Goal: Task Accomplishment & Management: Complete application form

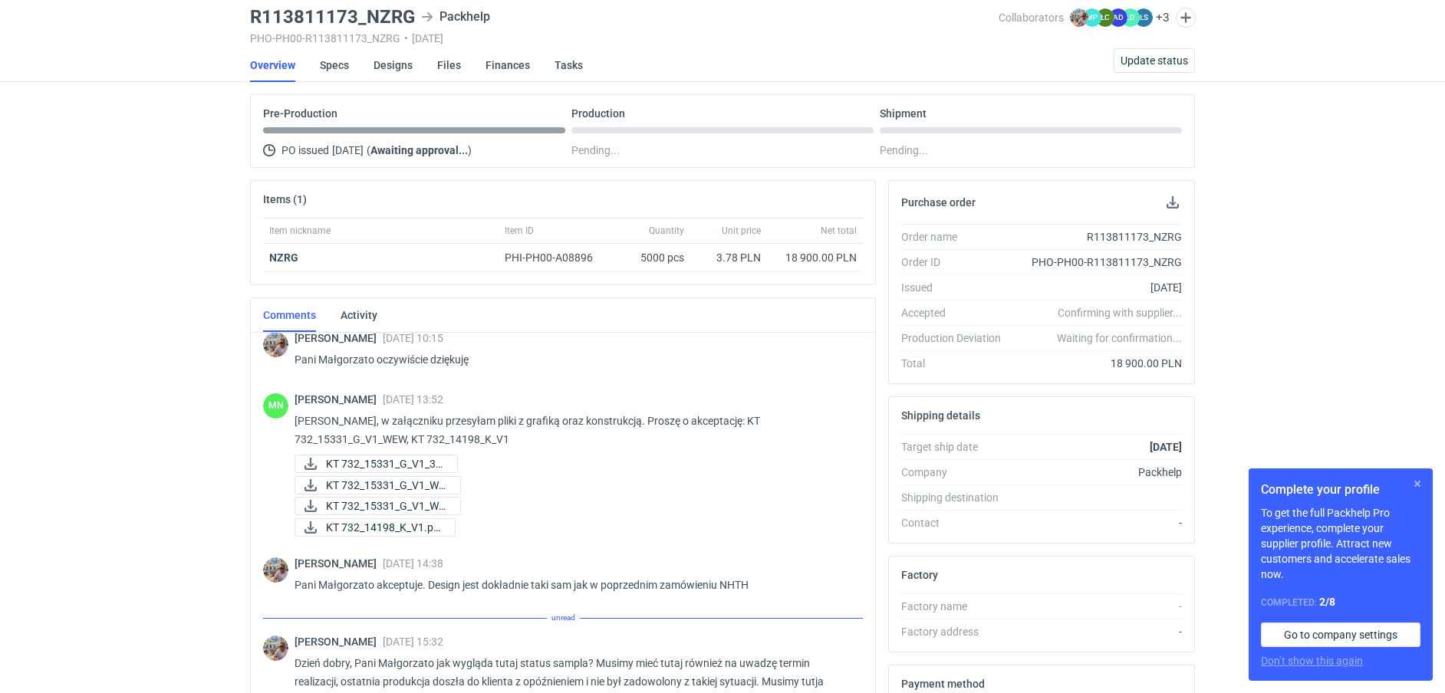
scroll to position [669, 0]
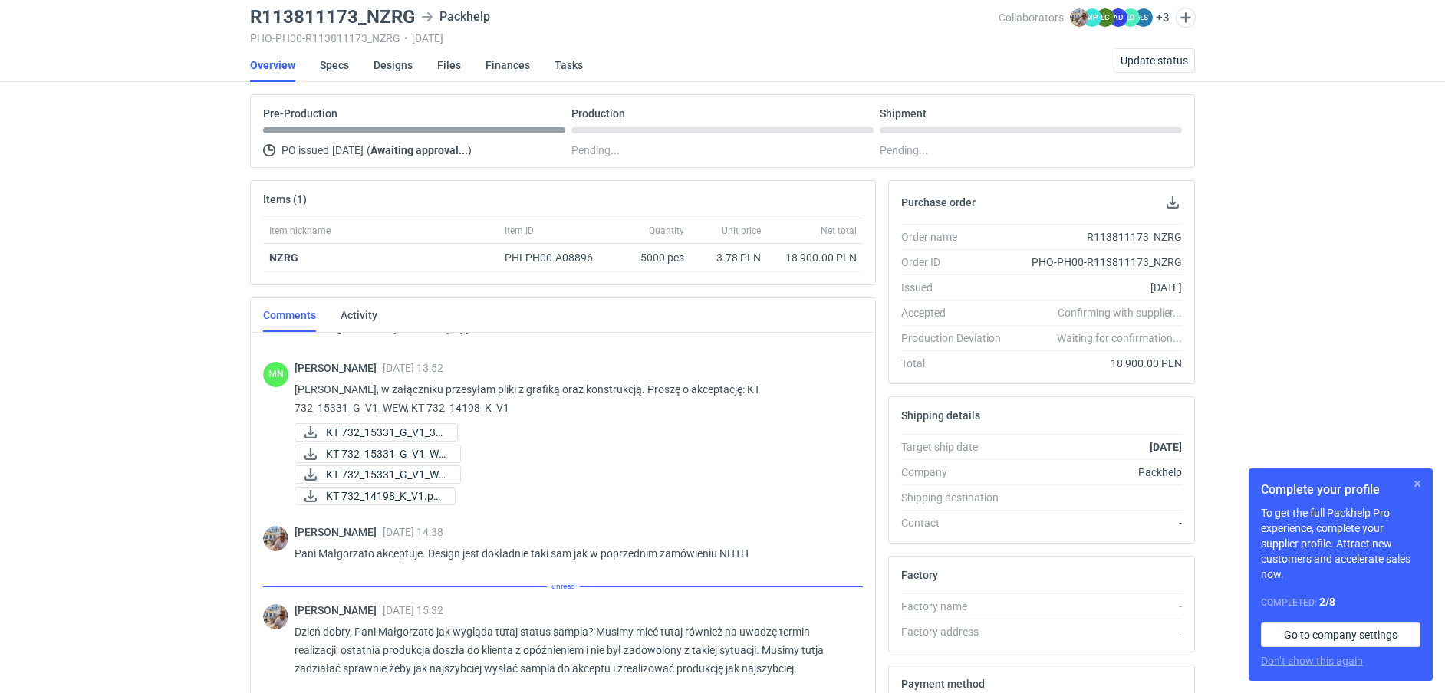
click at [1419, 481] on button "button" at bounding box center [1417, 484] width 18 height 18
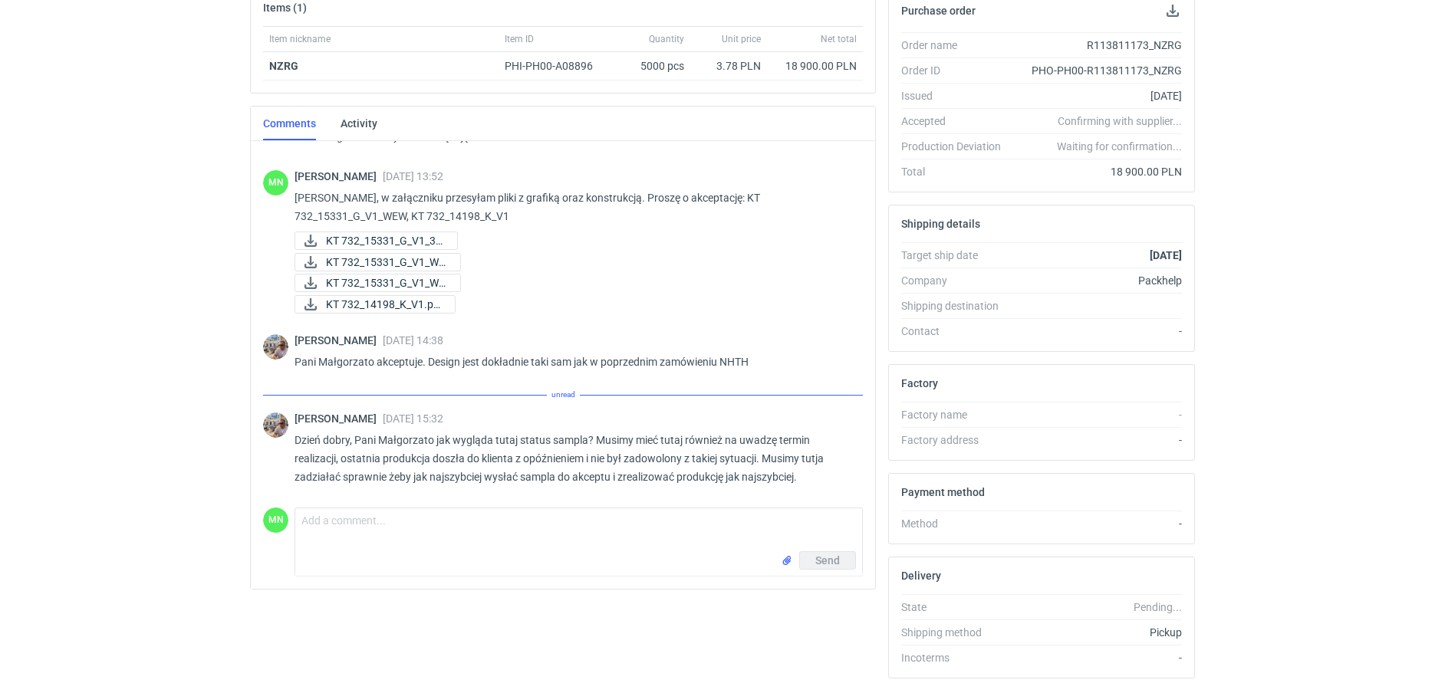
scroll to position [652, 0]
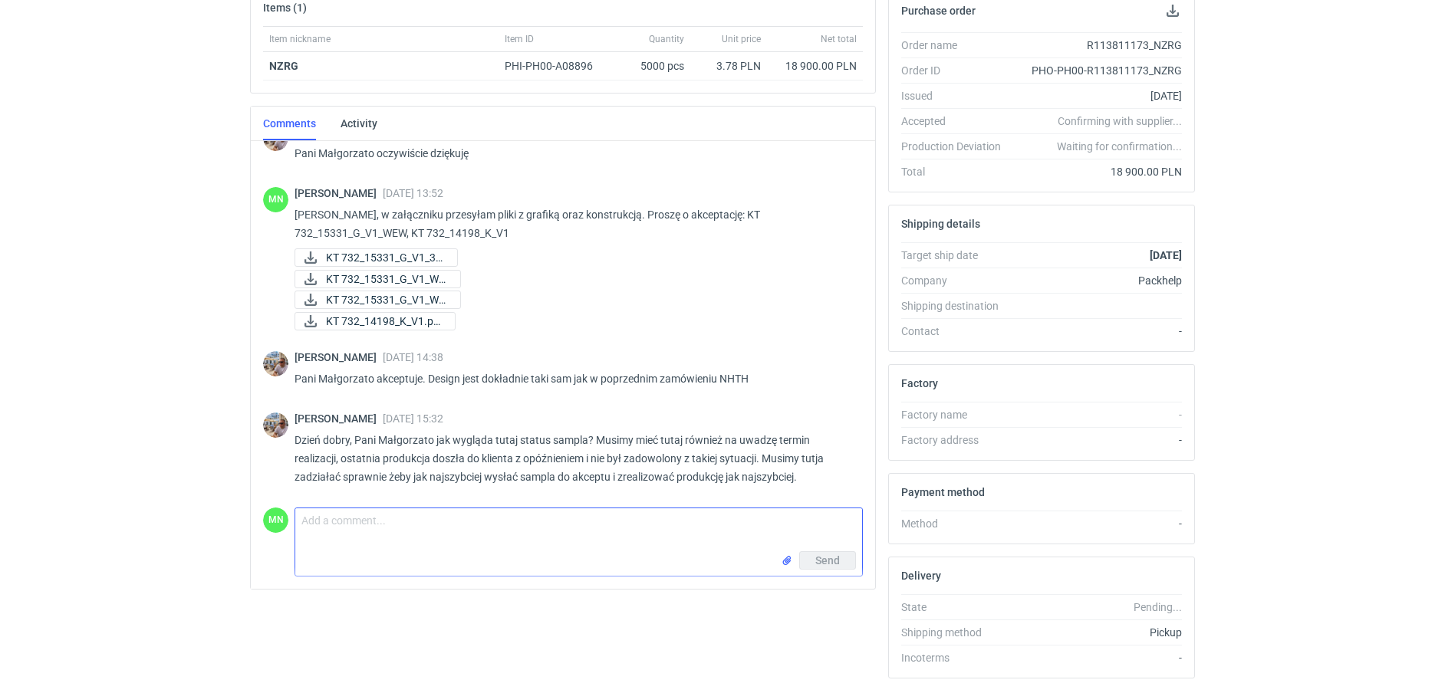
click at [359, 523] on textarea "Comment message" at bounding box center [578, 530] width 567 height 43
type textarea "Dzień dobry Panie Michale, wczoraj proof został zamówiony, powinien być w dniu …"
click at [816, 563] on span "Send" at bounding box center [827, 560] width 25 height 11
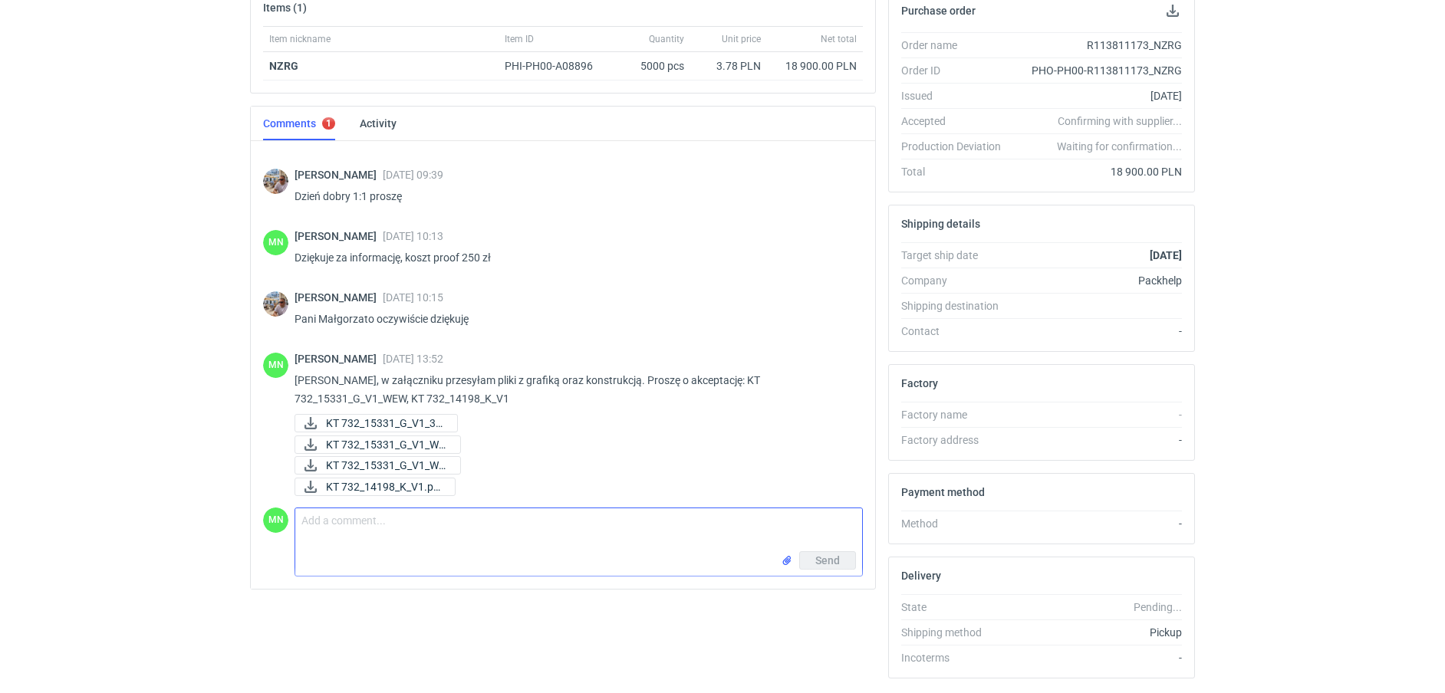
scroll to position [426, 0]
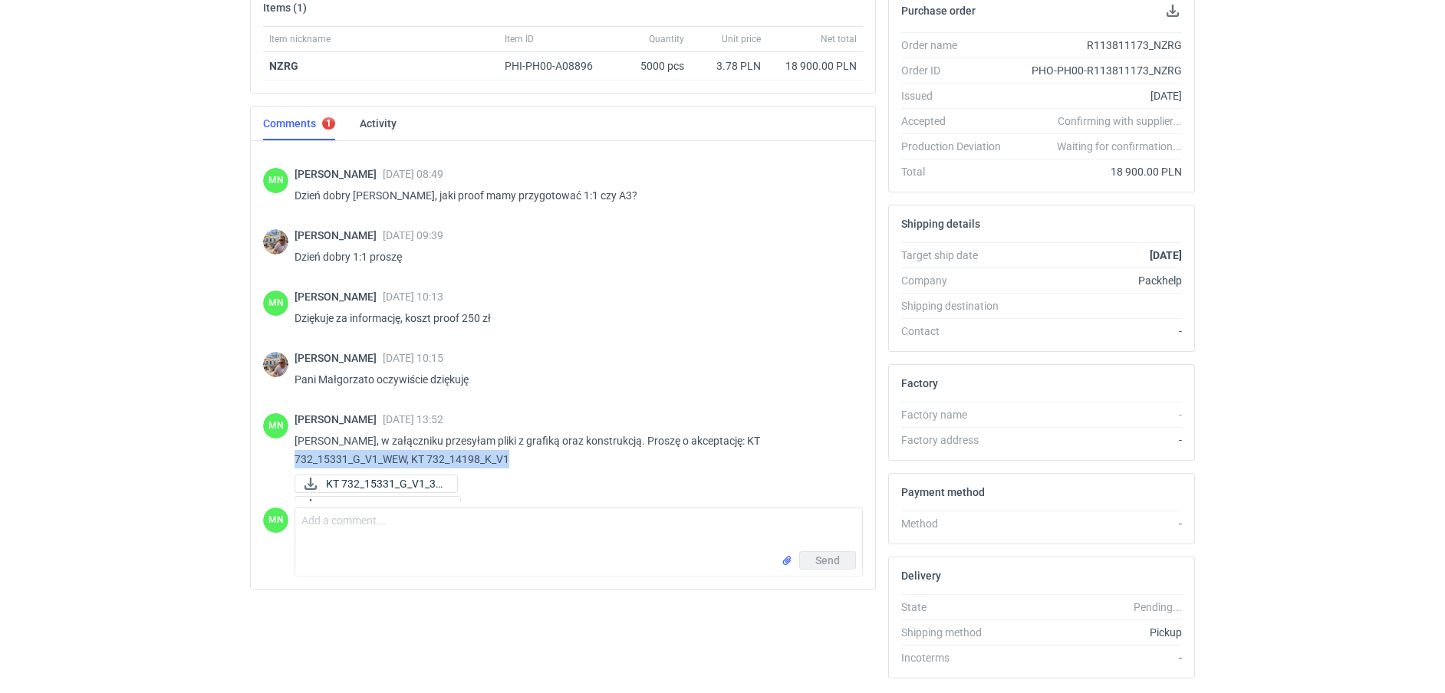
drag, startPoint x: 527, startPoint y: 459, endPoint x: 289, endPoint y: 463, distance: 237.8
click at [289, 463] on div "MN Małgorzata Nowotna 08 Aug 2025 13:52 Panie Michale, w załączniku przesyłam p…" at bounding box center [563, 486] width 600 height 164
copy p "732_15331_G_V1_WEW, KT 732_14198_K_V1"
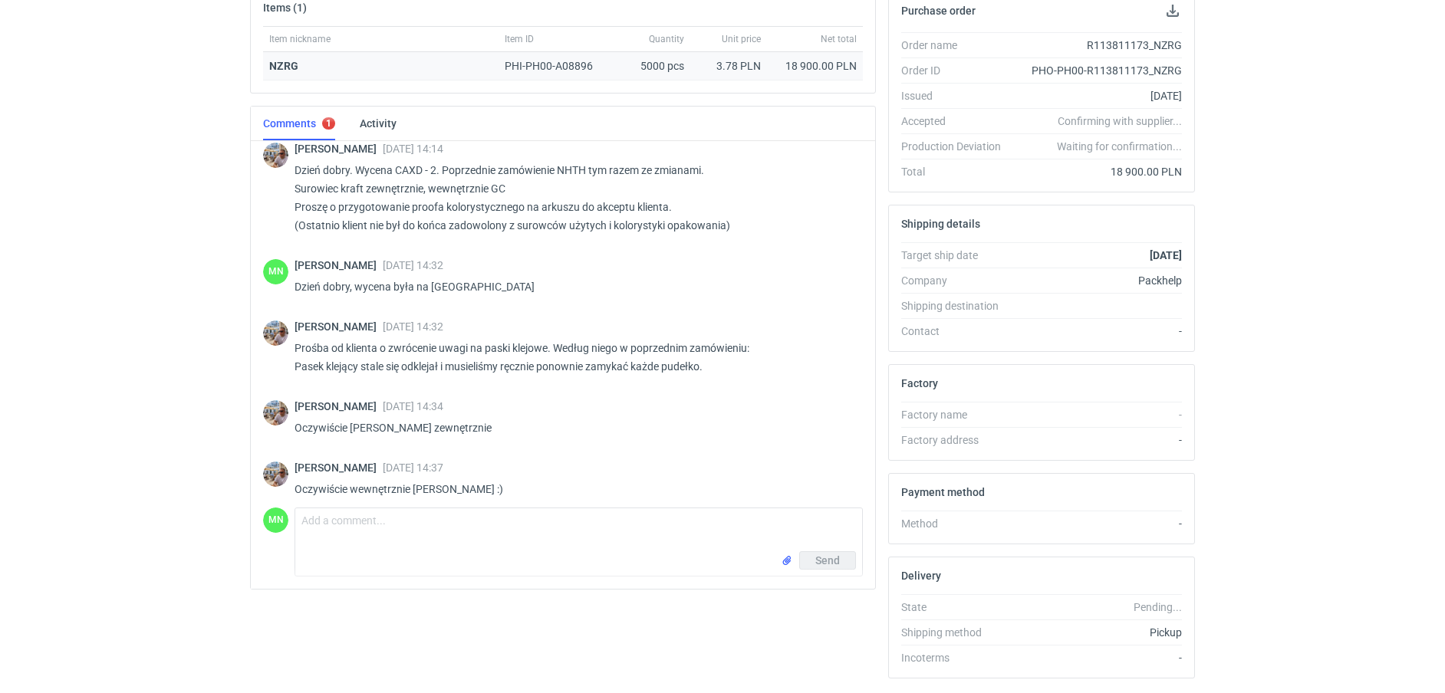
scroll to position [0, 0]
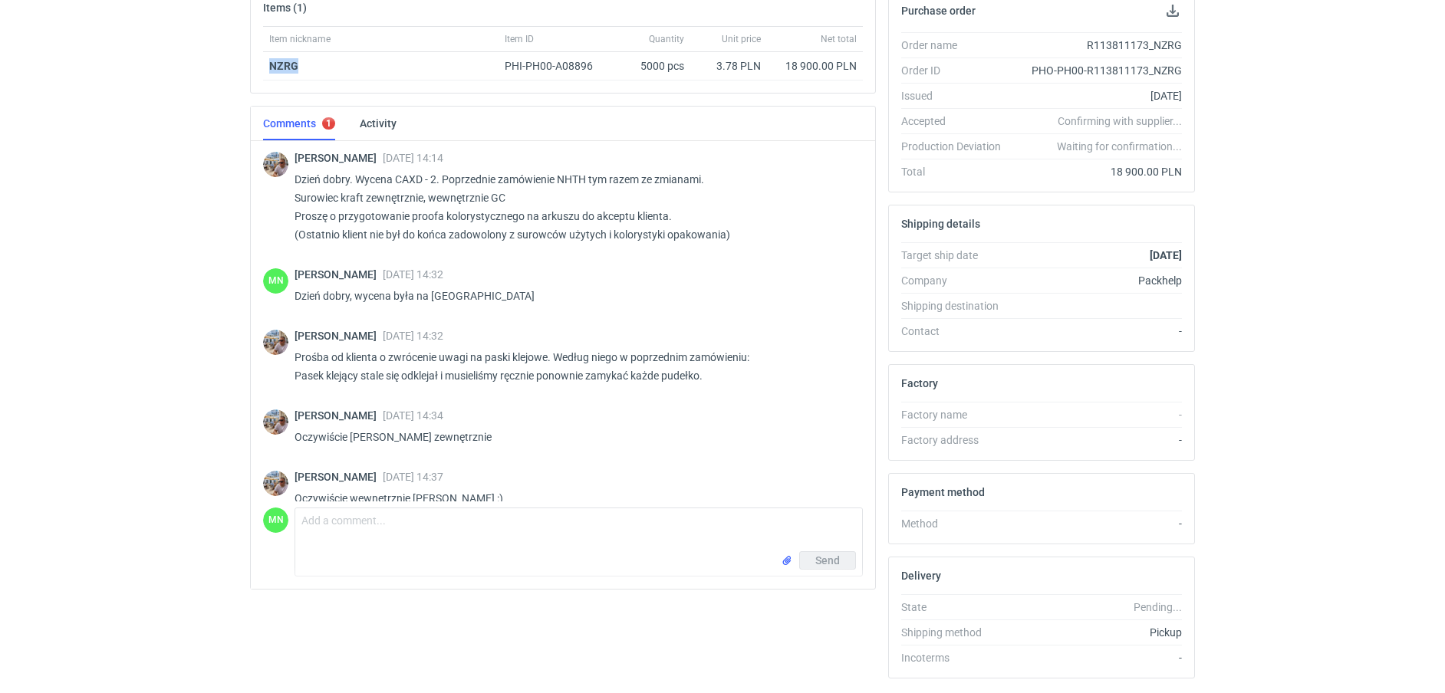
drag, startPoint x: 301, startPoint y: 67, endPoint x: 262, endPoint y: 66, distance: 39.1
click at [262, 66] on div "Item nickname Item ID Quantity Unit price Net total NZRG PHI-PH00-A08896 5000 p…" at bounding box center [563, 59] width 624 height 67
copy strong "NZRG"
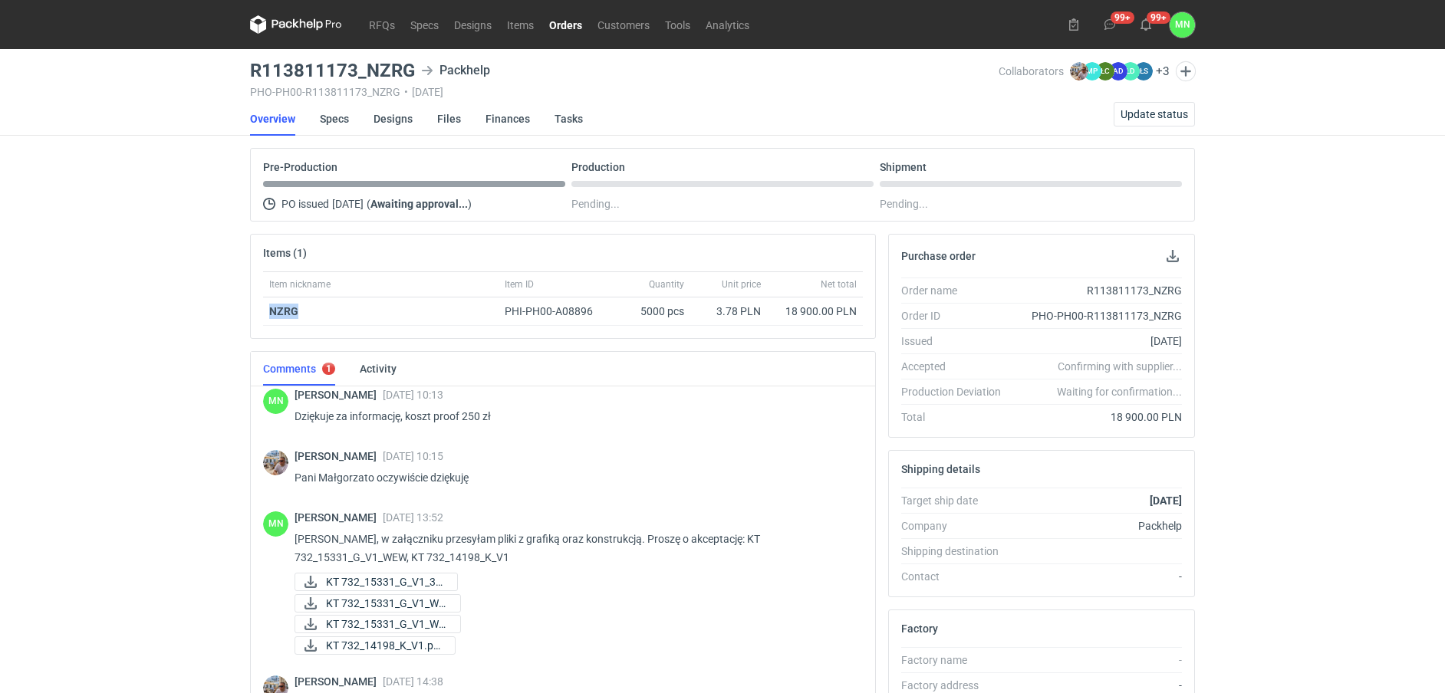
scroll to position [575, 0]
drag, startPoint x: 406, startPoint y: 555, endPoint x: 734, endPoint y: 536, distance: 328.8
click at [734, 536] on p "Panie Michale, w załączniku przesyłam pliki z grafiką oraz konstrukcją. Proszę …" at bounding box center [573, 546] width 556 height 37
copy p "KT 732_15331_G_V1_WEW"
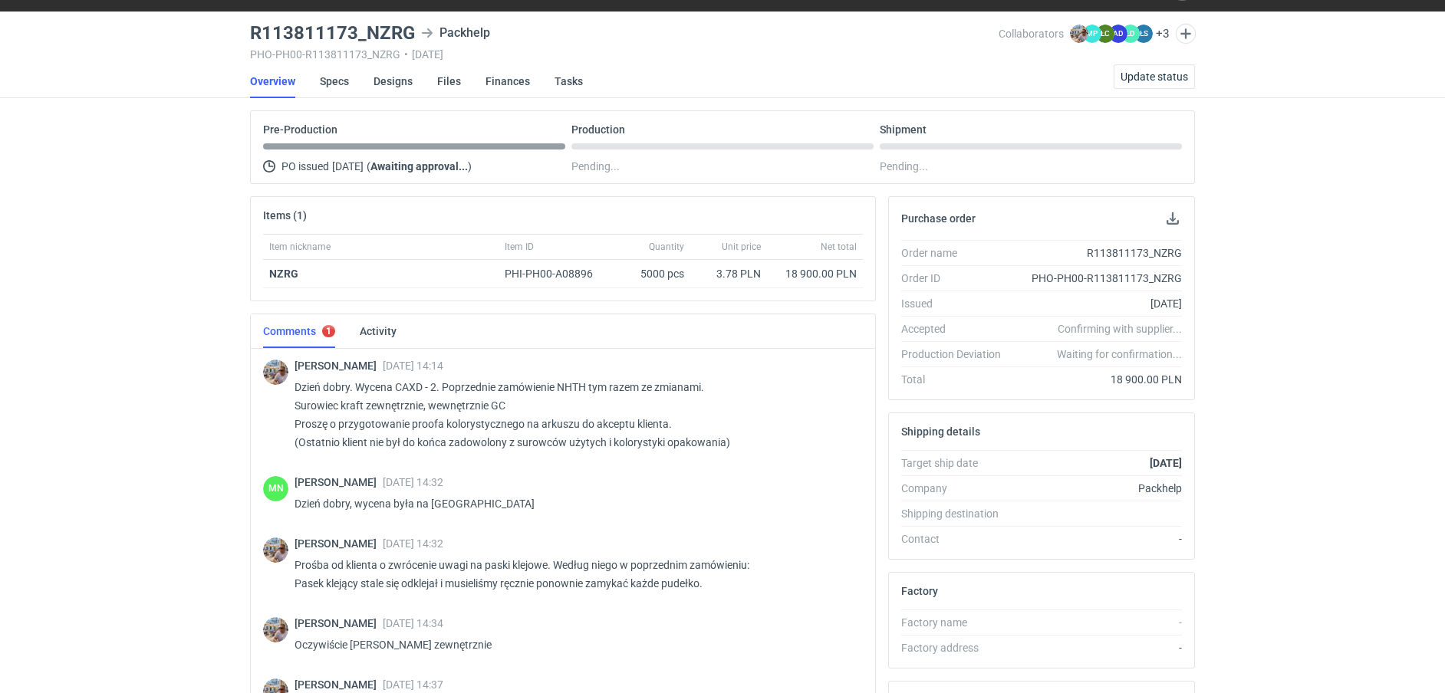
scroll to position [0, 0]
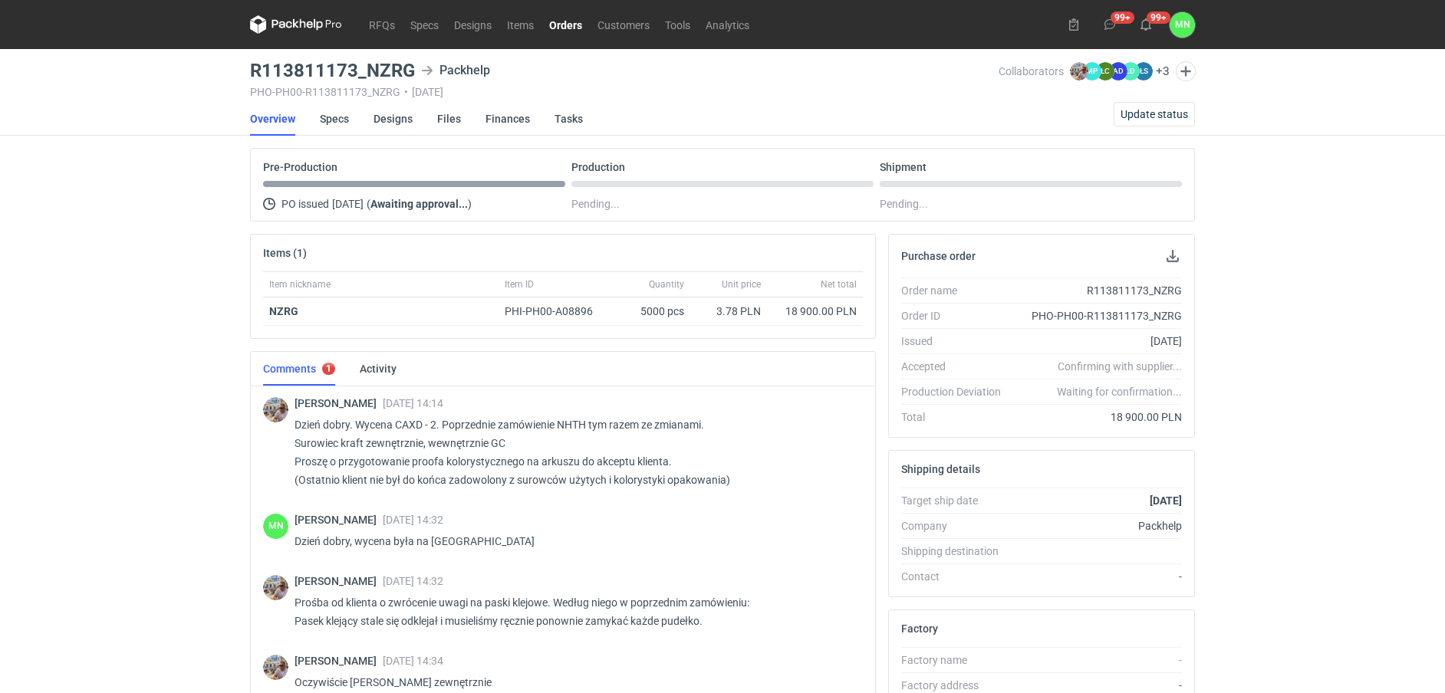
click at [578, 432] on p "Dzień dobry. Wycena CAXD - 2. Poprzednie zamówienie NHTH tym razem ze zmianami.…" at bounding box center [573, 453] width 556 height 74
click at [571, 423] on p "Dzień dobry. Wycena CAXD - 2. Poprzednie zamówienie NHTH tym razem ze zmianami.…" at bounding box center [573, 453] width 556 height 74
copy p "NHTH"
click at [562, 26] on link "Orders" at bounding box center [566, 24] width 48 height 18
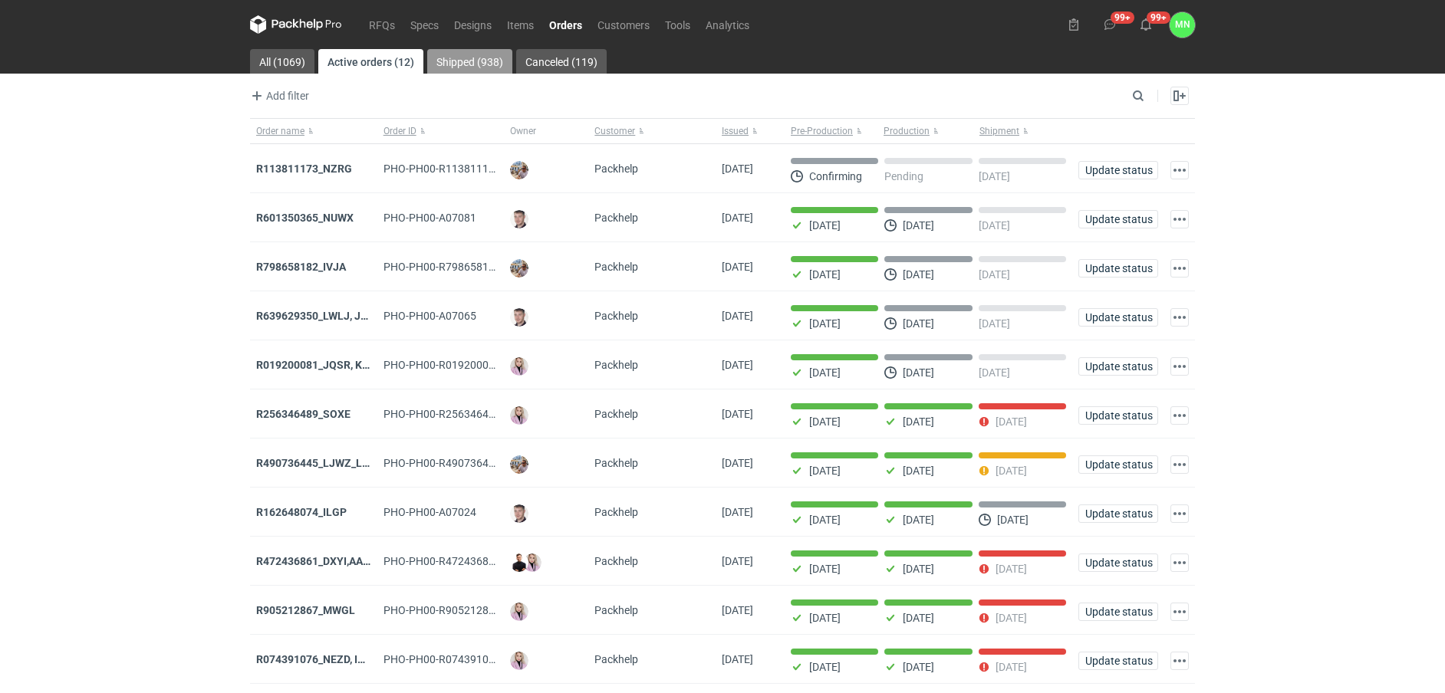
click at [446, 64] on link "Shipped (938)" at bounding box center [469, 61] width 85 height 25
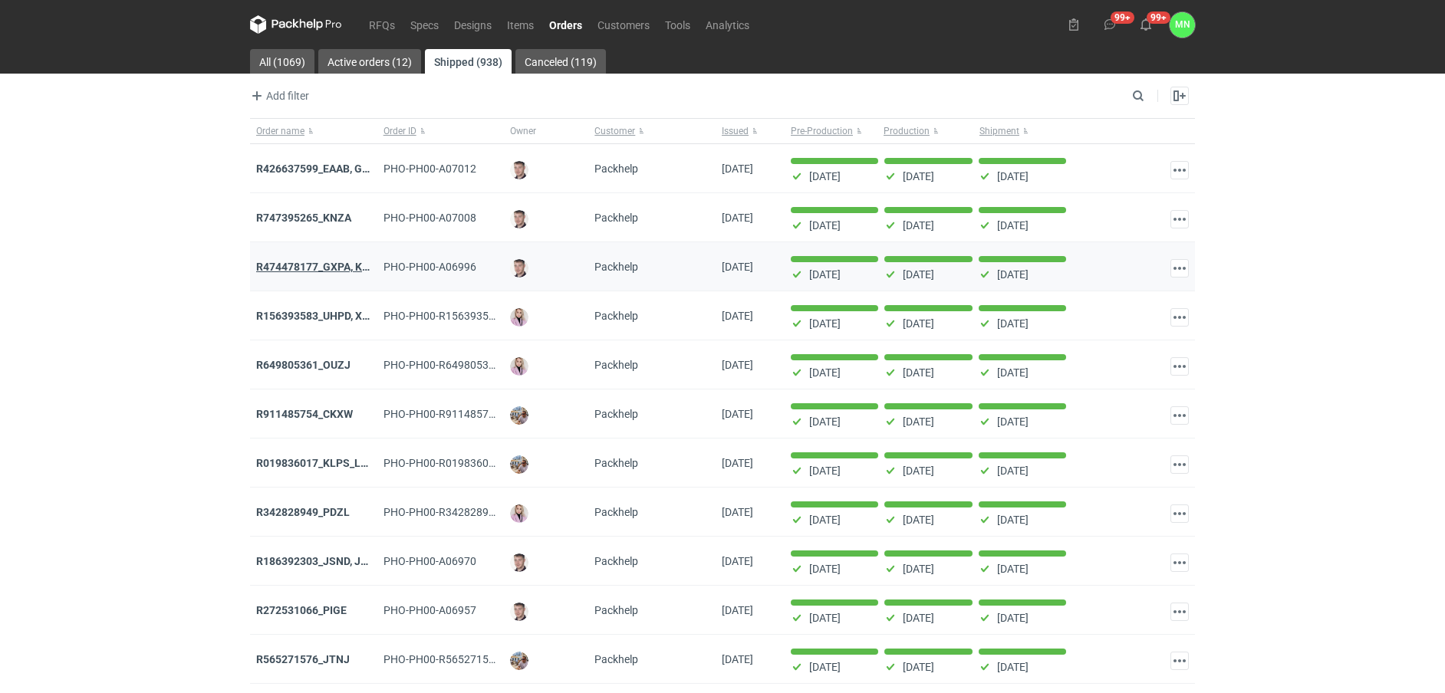
click at [335, 268] on strong "R474478177_GXPA, KCAJ, BVRY" at bounding box center [335, 267] width 158 height 12
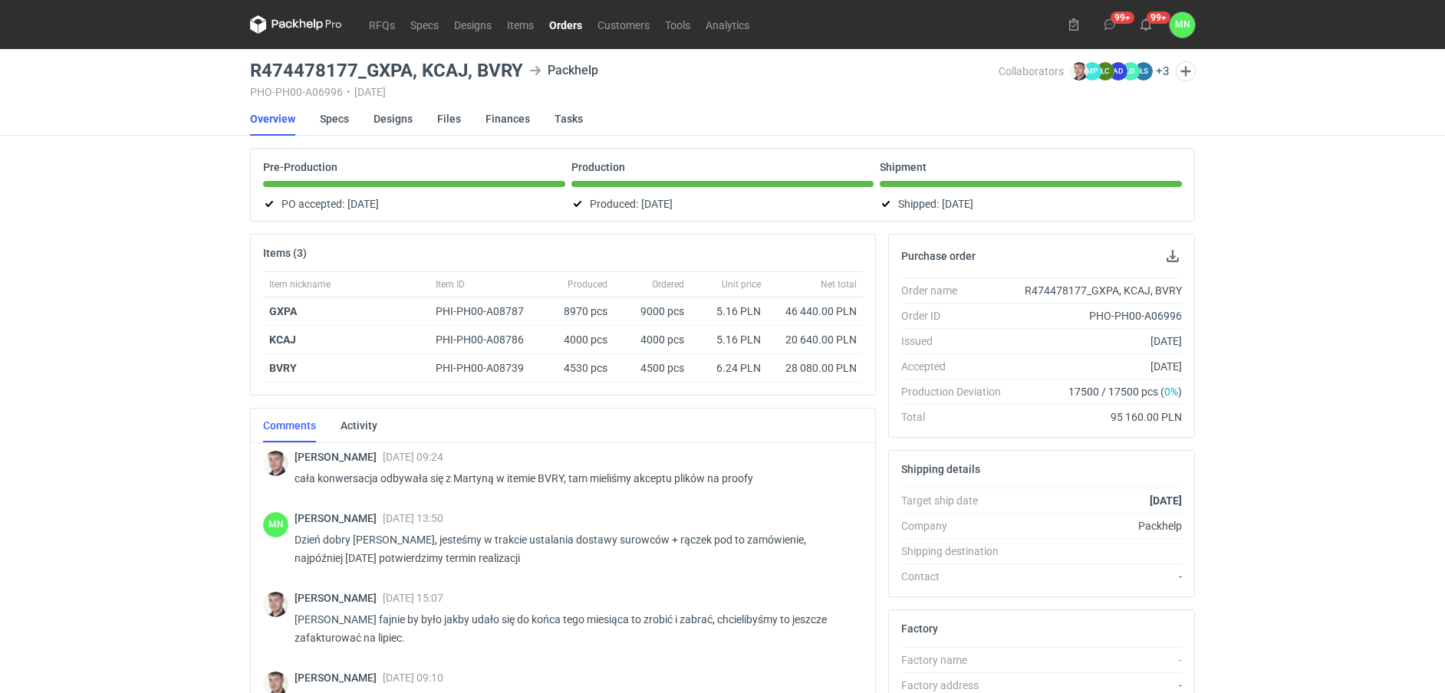
click at [567, 26] on link "Orders" at bounding box center [566, 24] width 48 height 18
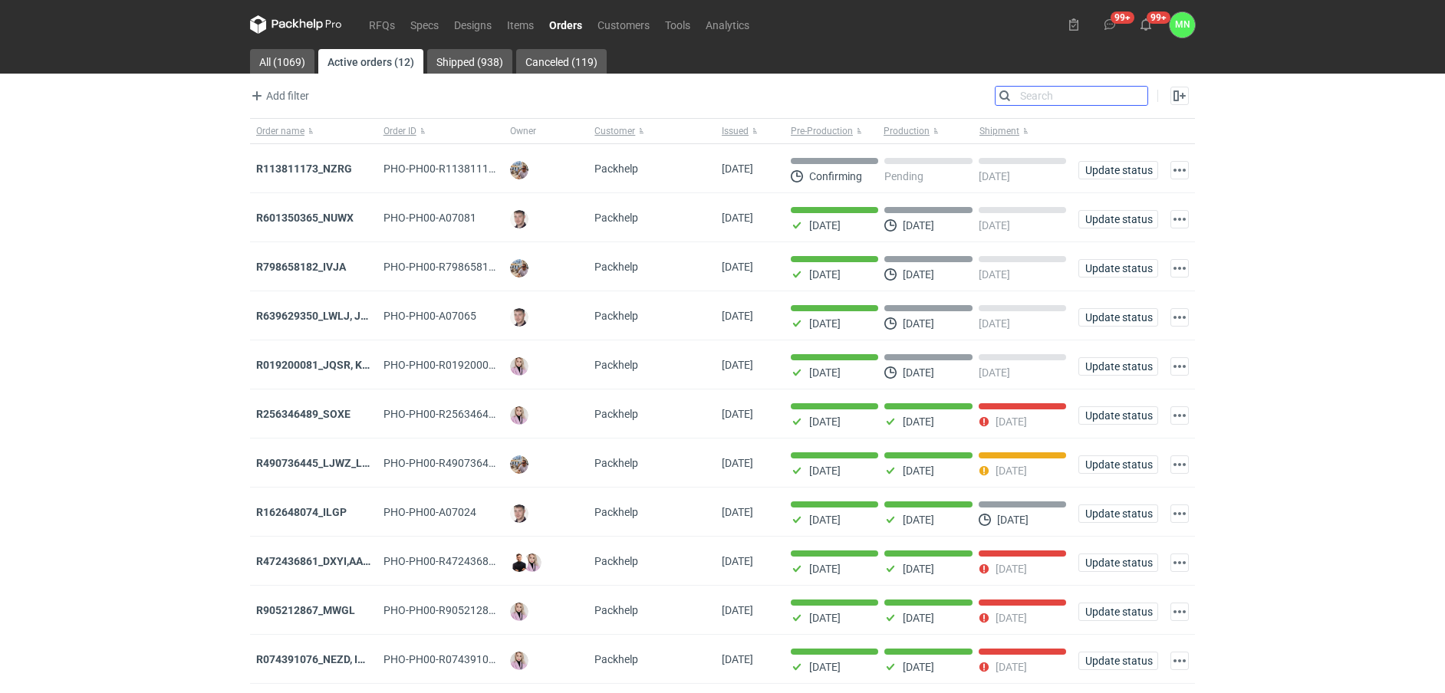
click at [1137, 99] on input "Search" at bounding box center [1072, 96] width 152 height 18
type input "r"
click at [449, 67] on link "Shipped (938)" at bounding box center [469, 61] width 85 height 25
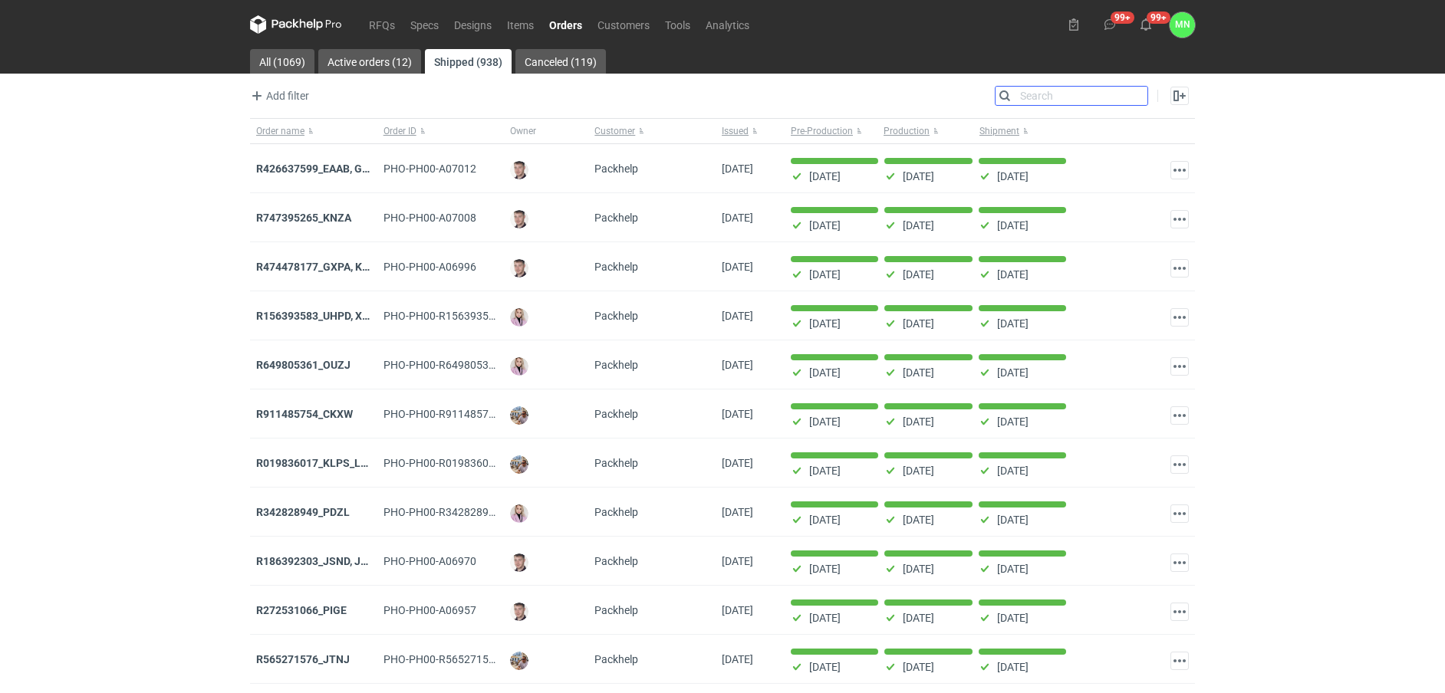
click at [1068, 99] on input "Search" at bounding box center [1072, 96] width 152 height 18
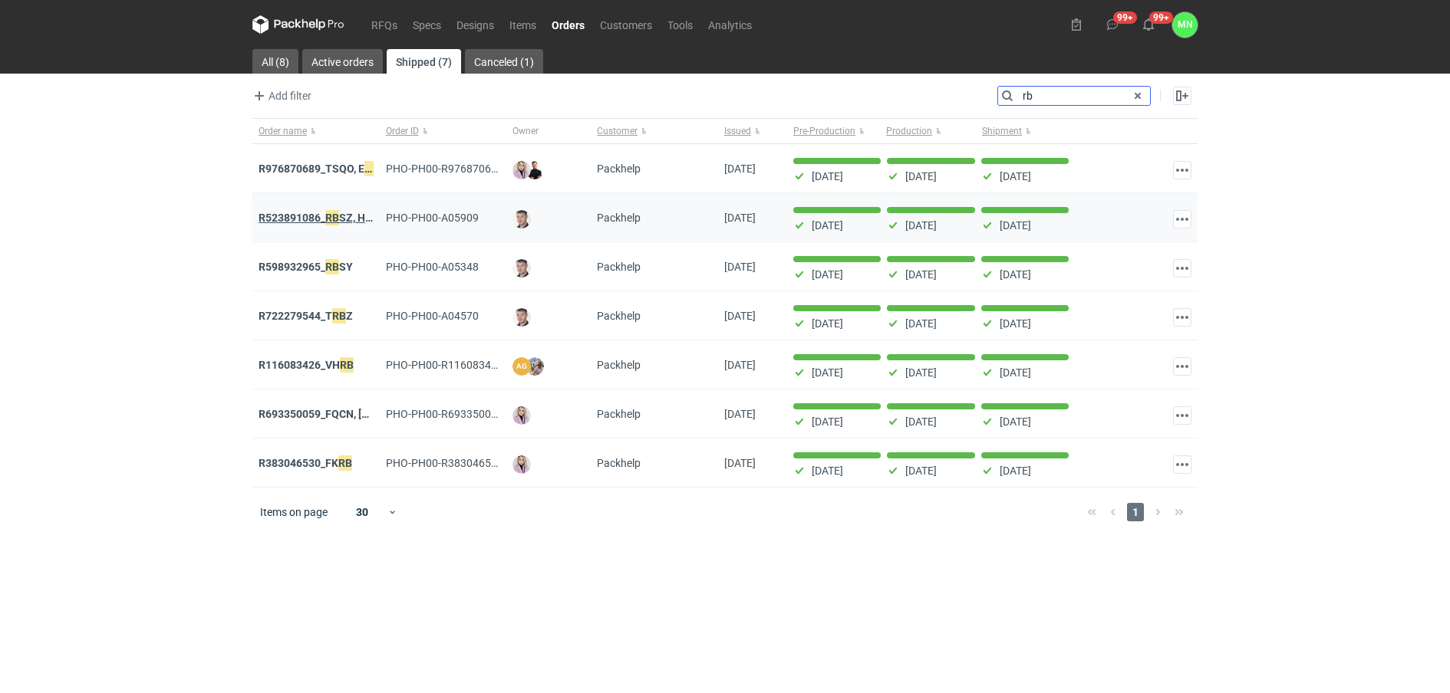
type input "rb"
click at [298, 214] on strong "R523891086_ RB SZ, HXLN, JMSM" at bounding box center [339, 217] width 163 height 17
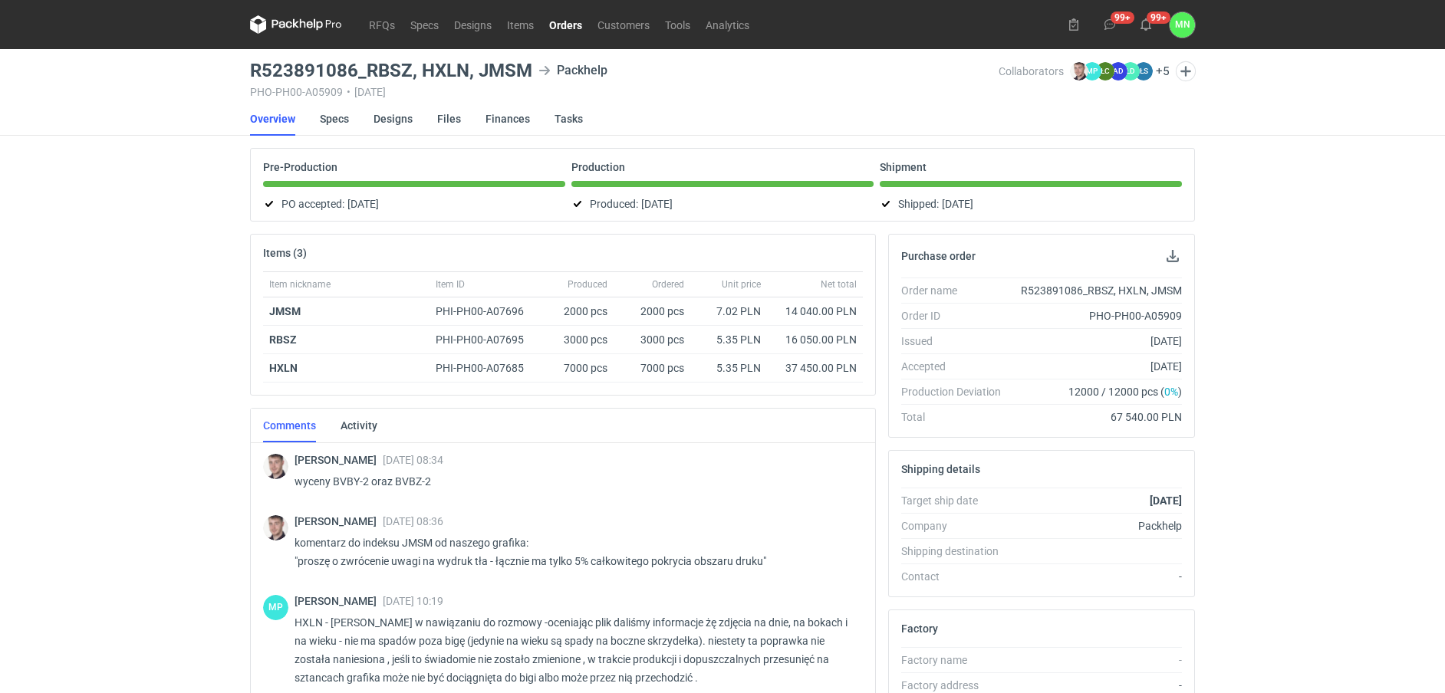
drag, startPoint x: 565, startPoint y: 31, endPoint x: 562, endPoint y: 38, distance: 8.0
click at [565, 31] on link "Orders" at bounding box center [566, 24] width 48 height 18
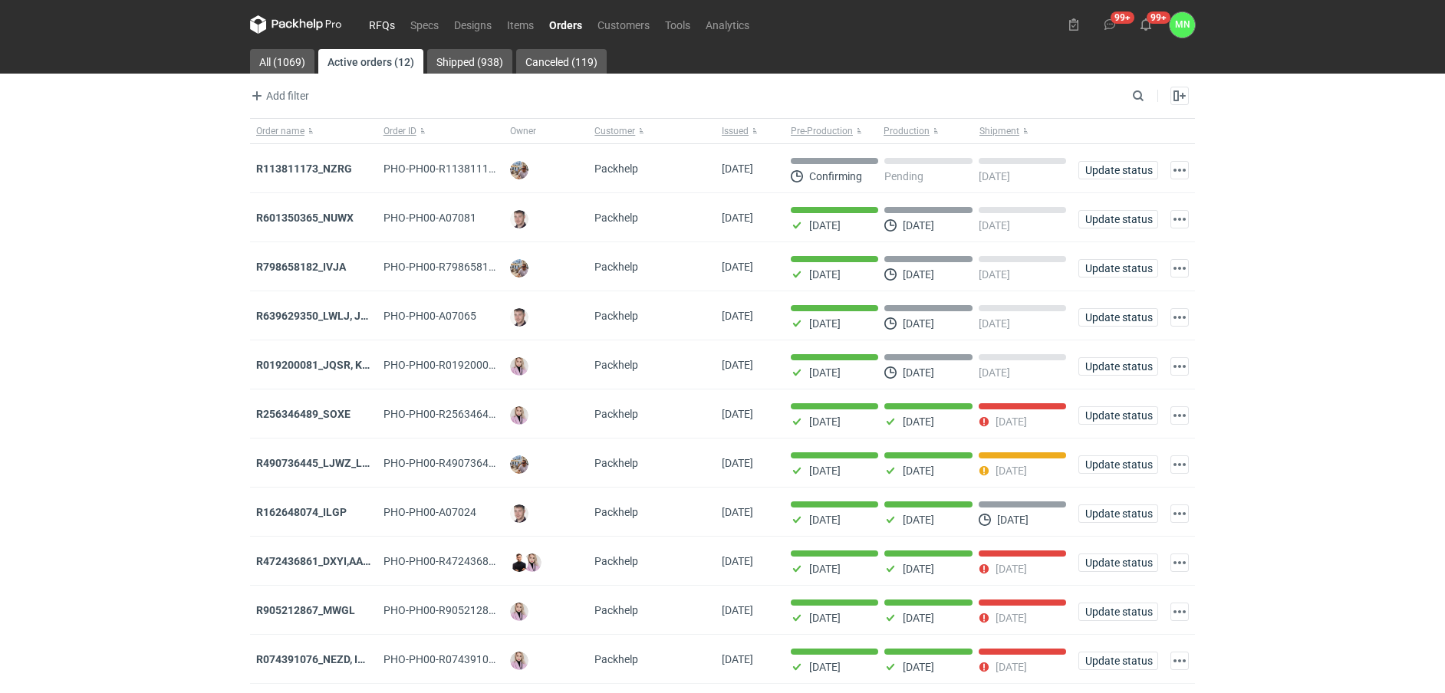
click at [379, 25] on link "RFQs" at bounding box center [381, 24] width 41 height 18
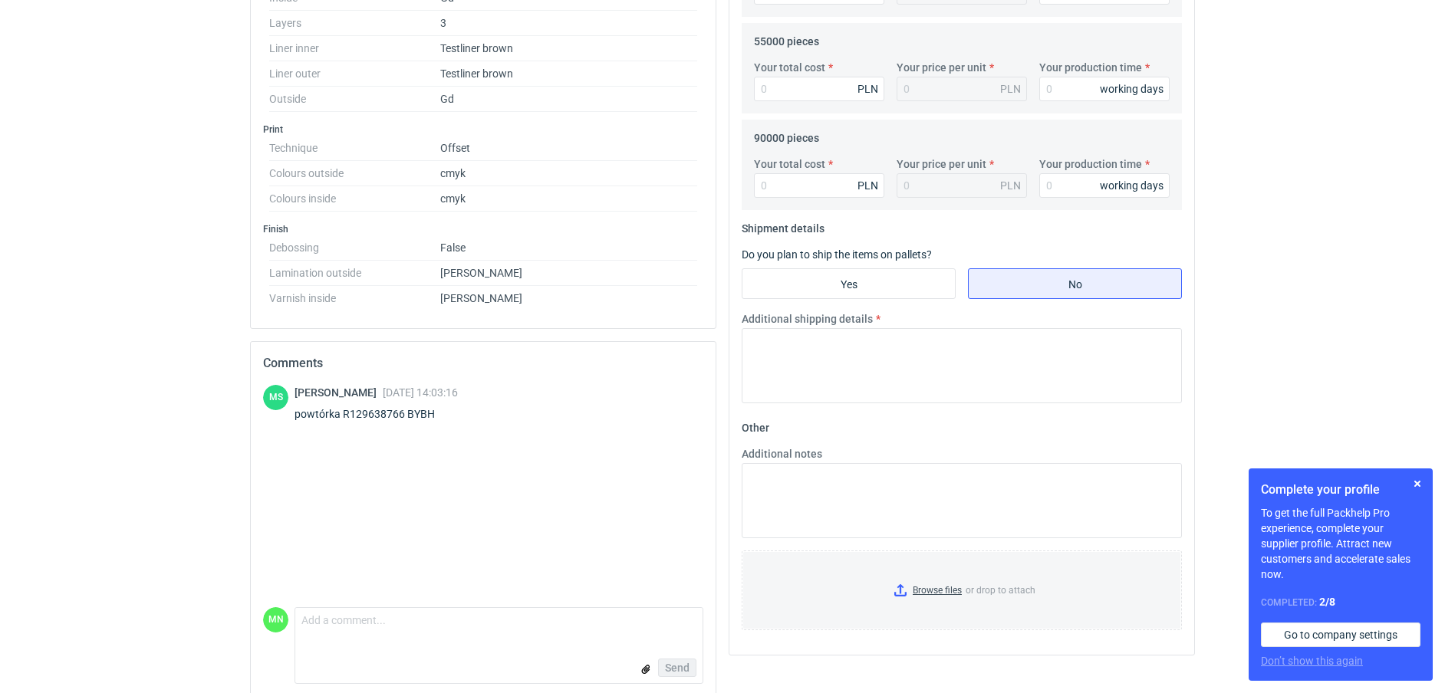
scroll to position [623, 0]
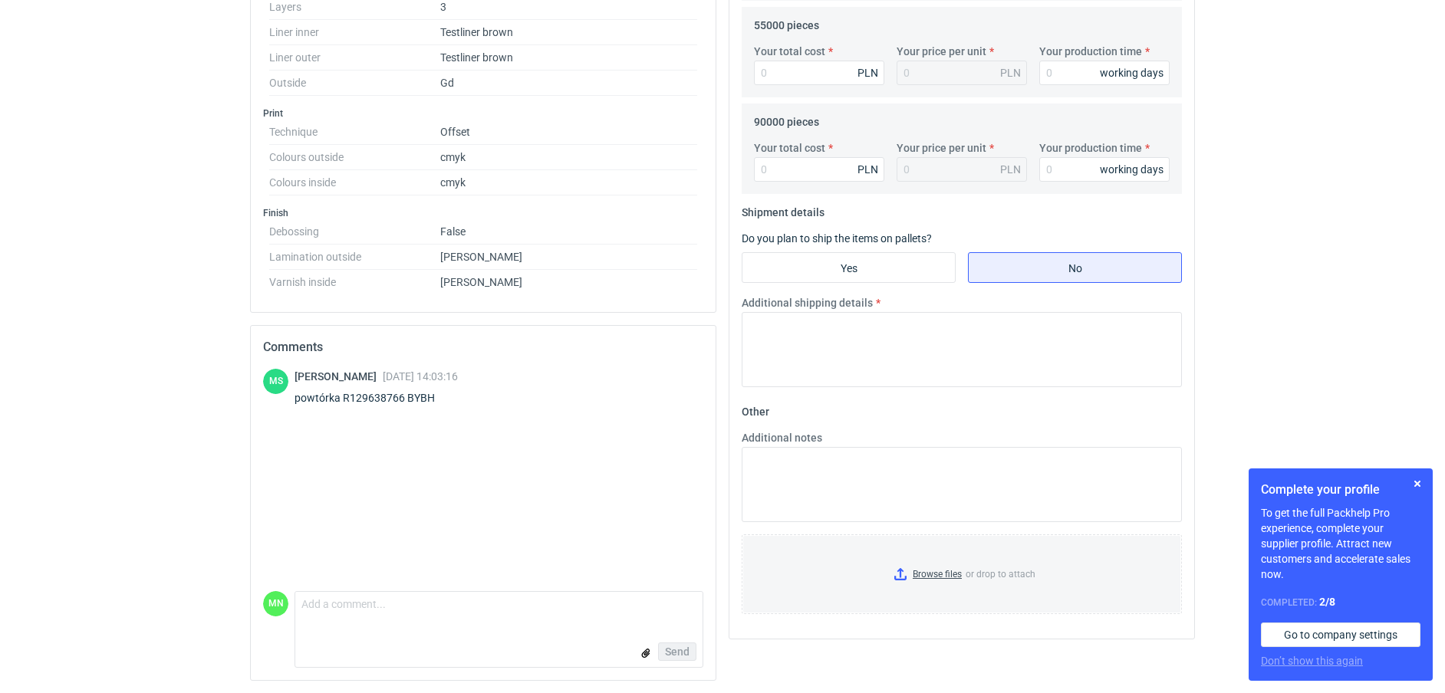
click at [417, 400] on div "powtórka R129638766 BYBH" at bounding box center [376, 397] width 163 height 15
copy div "BYBH"
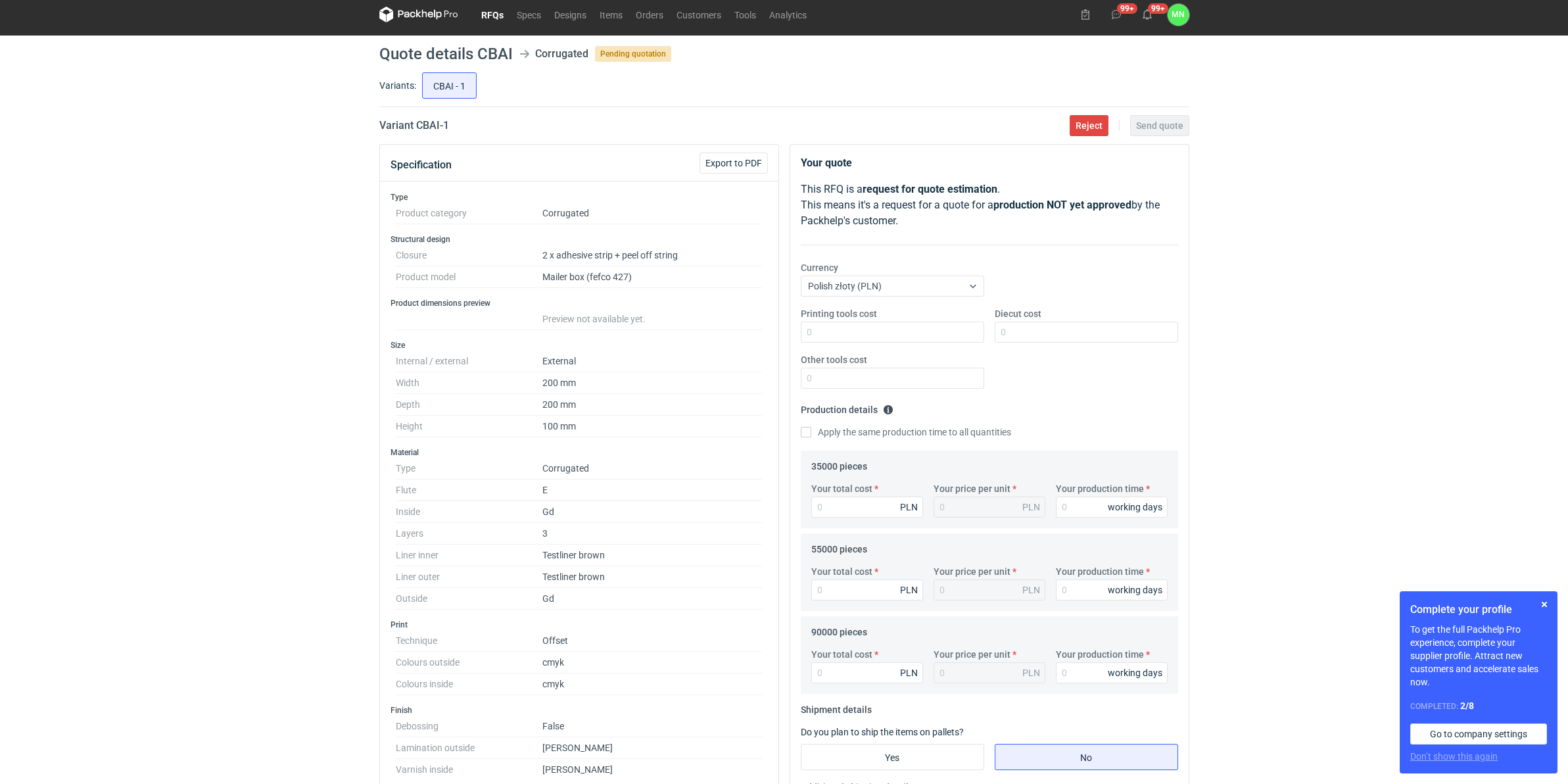
scroll to position [0, 0]
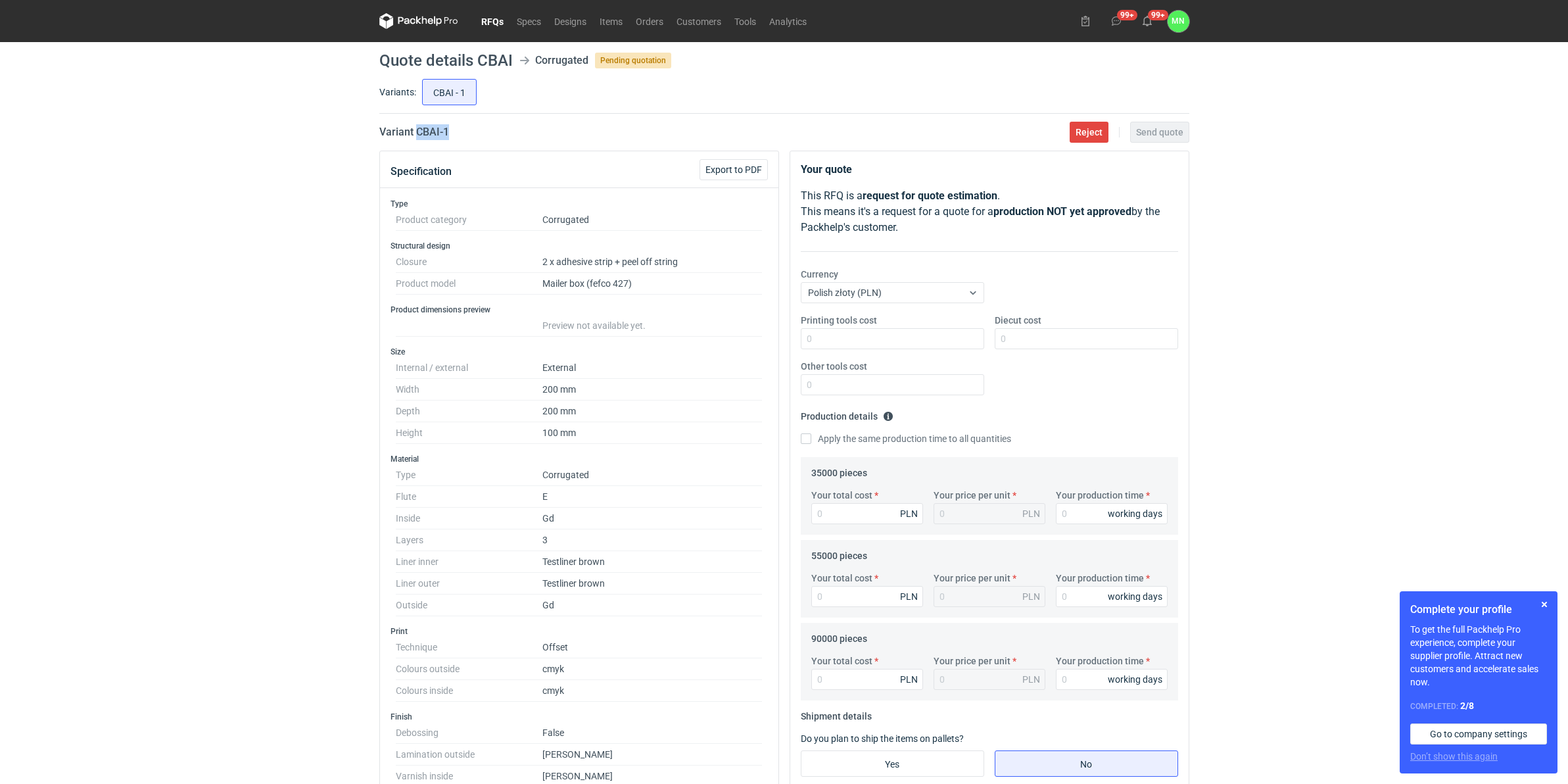
drag, startPoint x: 487, startPoint y: 135, endPoint x: 415, endPoint y: 134, distance: 72.0
click at [415, 134] on div "Variant CBAI - 1 Reject Send quote" at bounding box center [784, 132] width 810 height 15
copy h2 "CBAI - 1"
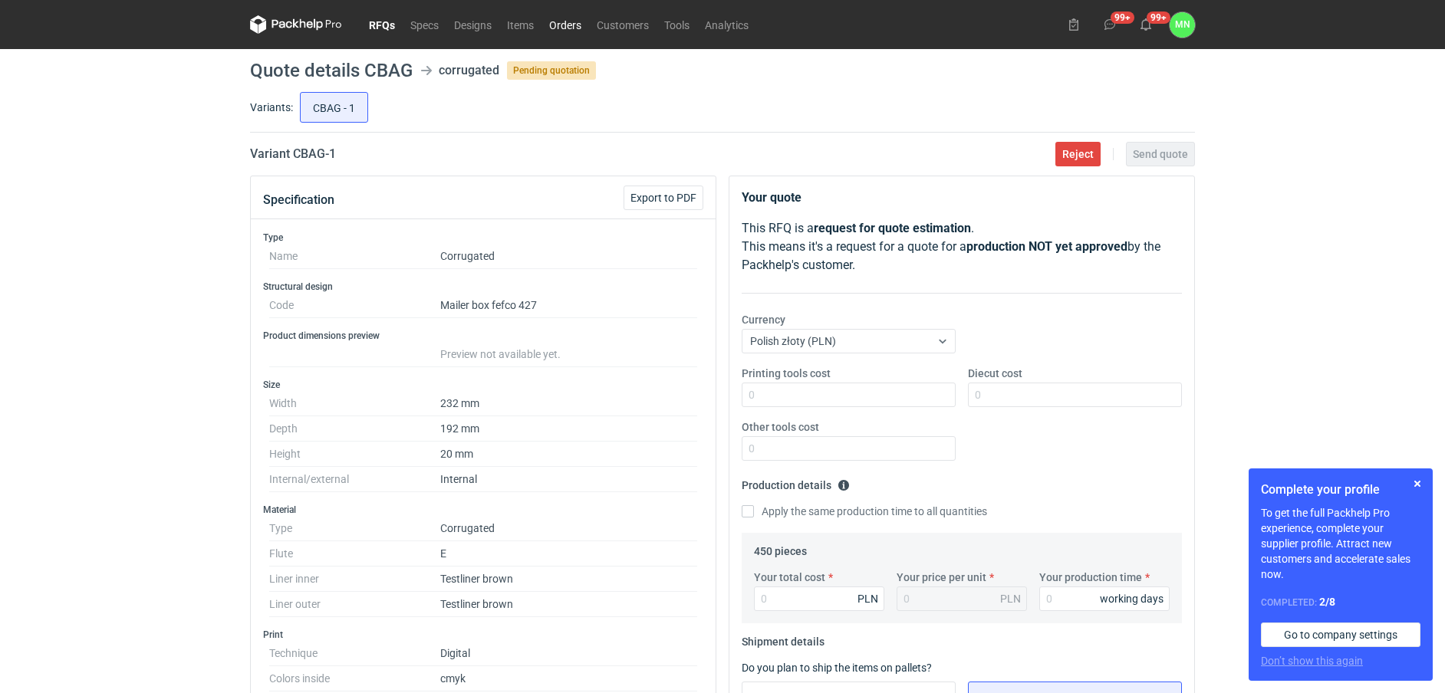
click at [563, 18] on link "Orders" at bounding box center [566, 24] width 48 height 18
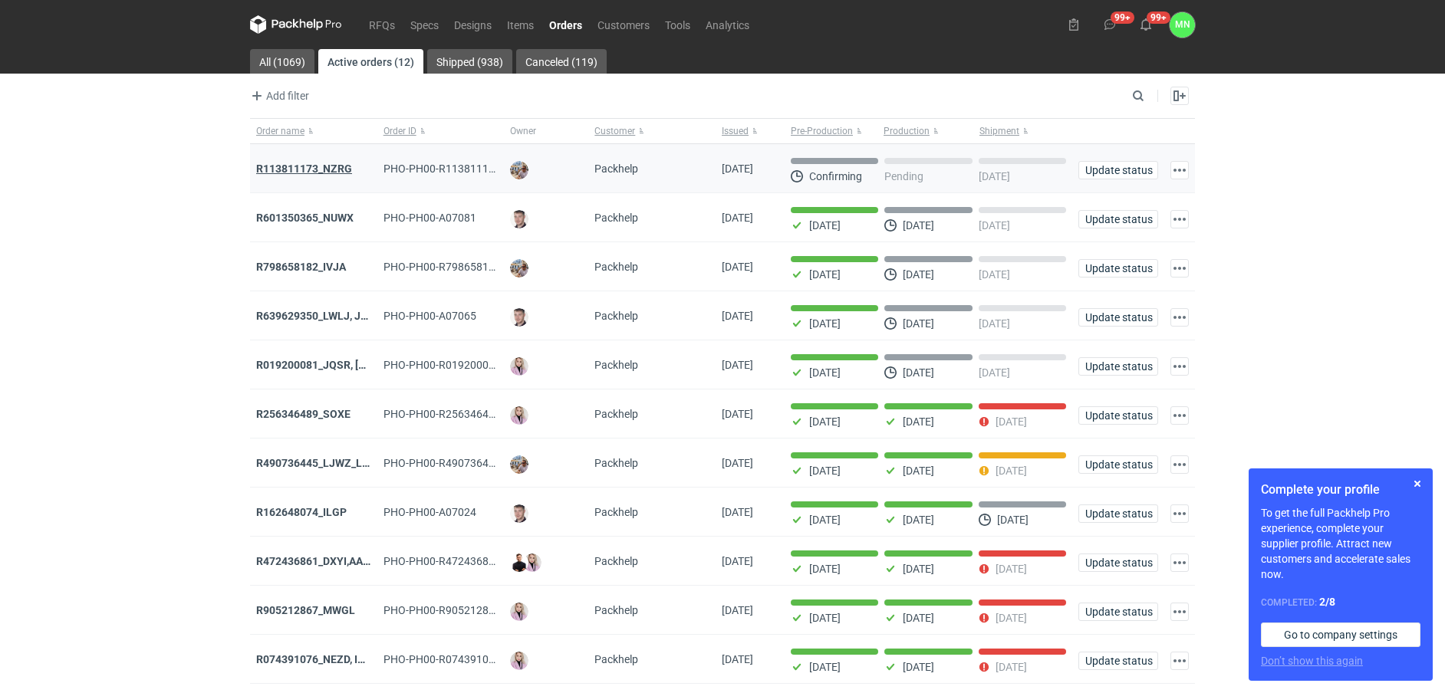
click at [294, 171] on strong "R113811173_NZRG" at bounding box center [304, 169] width 96 height 12
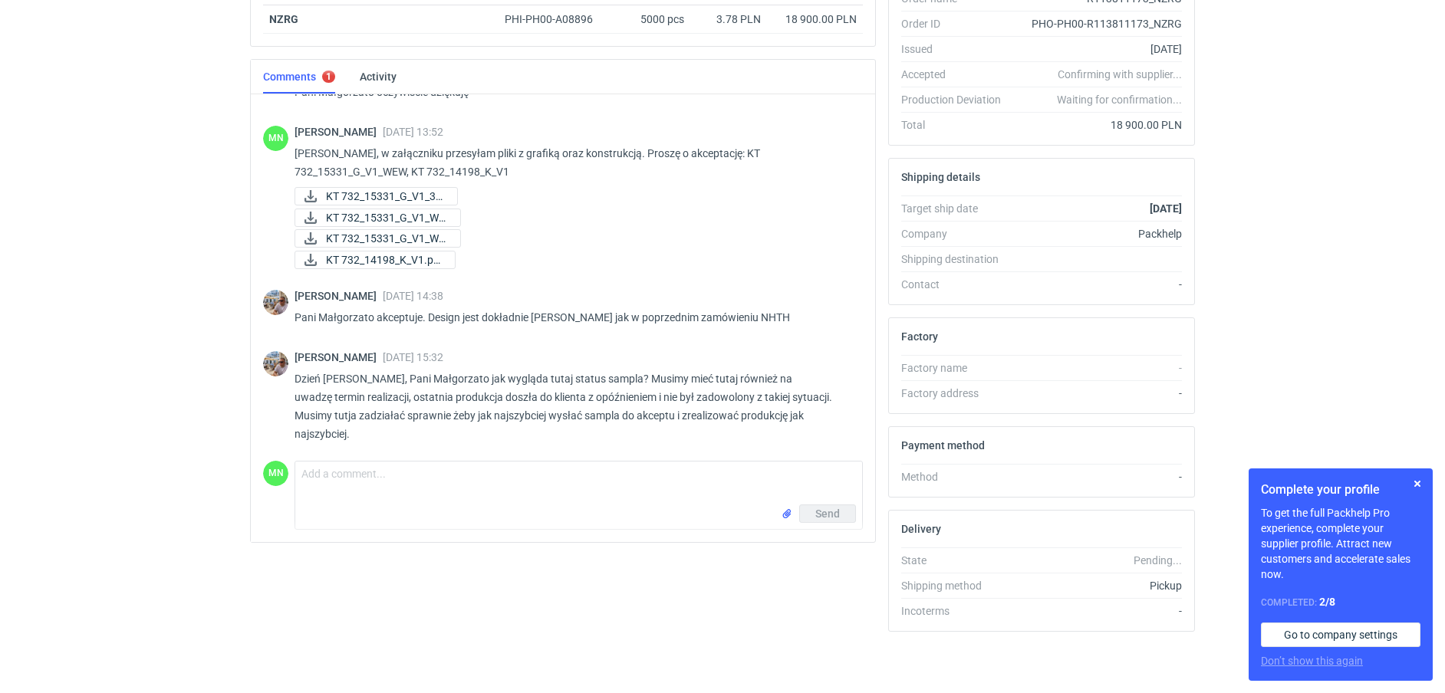
scroll to position [713, 0]
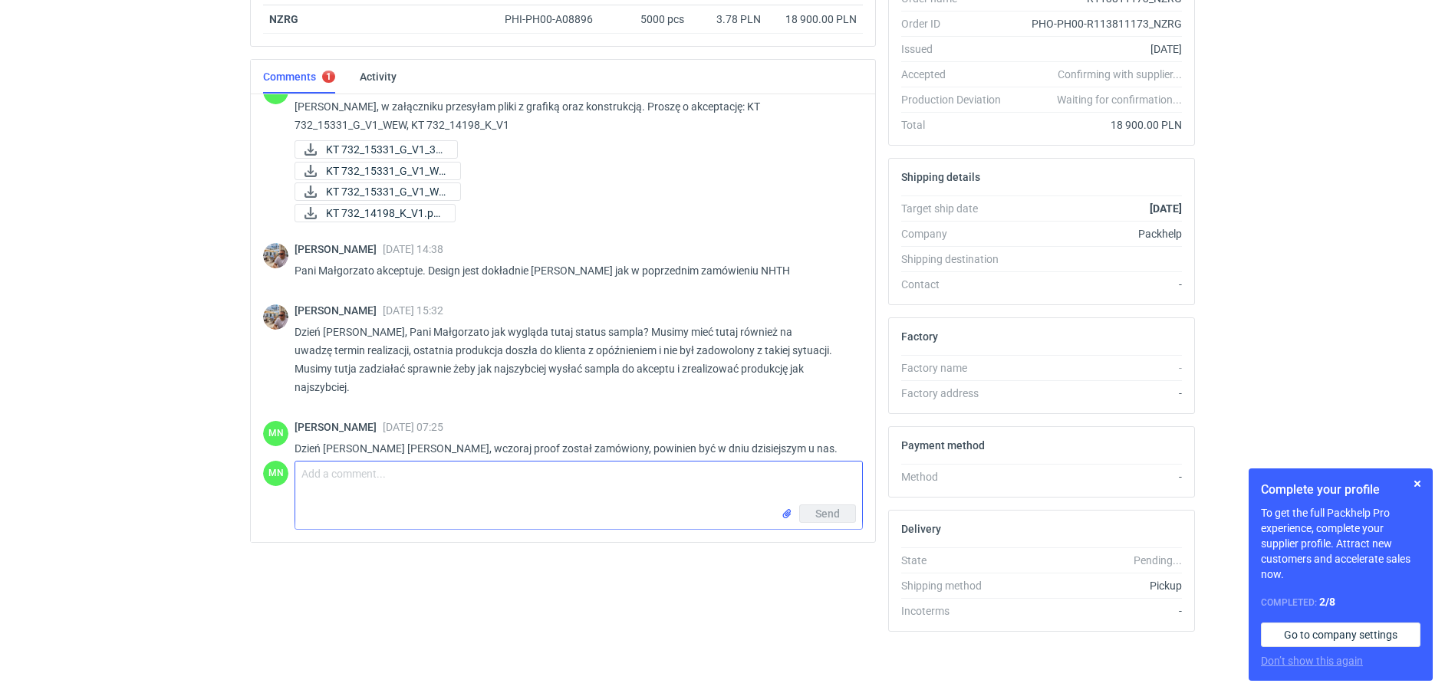
click at [365, 462] on textarea "Comment message" at bounding box center [578, 483] width 567 height 43
type textarea "Panie Michale, mamy proof więc wysyłam go dzisiaj do Pana"
click at [825, 512] on span "Send" at bounding box center [827, 514] width 25 height 11
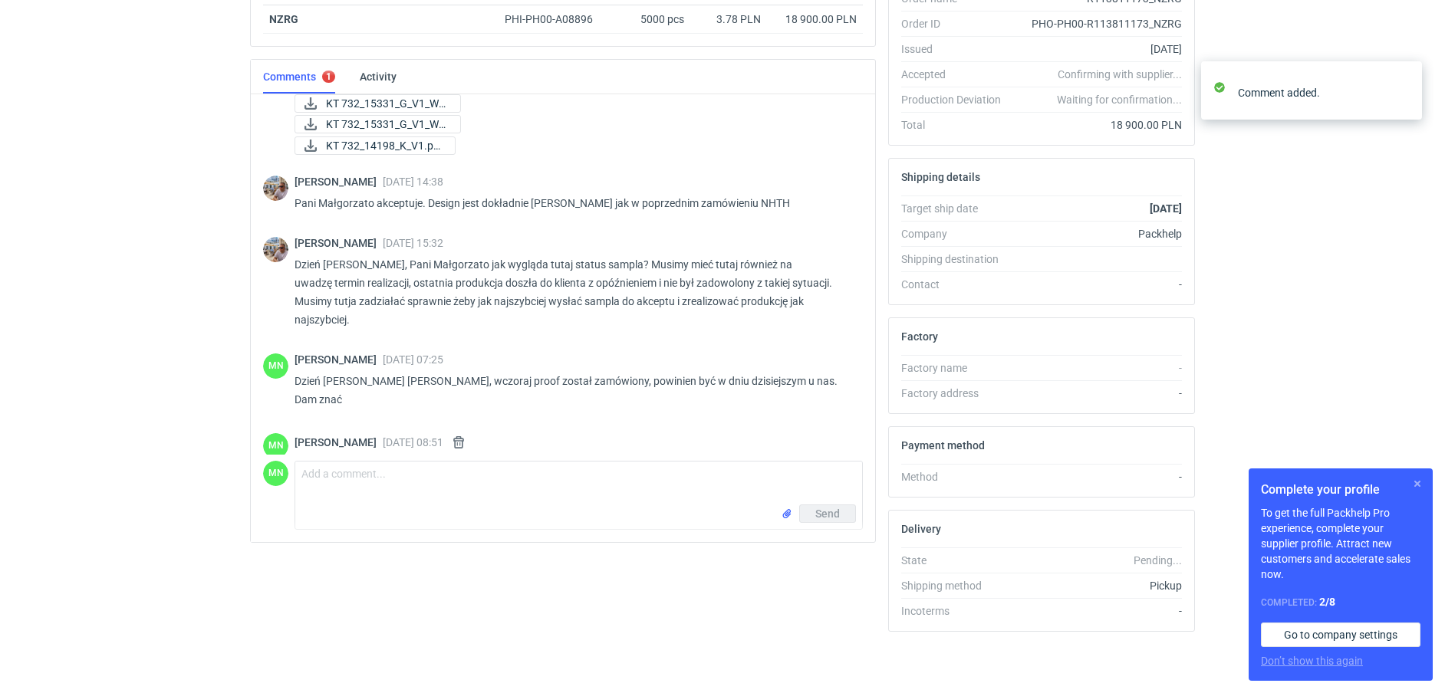
click at [1415, 485] on button "button" at bounding box center [1417, 484] width 18 height 18
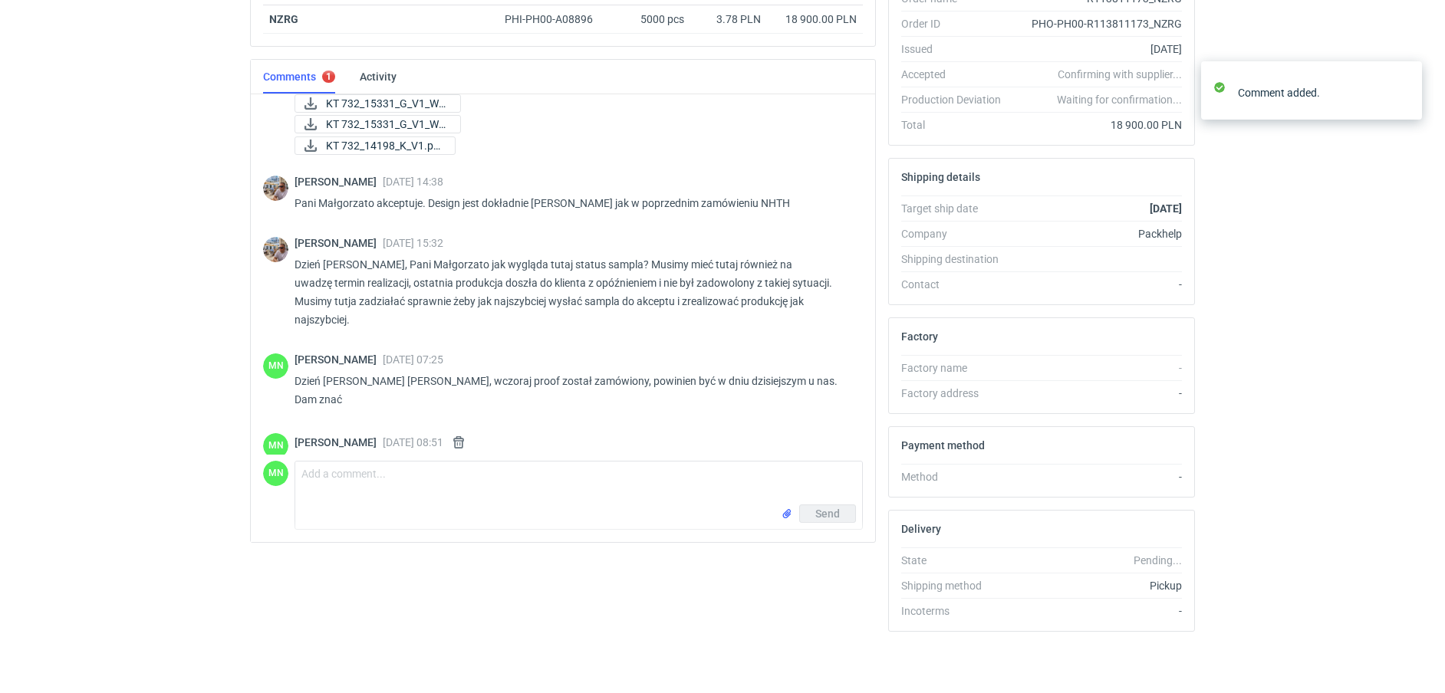
click at [234, 401] on html "RFQs Specs Designs Items Orders Customers Tools Analytics 99+ 99+ MN Małgorzata…" at bounding box center [722, 54] width 1445 height 693
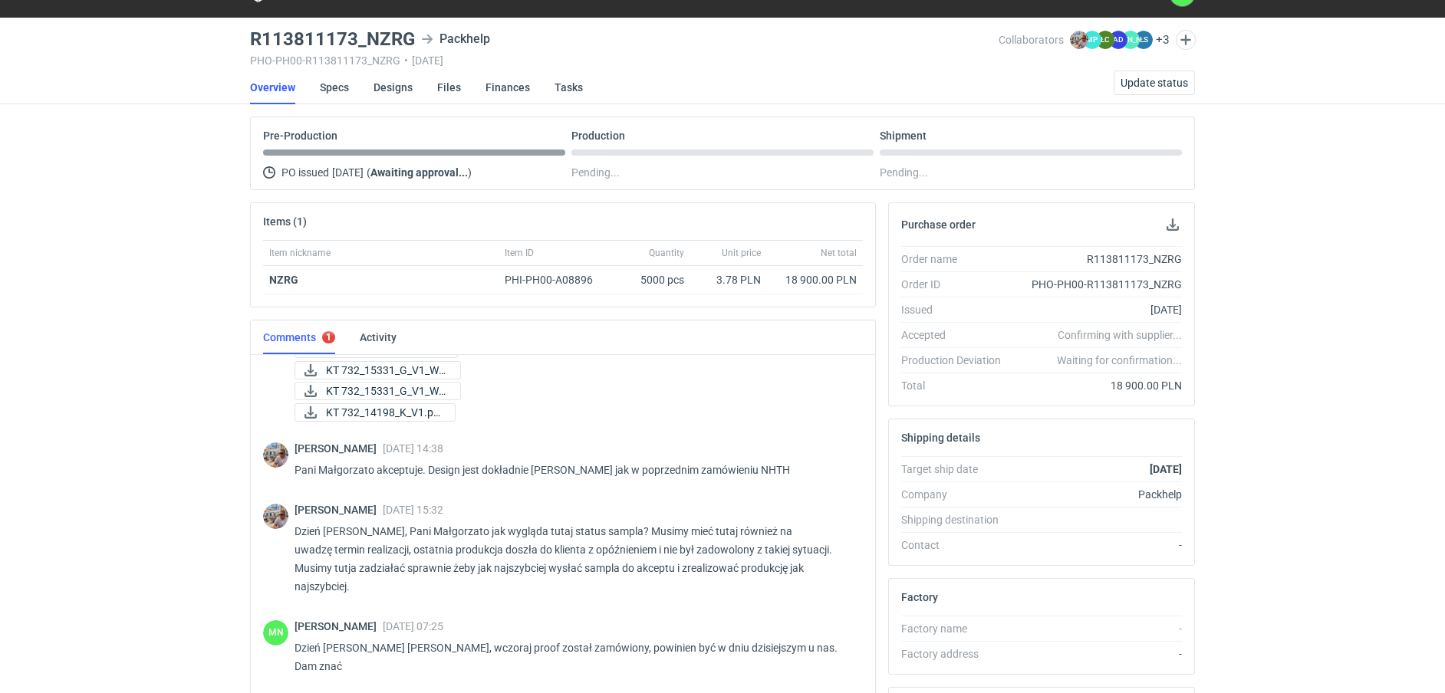
scroll to position [0, 0]
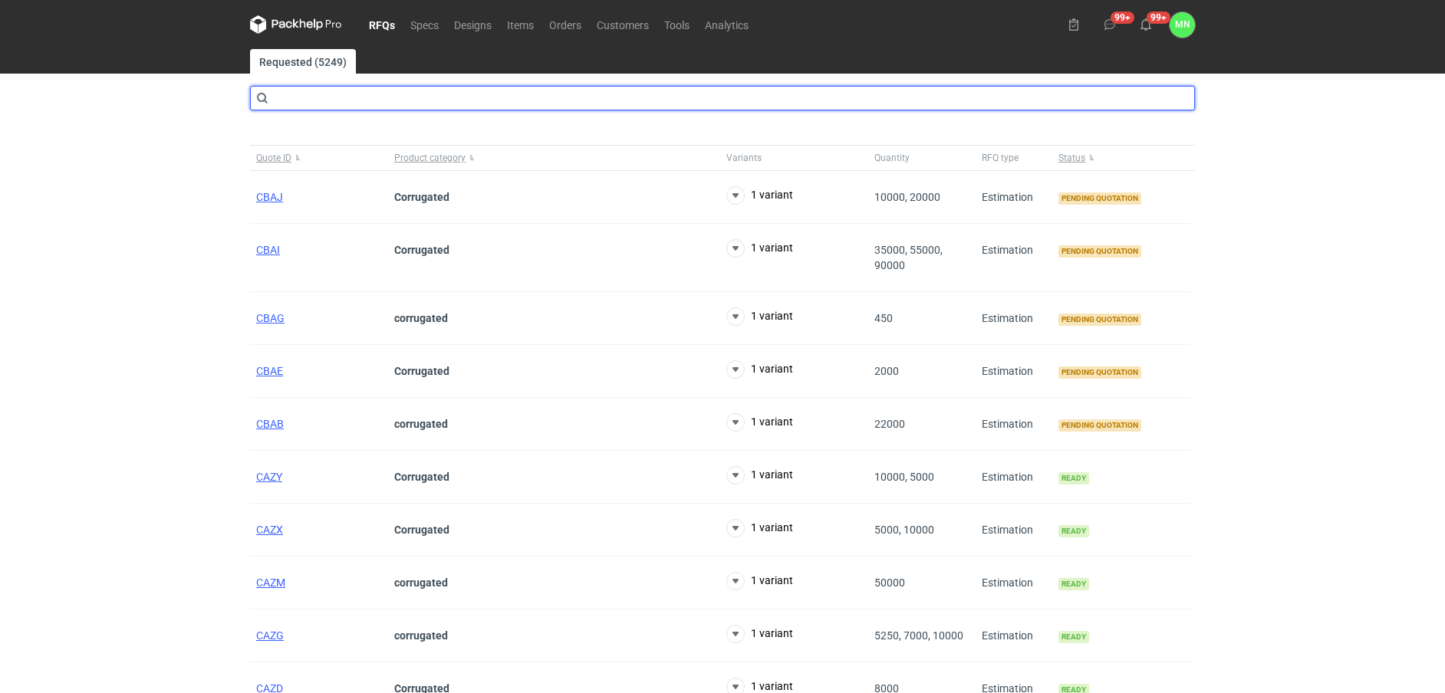
click at [311, 95] on input "text" at bounding box center [722, 98] width 945 height 25
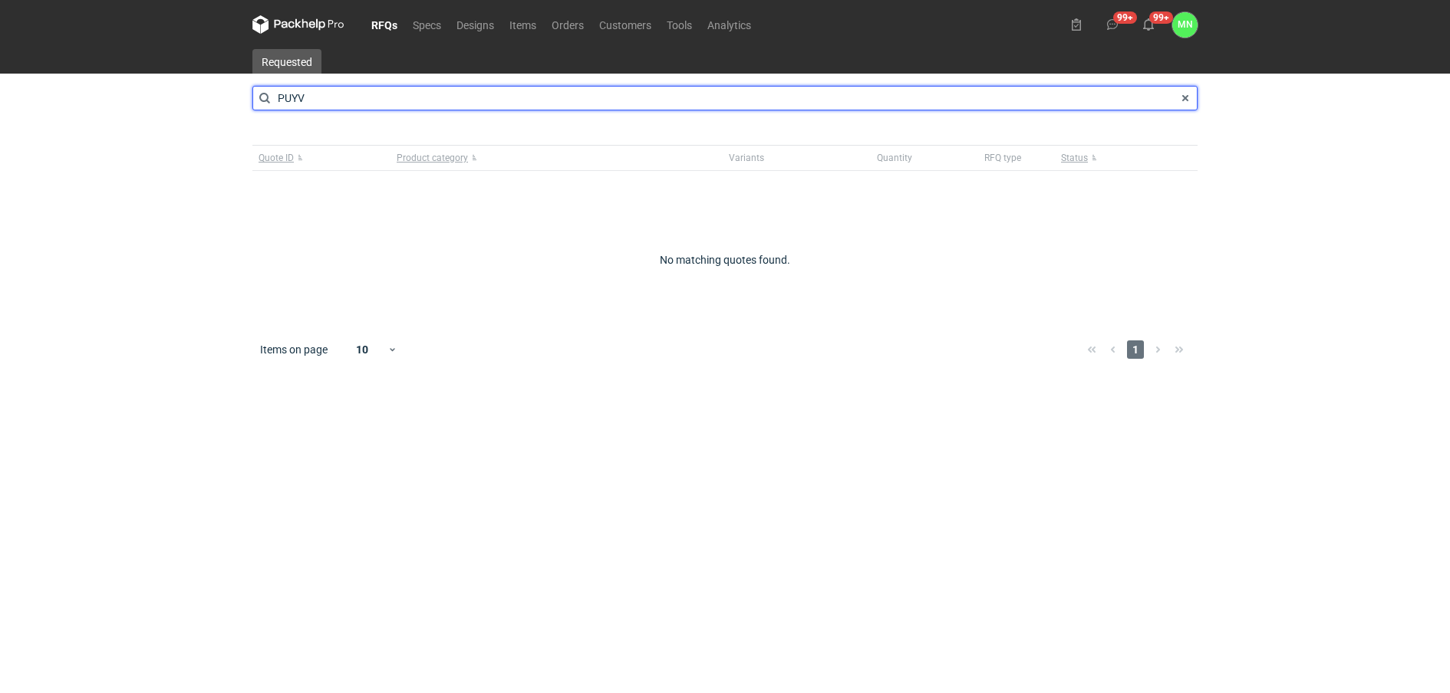
type input "PUYV"
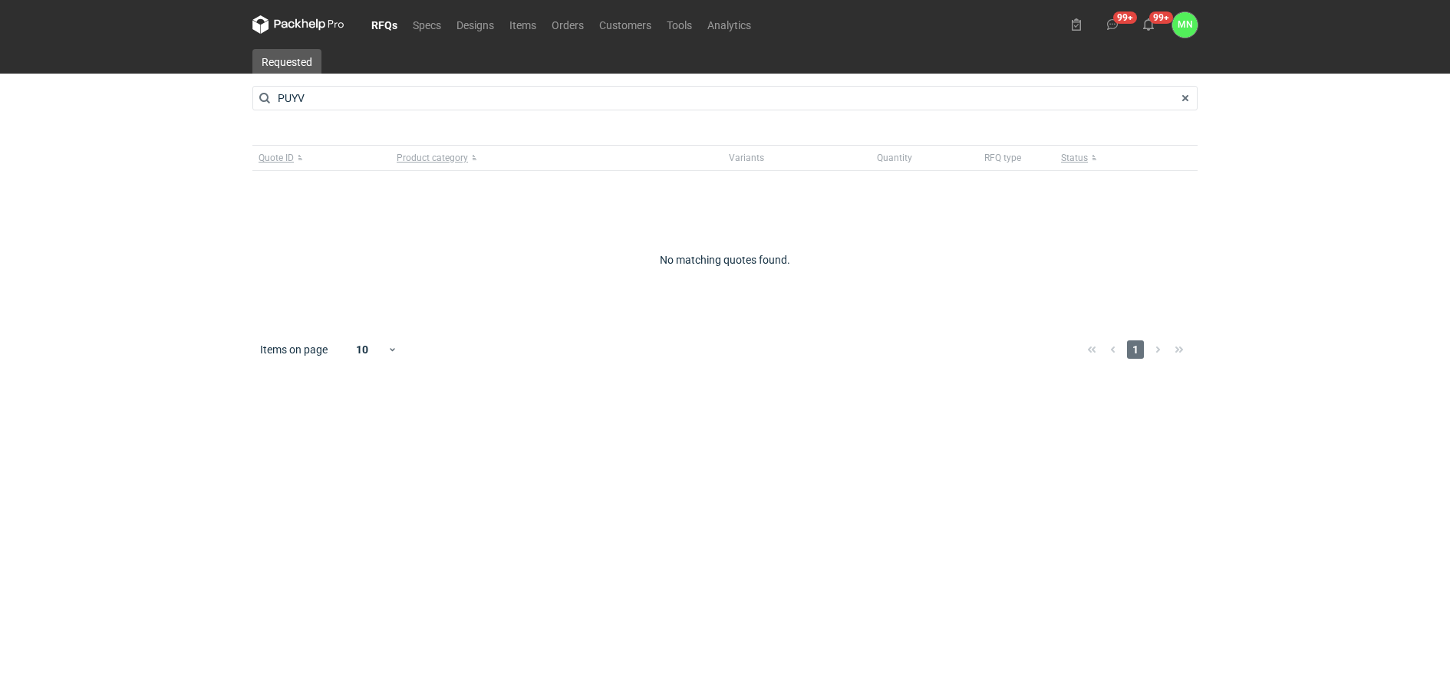
click at [372, 25] on link "RFQs" at bounding box center [384, 24] width 41 height 18
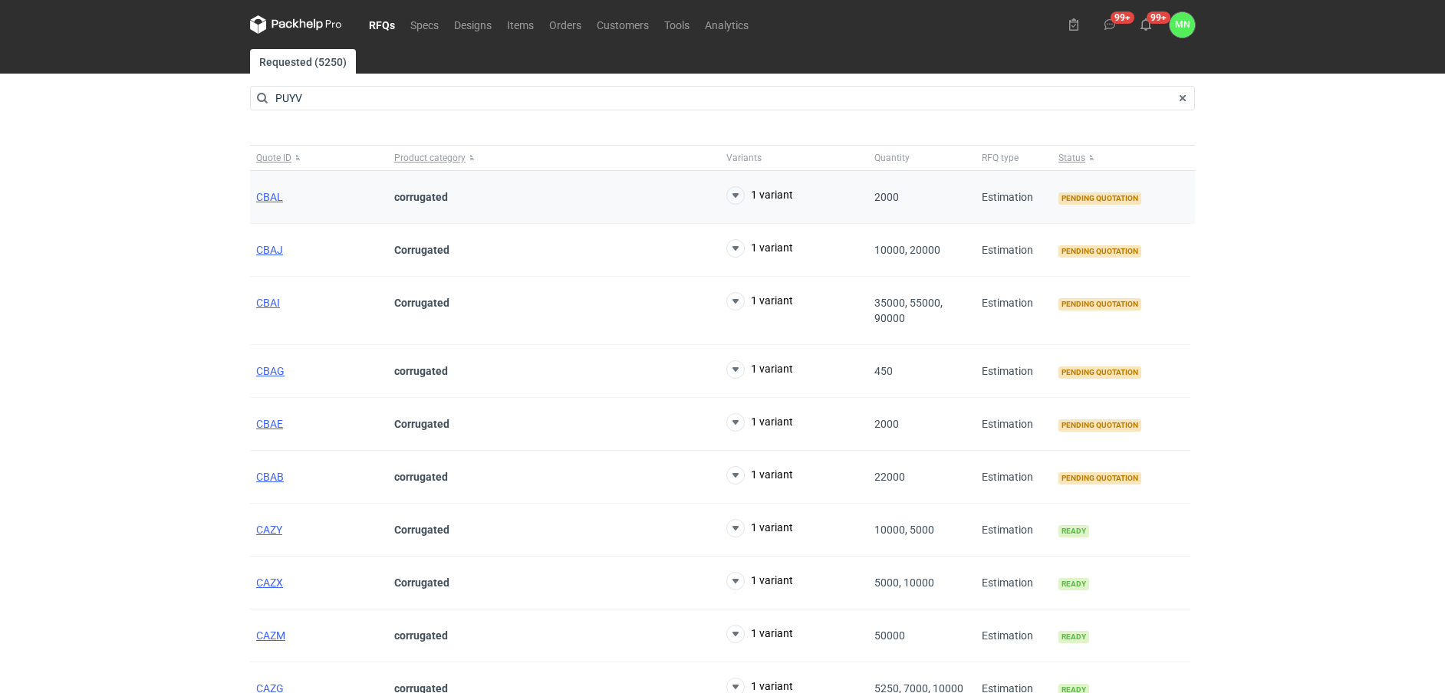
click at [283, 194] on div "CBAL" at bounding box center [319, 197] width 138 height 53
click at [281, 199] on span "CBAL" at bounding box center [269, 197] width 27 height 12
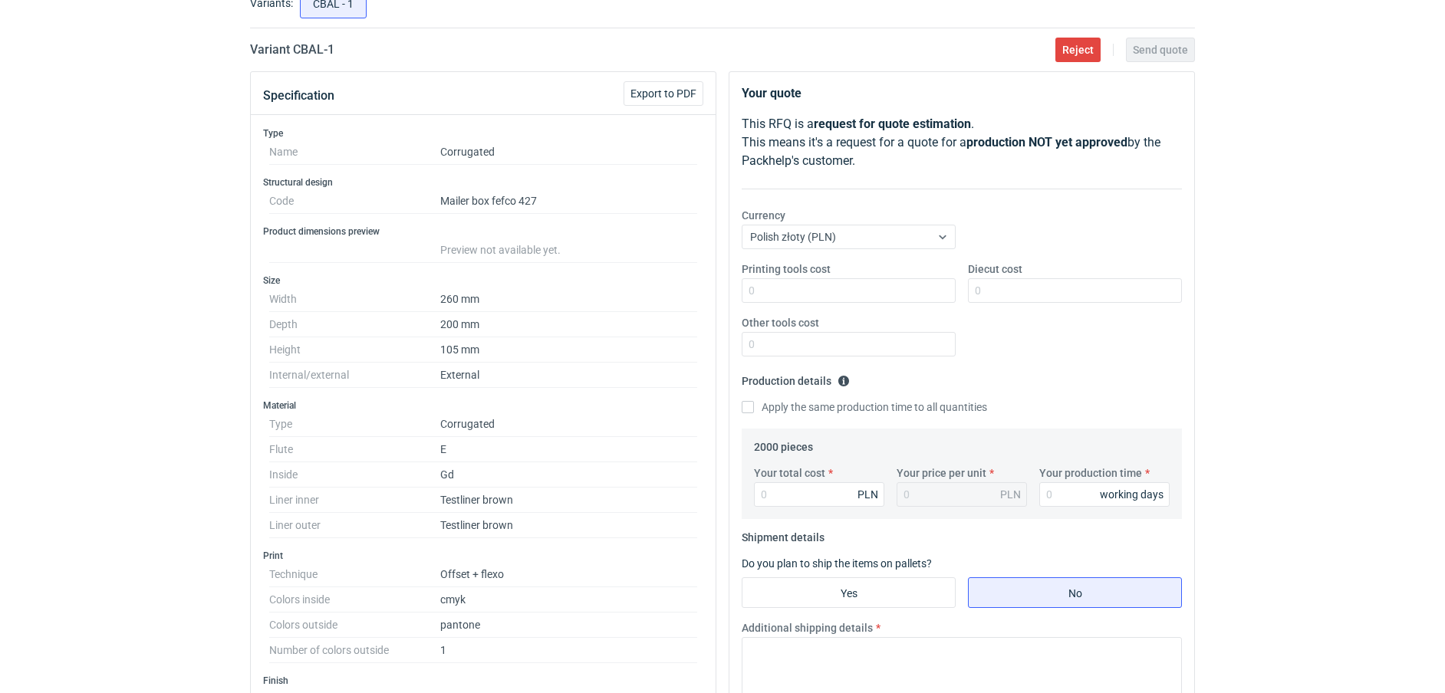
scroll to position [96, 0]
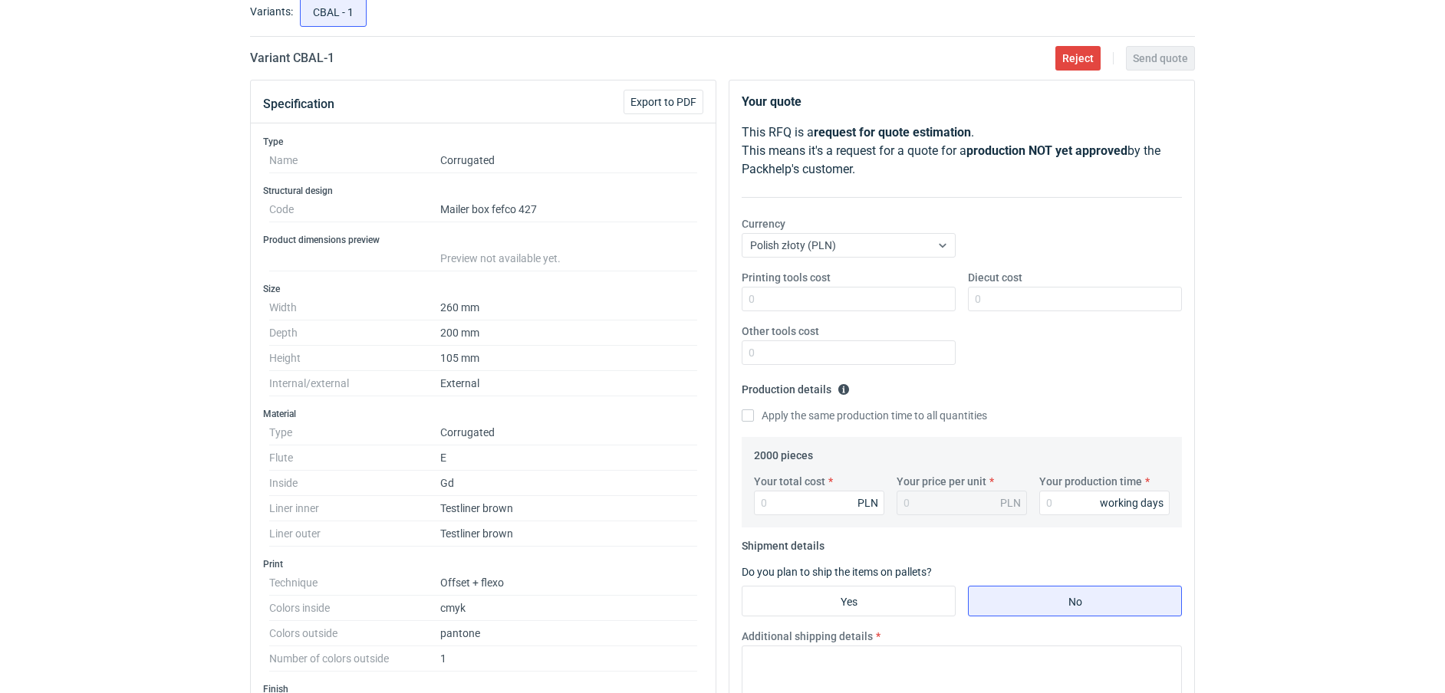
click at [353, 54] on div "Variant CBAL - 1 Reject Send quote" at bounding box center [722, 58] width 945 height 18
drag, startPoint x: 343, startPoint y: 58, endPoint x: 294, endPoint y: 60, distance: 49.1
click at [294, 60] on div "Variant CBAL - 1 Reject Send quote" at bounding box center [722, 58] width 945 height 18
copy h2 "CBAL - 1"
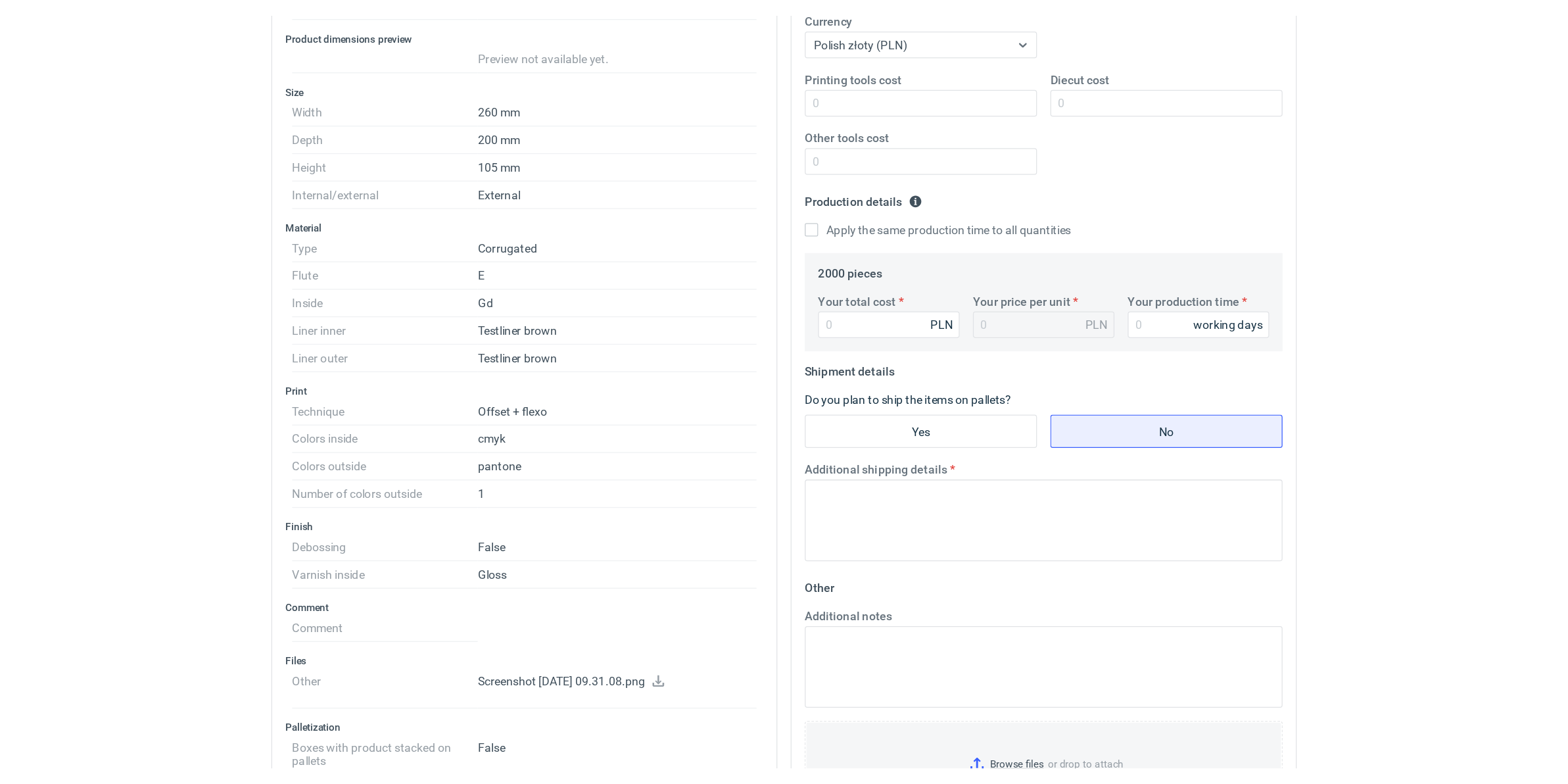
scroll to position [247, 0]
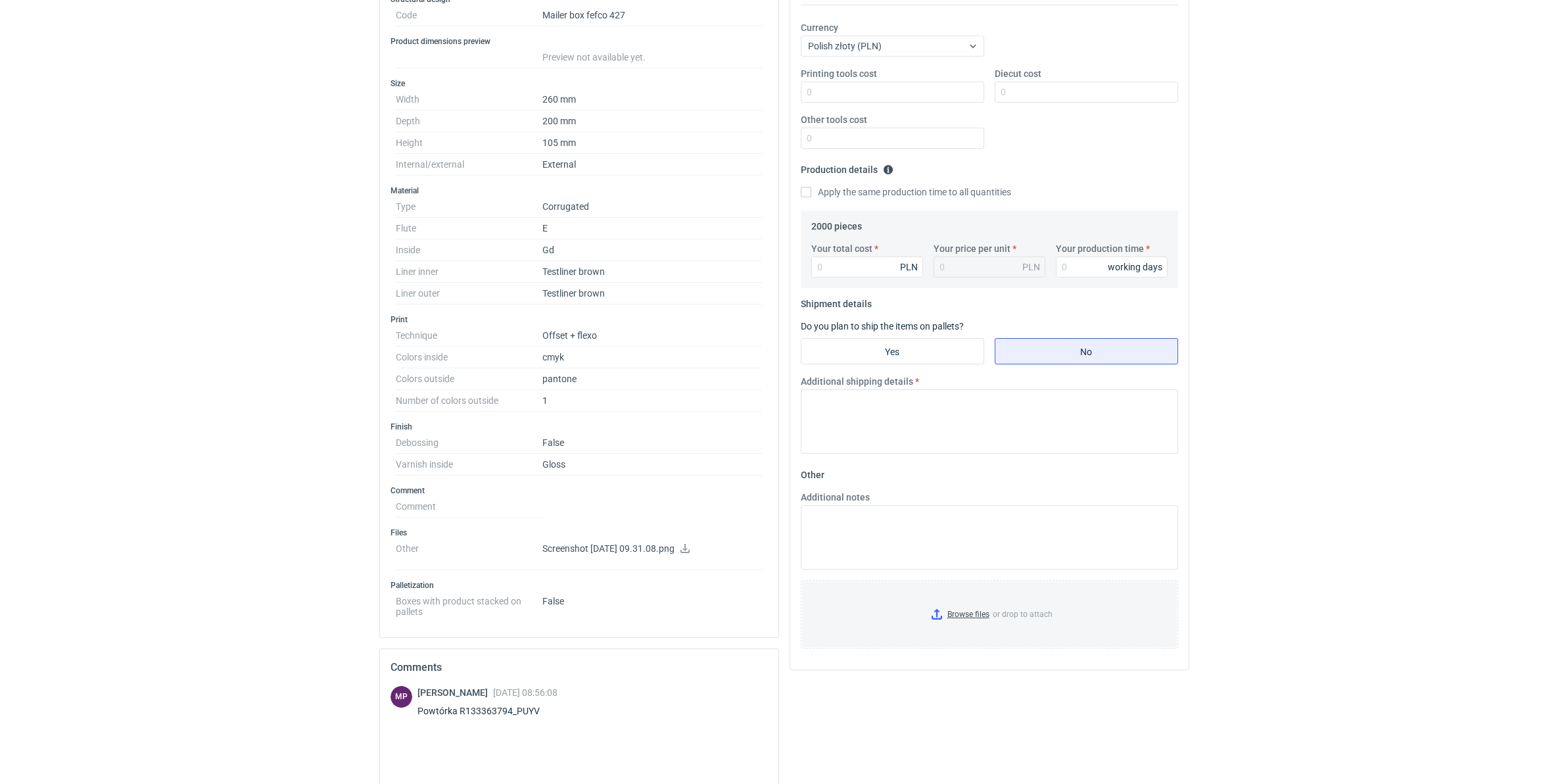
click at [690, 551] on icon at bounding box center [685, 548] width 10 height 9
click at [828, 265] on input "Your total cost" at bounding box center [868, 267] width 111 height 21
type input "7180"
type input "3.59"
type input "7180"
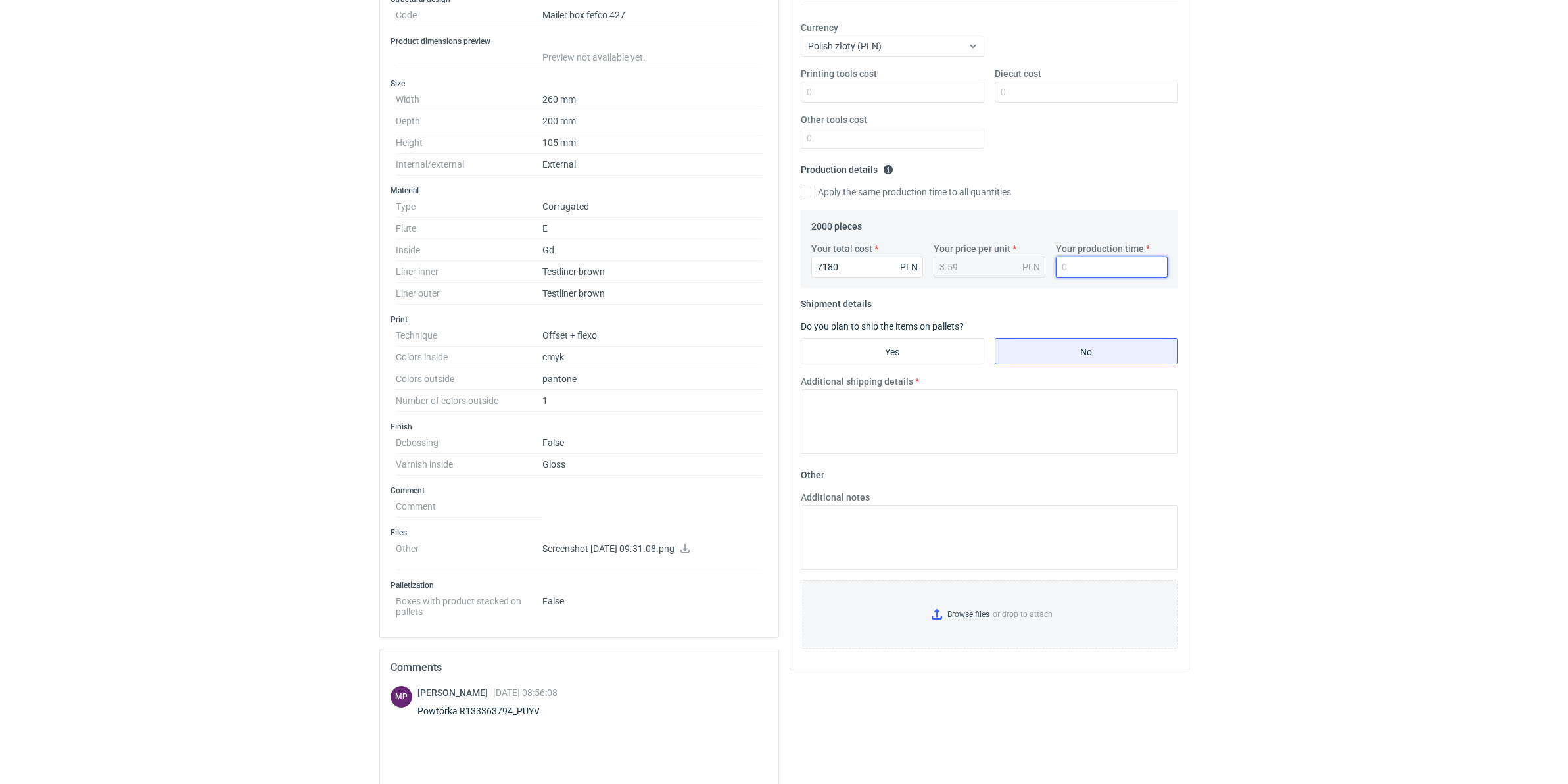
click at [1066, 278] on input "Your production time" at bounding box center [1112, 267] width 111 height 21
type input "15"
click at [891, 347] on input "Yes" at bounding box center [892, 351] width 182 height 25
radio input "true"
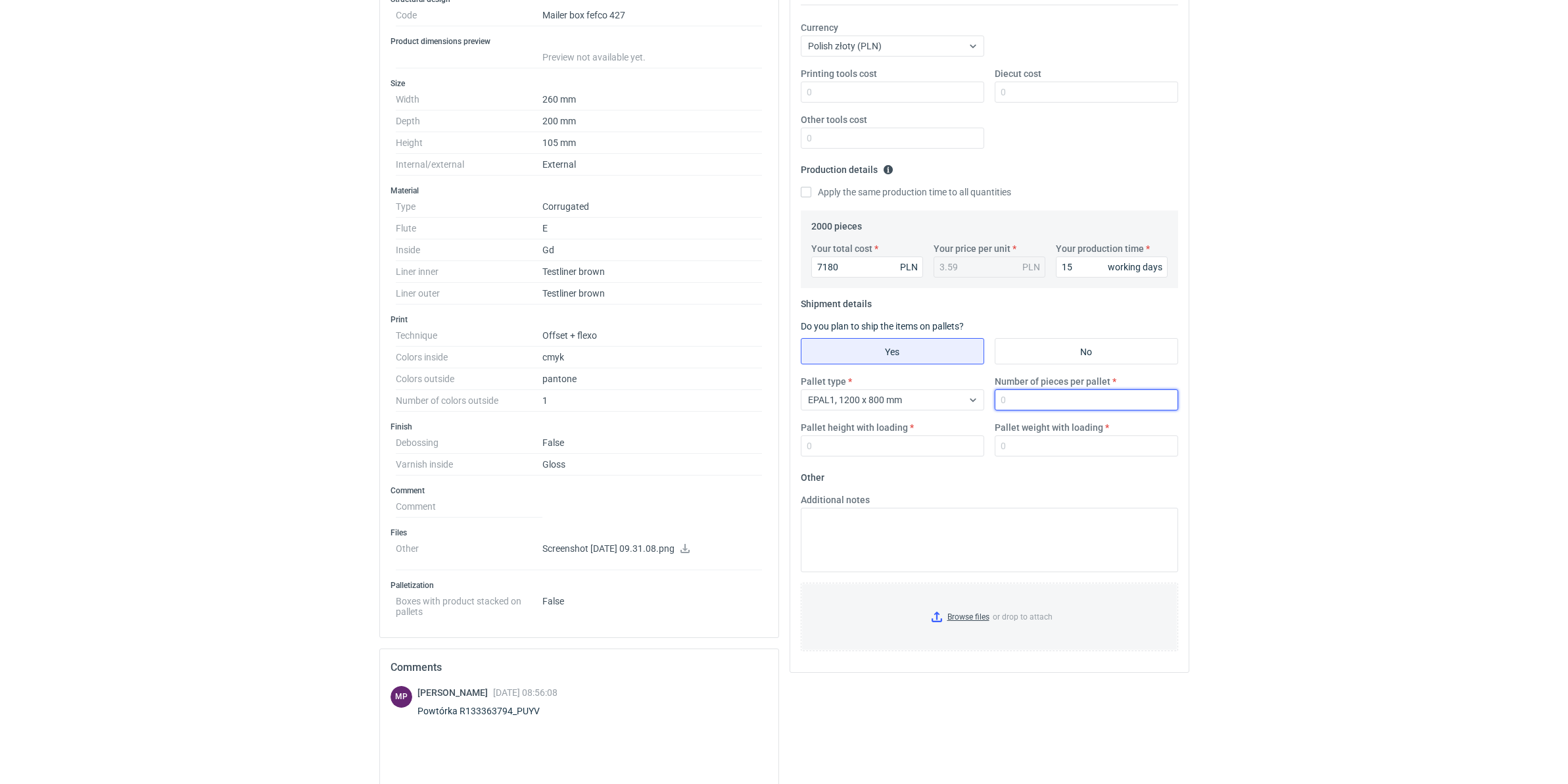
drag, startPoint x: 1075, startPoint y: 412, endPoint x: 1070, endPoint y: 405, distance: 8.6
click at [1071, 406] on div "Pallet type EPAL1, 1200 x 800 mm Number of pieces per pallet Pallet height with…" at bounding box center [989, 420] width 388 height 92
type input "165"
type input "1800"
type input "510"
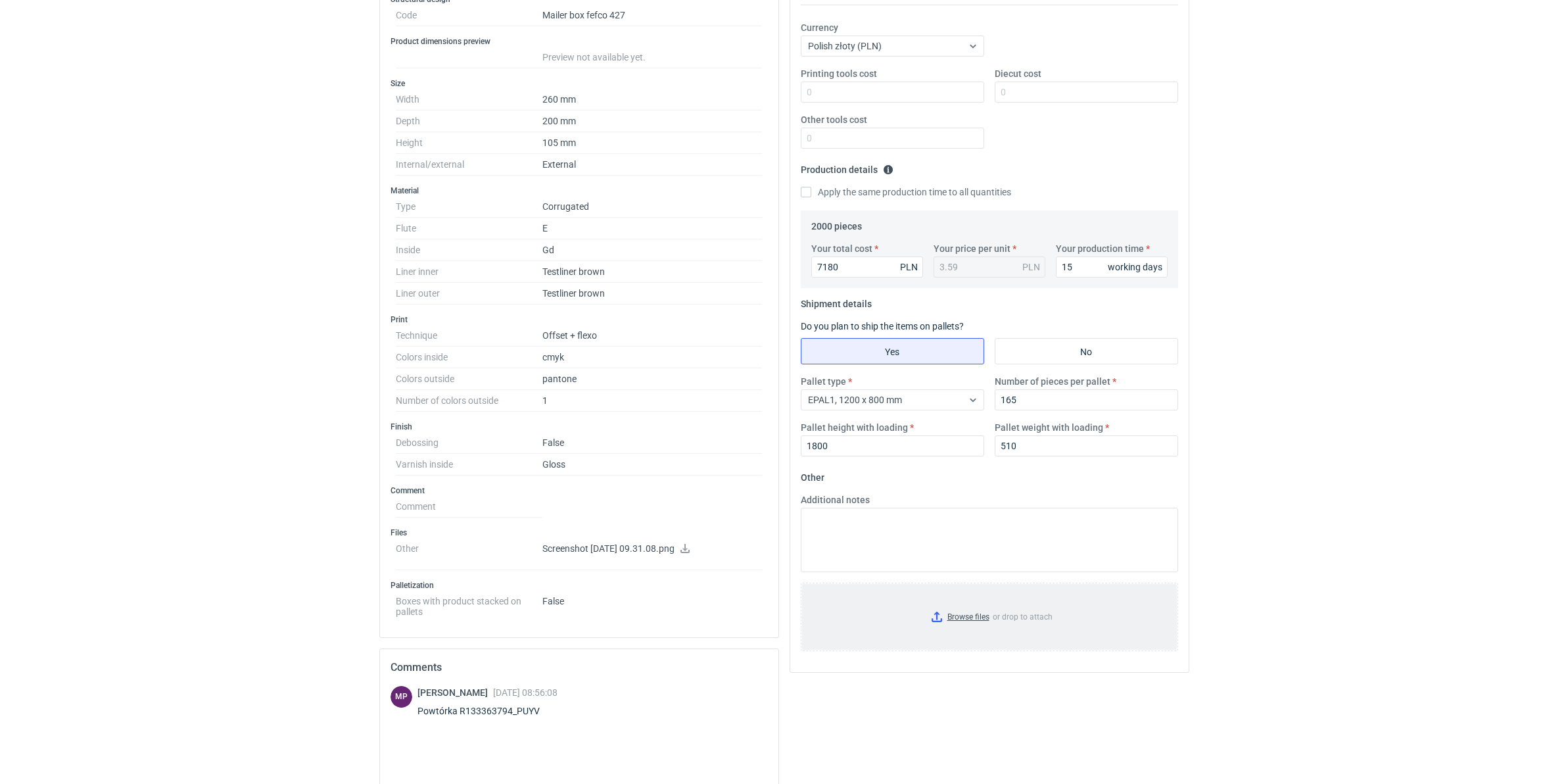
click at [984, 594] on input "Browse files or drop to attach" at bounding box center [989, 617] width 375 height 66
click at [1238, 528] on div "RFQs Specs Designs Items Orders Customers Tools Analytics 99+ 99+ MN Małgorzata…" at bounding box center [784, 145] width 1568 height 784
click at [1238, 538] on html "RFQs Specs Designs Items Orders Customers Tools Analytics 99+ 99+ MN Małgorzata…" at bounding box center [784, 145] width 1568 height 784
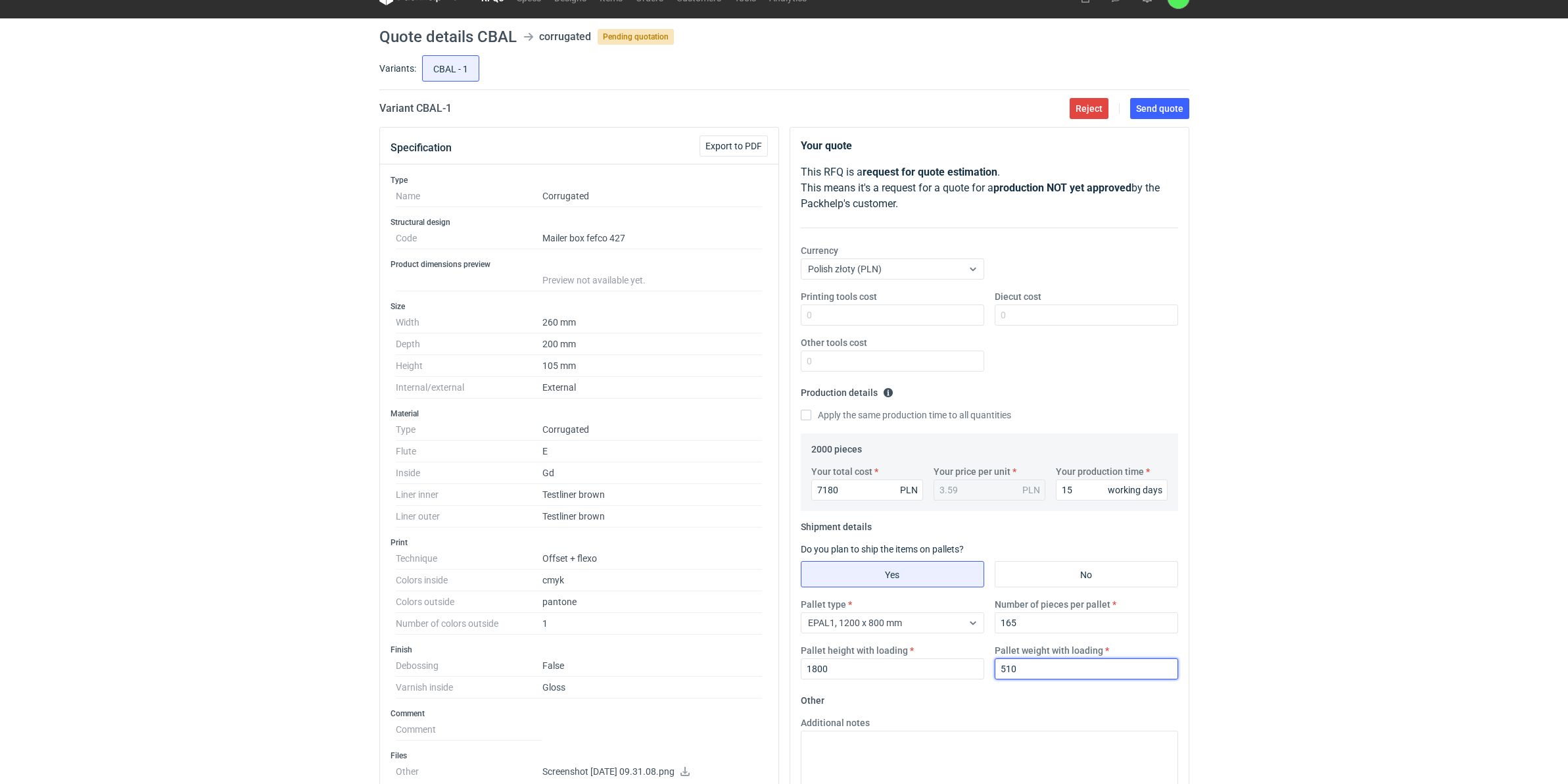
scroll to position [0, 0]
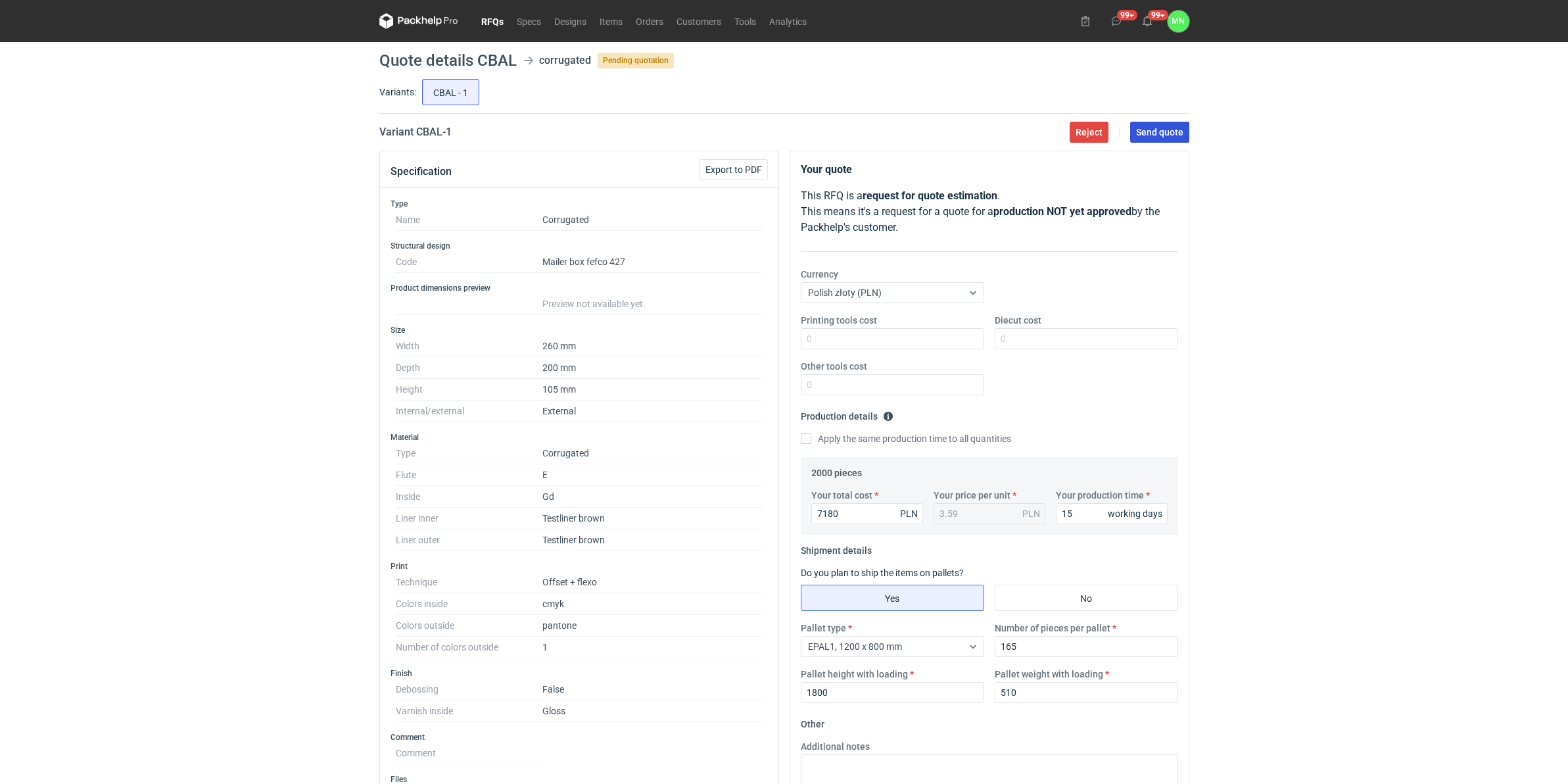
click at [1158, 136] on span "Send quote" at bounding box center [1159, 132] width 47 height 9
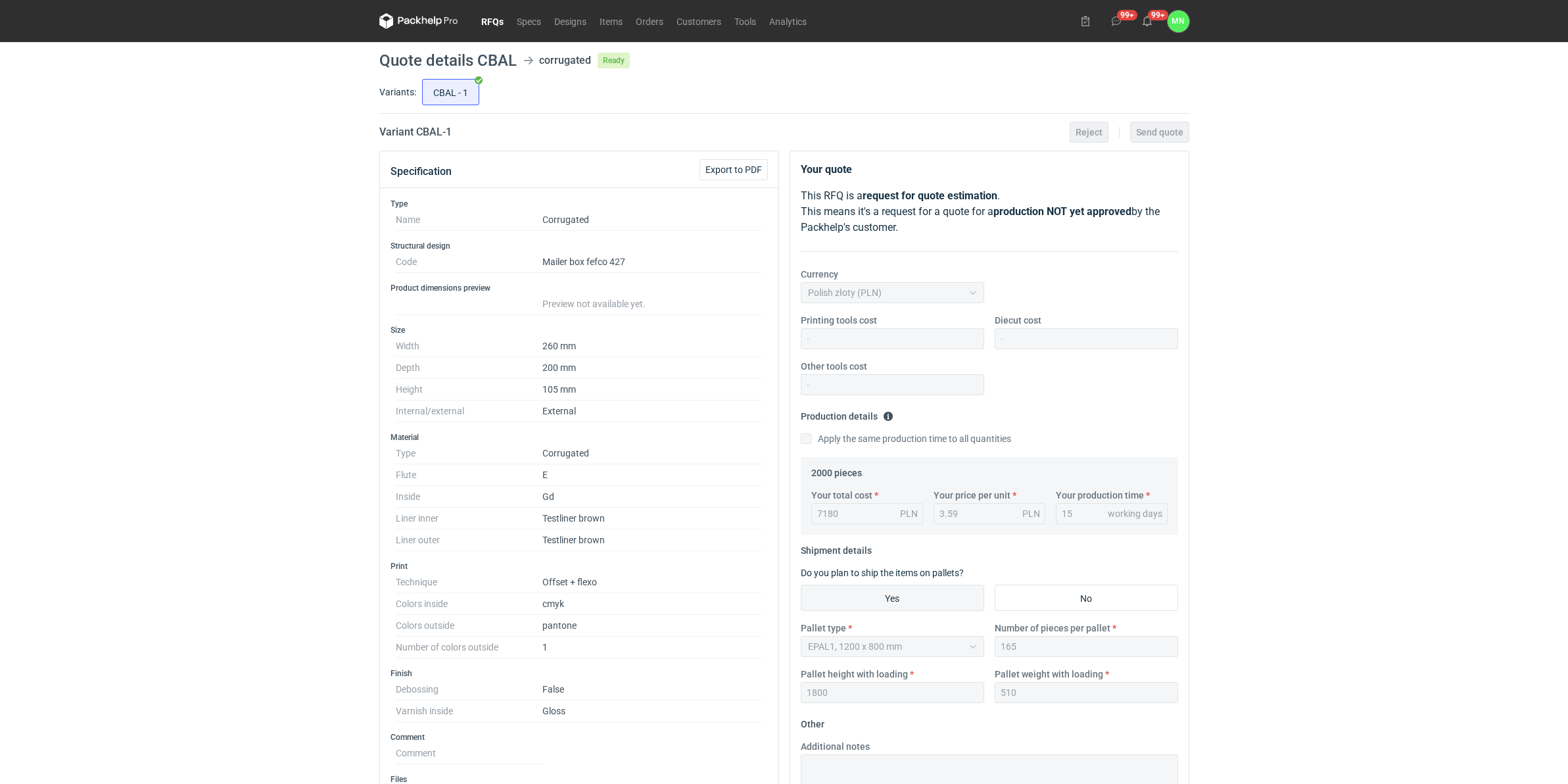
click at [487, 15] on link "RFQs" at bounding box center [492, 21] width 35 height 15
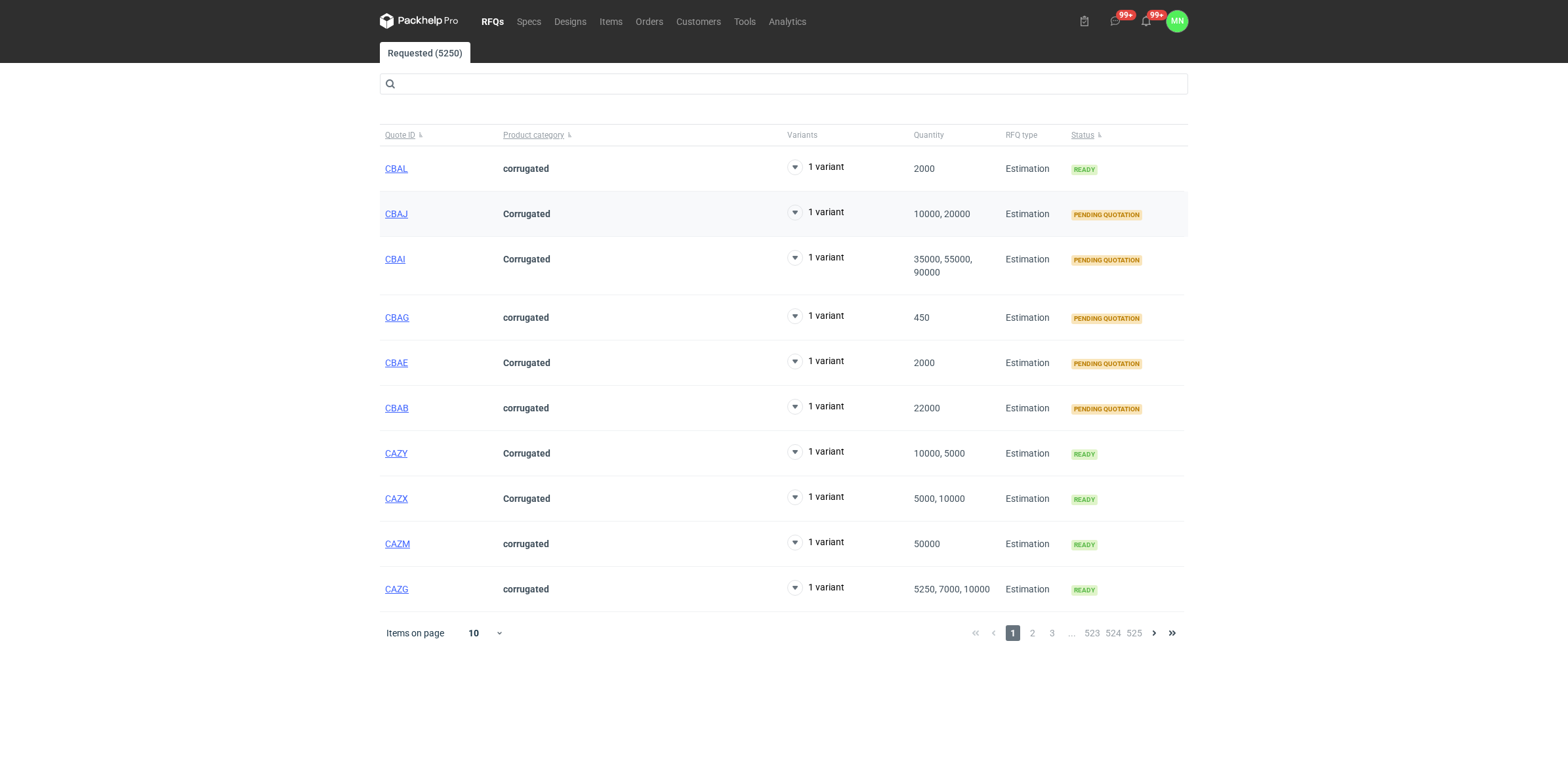
click at [404, 205] on div "CBAJ" at bounding box center [439, 214] width 118 height 45
click at [399, 216] on span "CBAJ" at bounding box center [396, 214] width 23 height 10
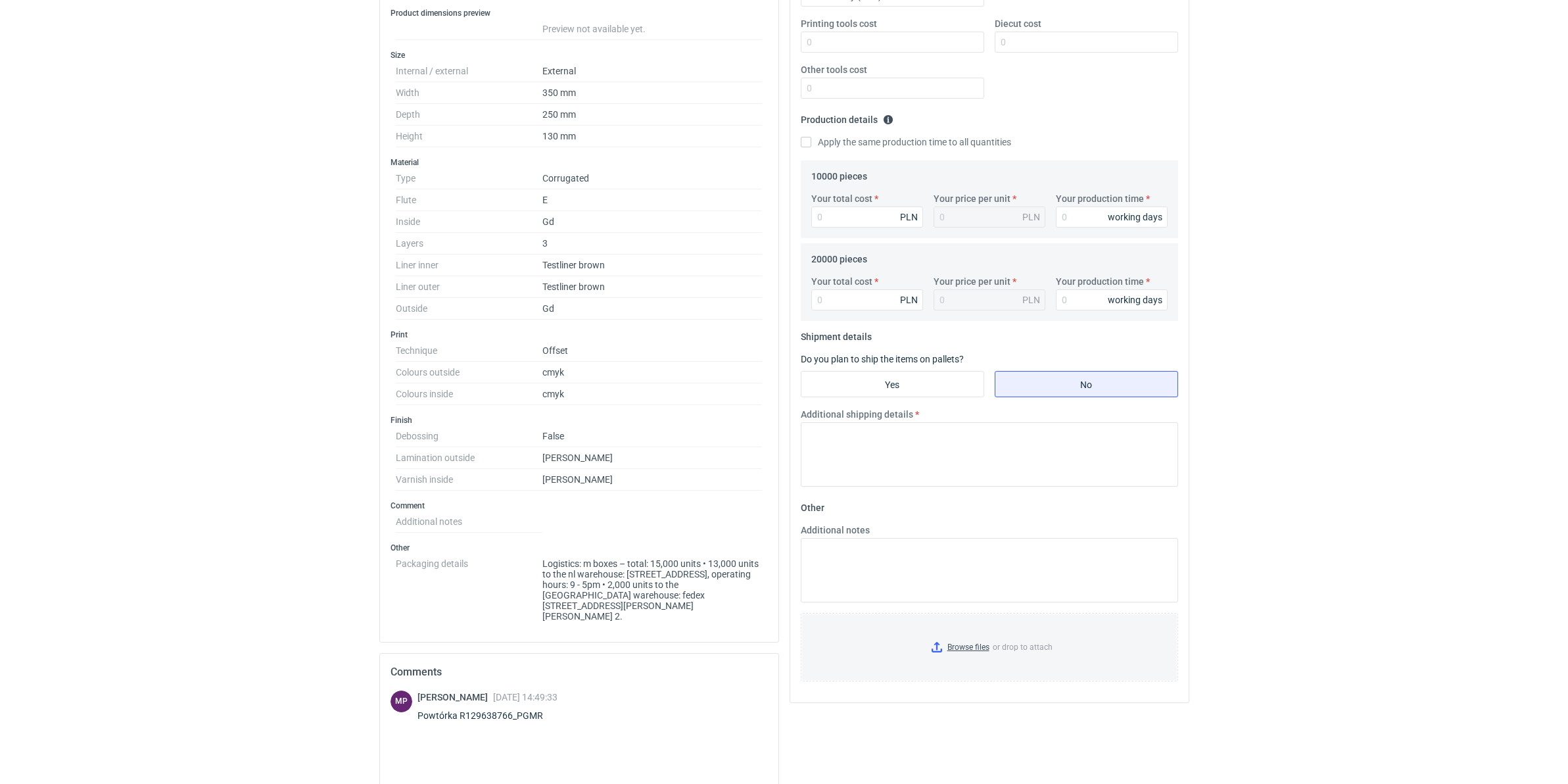
scroll to position [329, 0]
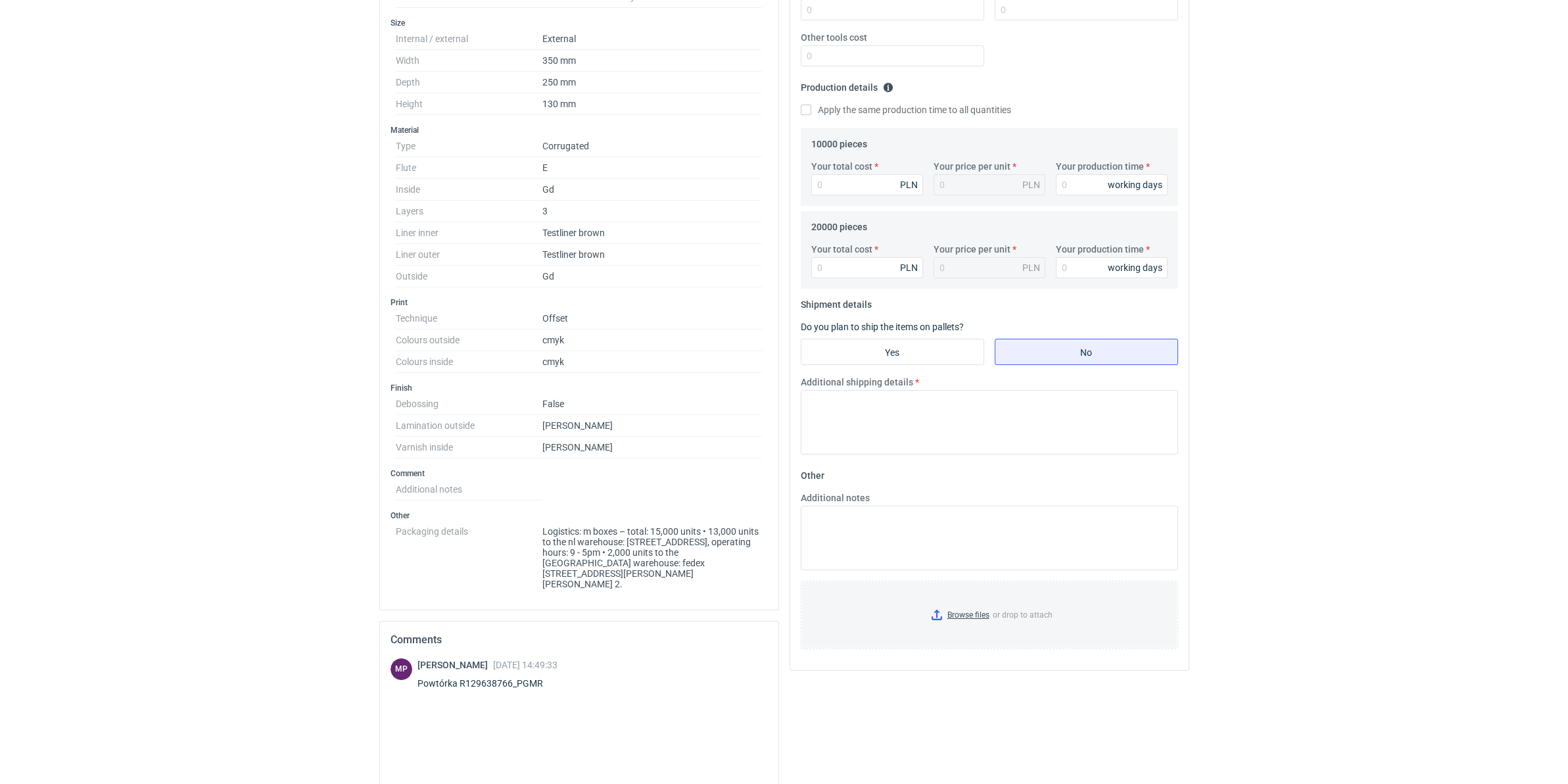
click at [531, 594] on div "Powtórka R129638766_PGMR" at bounding box center [488, 683] width 141 height 13
copy div "R129638766_PGMR"
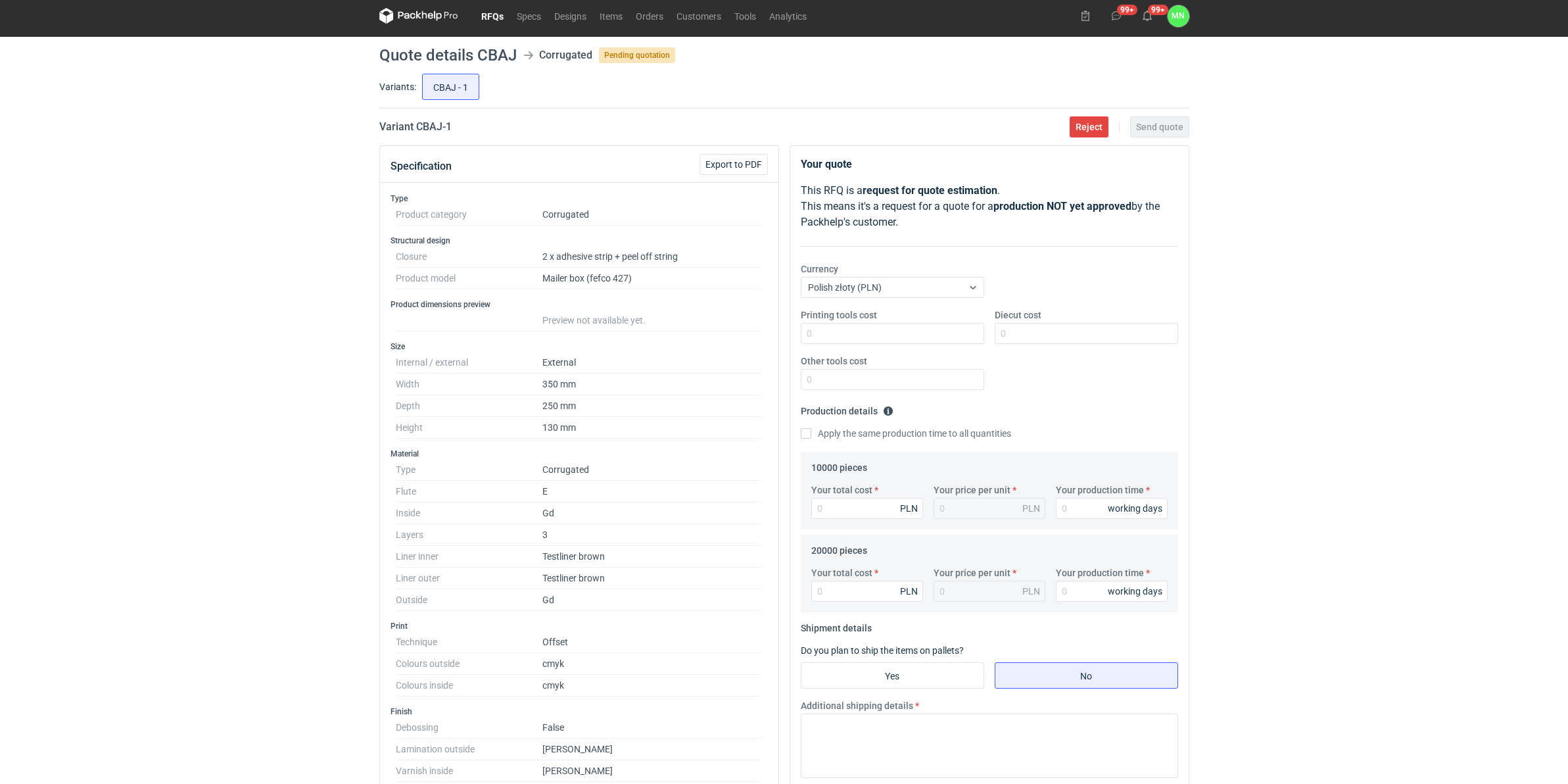
scroll to position [0, 0]
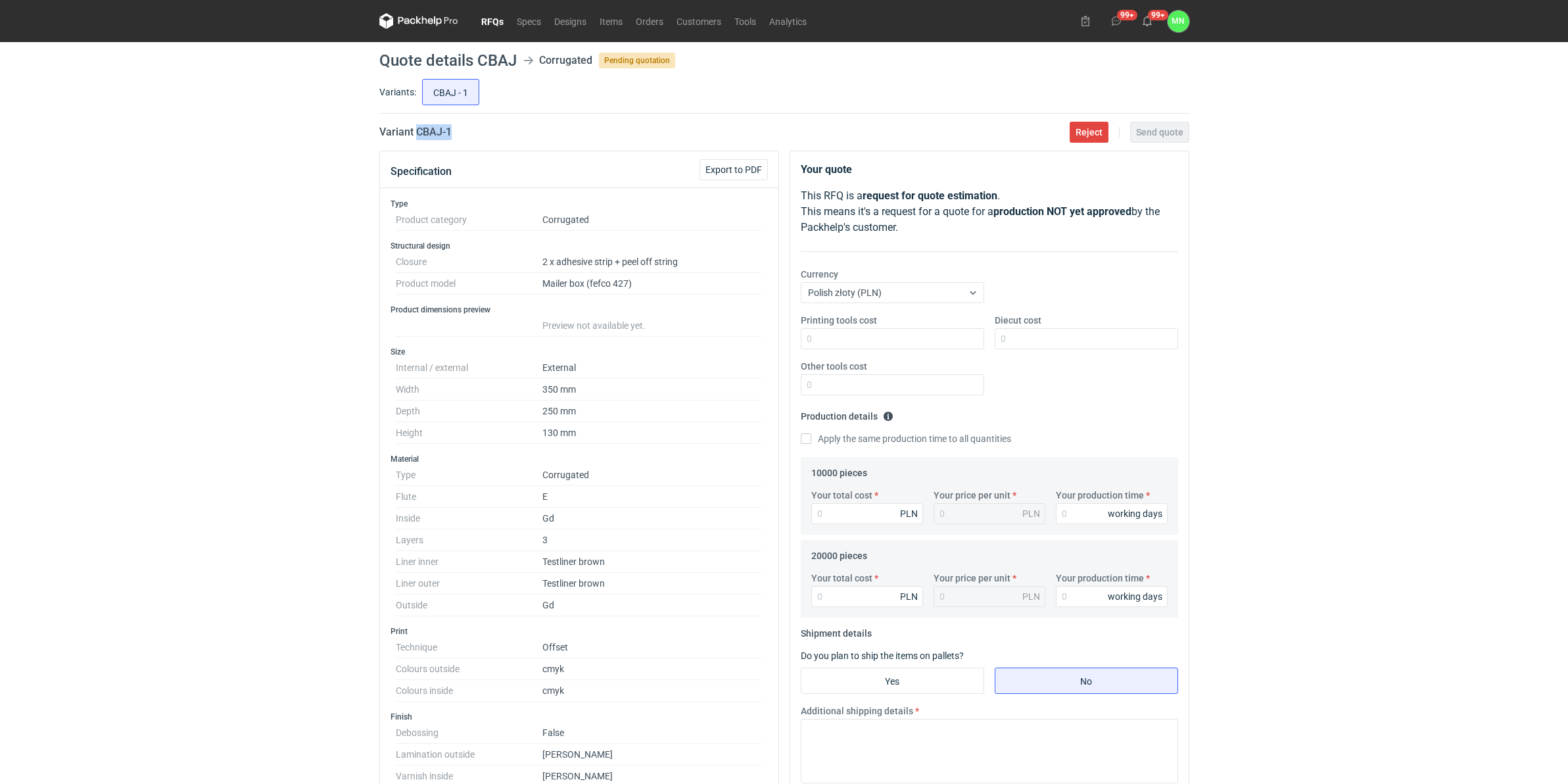
drag, startPoint x: 466, startPoint y: 136, endPoint x: 417, endPoint y: 133, distance: 49.1
click at [417, 133] on div "Variant CBAJ - 1 Reject Send quote" at bounding box center [784, 132] width 810 height 15
copy h2 "CBAJ - 1"
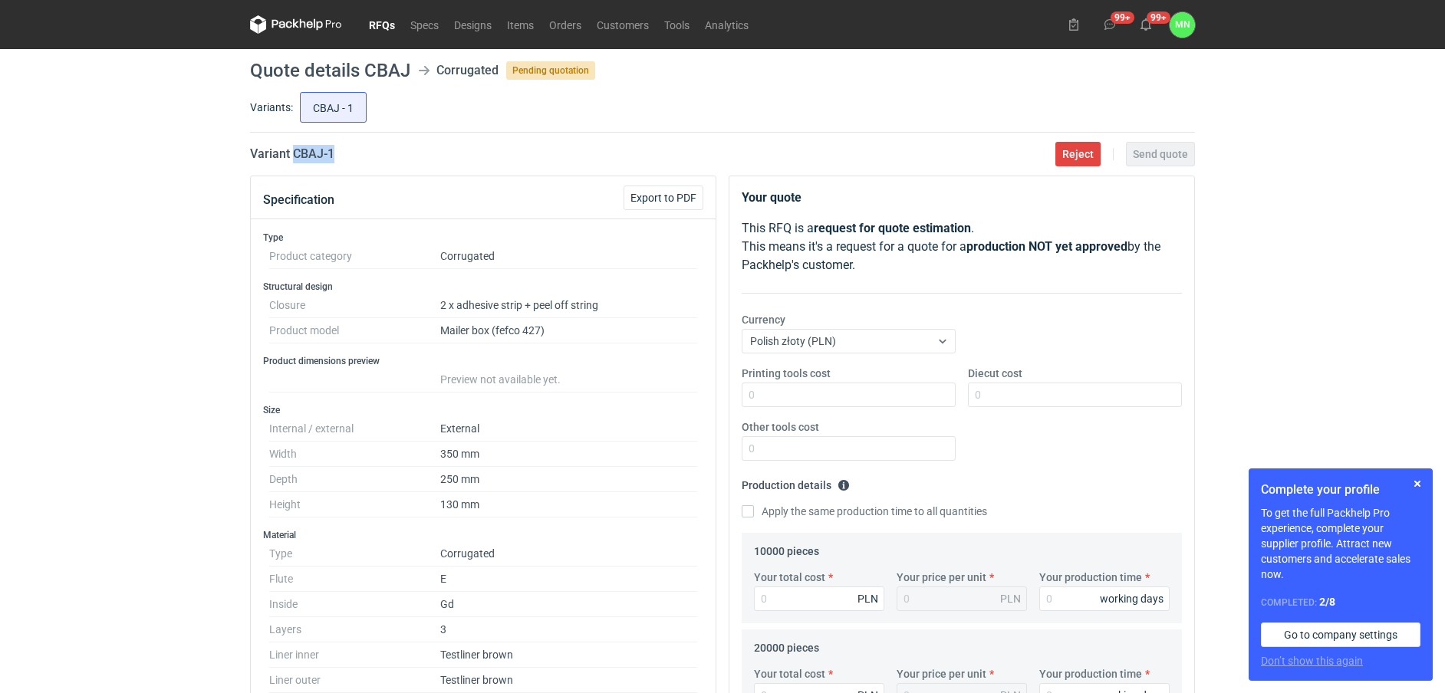
drag, startPoint x: 350, startPoint y: 152, endPoint x: 293, endPoint y: 155, distance: 56.8
click at [293, 155] on div "Variant CBAJ - 1 Reject Send quote" at bounding box center [722, 154] width 945 height 18
copy h2 "CBAJ - 1"
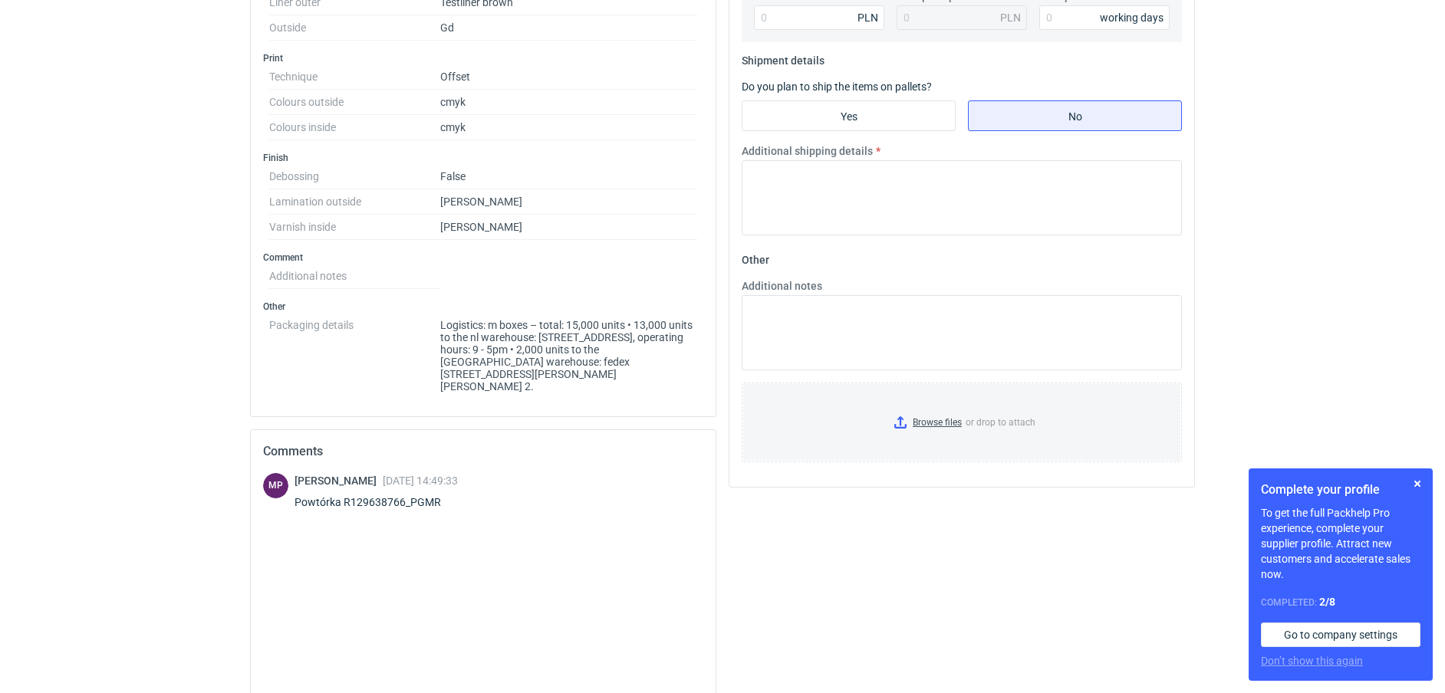
scroll to position [767, 0]
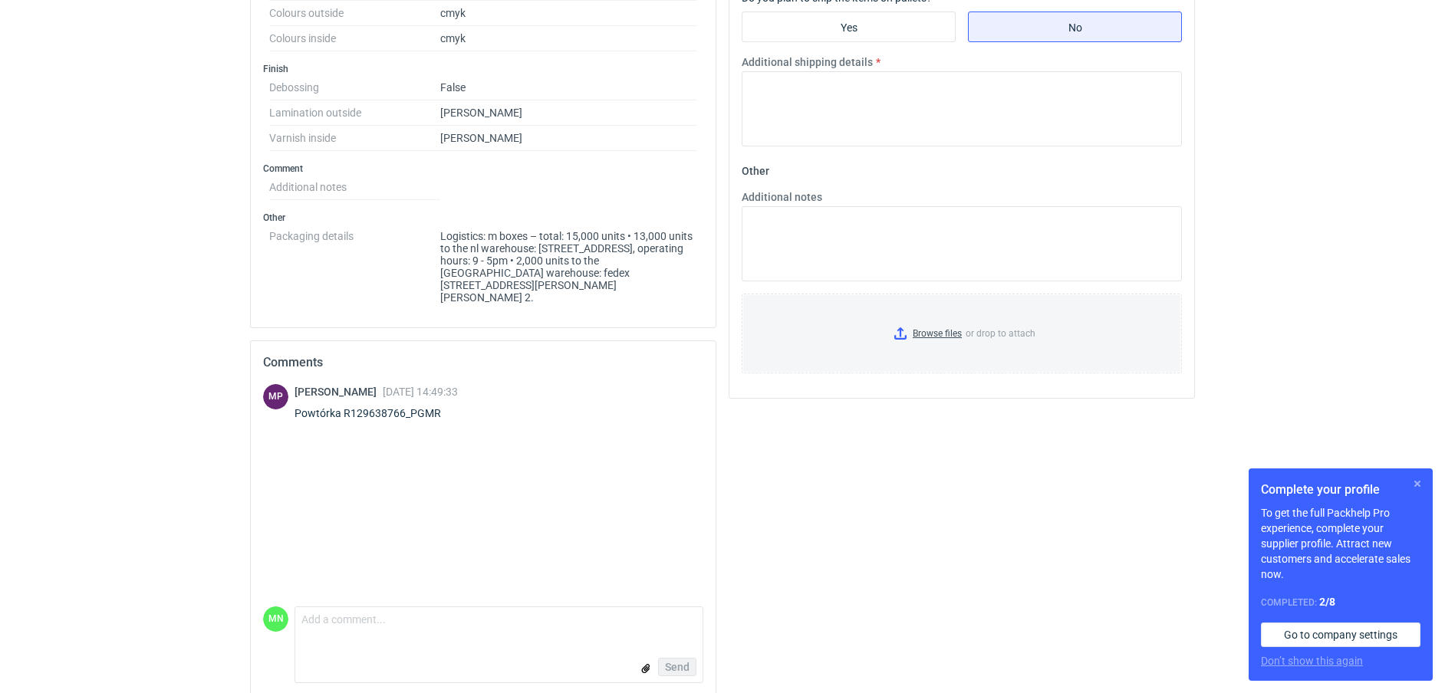
click at [1415, 482] on button "button" at bounding box center [1417, 484] width 18 height 18
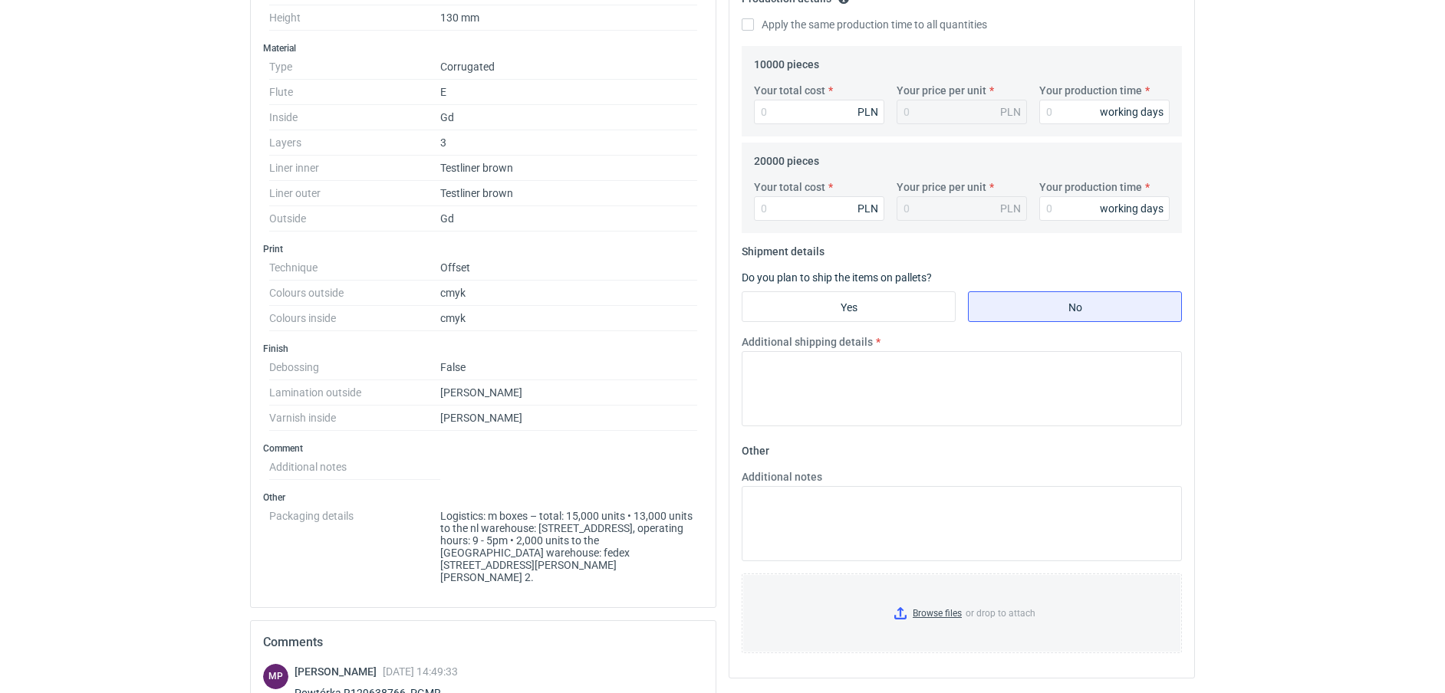
scroll to position [479, 0]
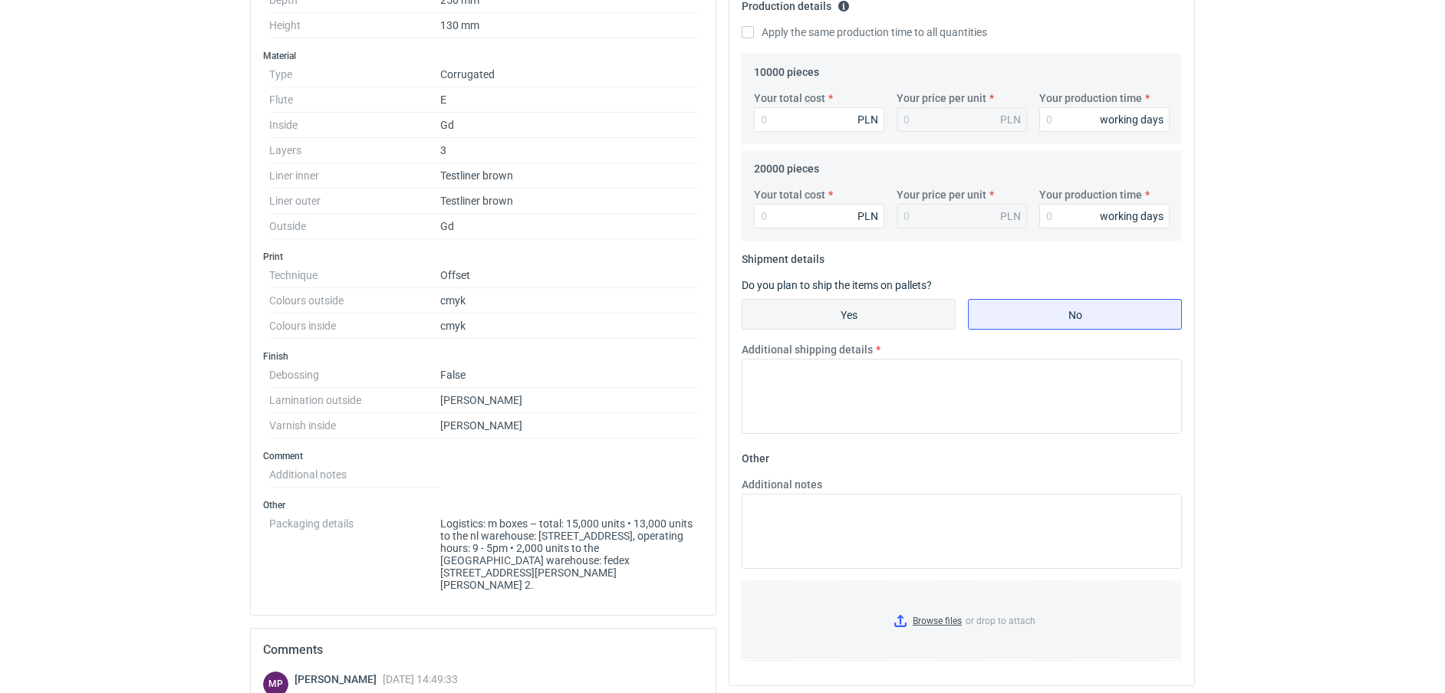
click at [824, 316] on input "Yes" at bounding box center [849, 314] width 212 height 29
radio input "true"
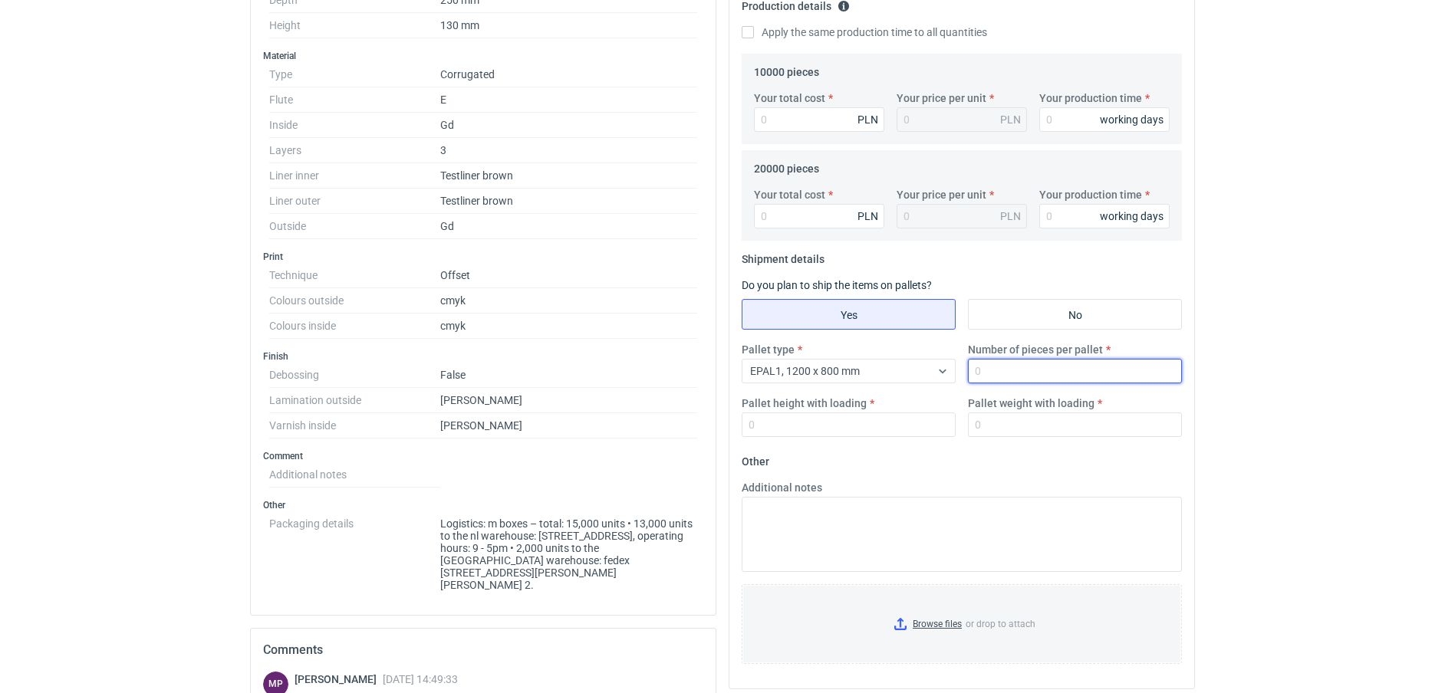
click at [1048, 372] on input "Number of pieces per pallet" at bounding box center [1075, 371] width 214 height 25
type input "1650"
type input "1800"
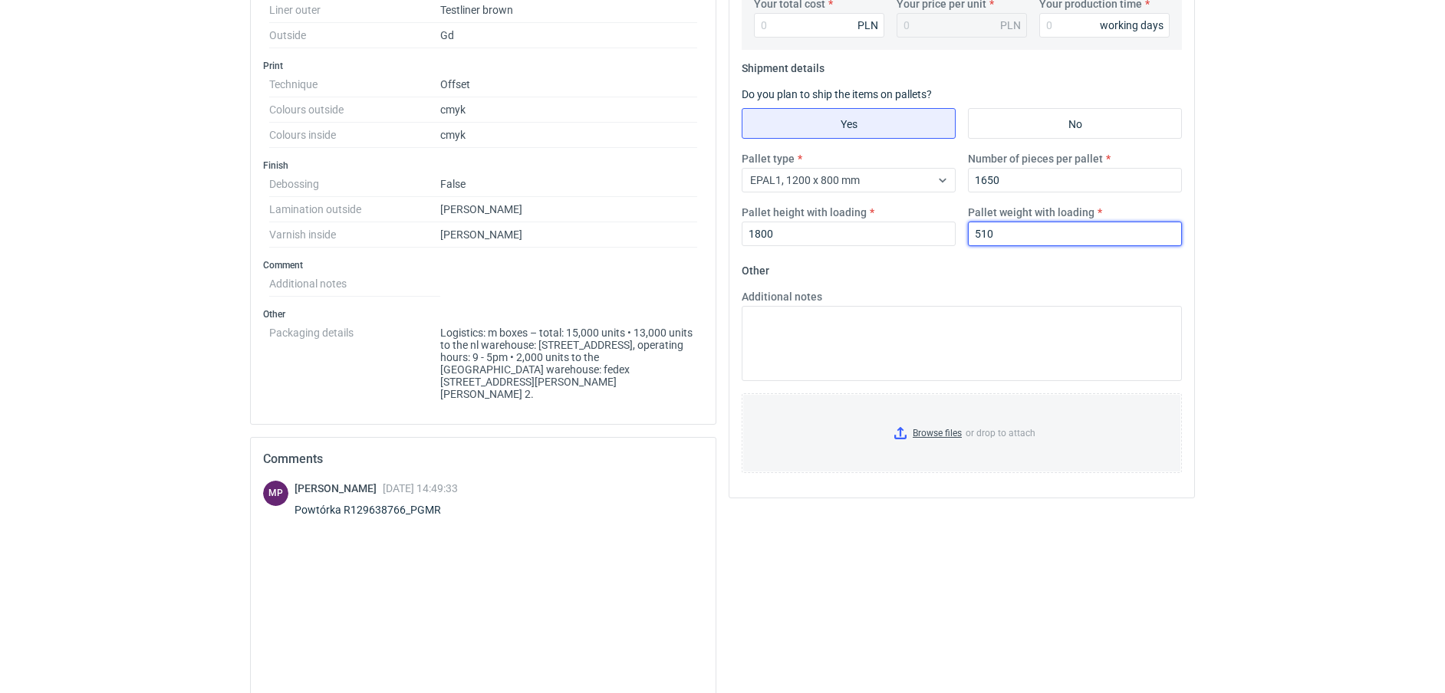
scroll to position [671, 0]
type input "510"
drag, startPoint x: 1009, startPoint y: 235, endPoint x: 932, endPoint y: 237, distance: 77.5
click at [932, 237] on div "Pallet type EPAL1, 1200 x 800 mm Number of pieces per pallet 1650 Pallet height…" at bounding box center [962, 203] width 453 height 107
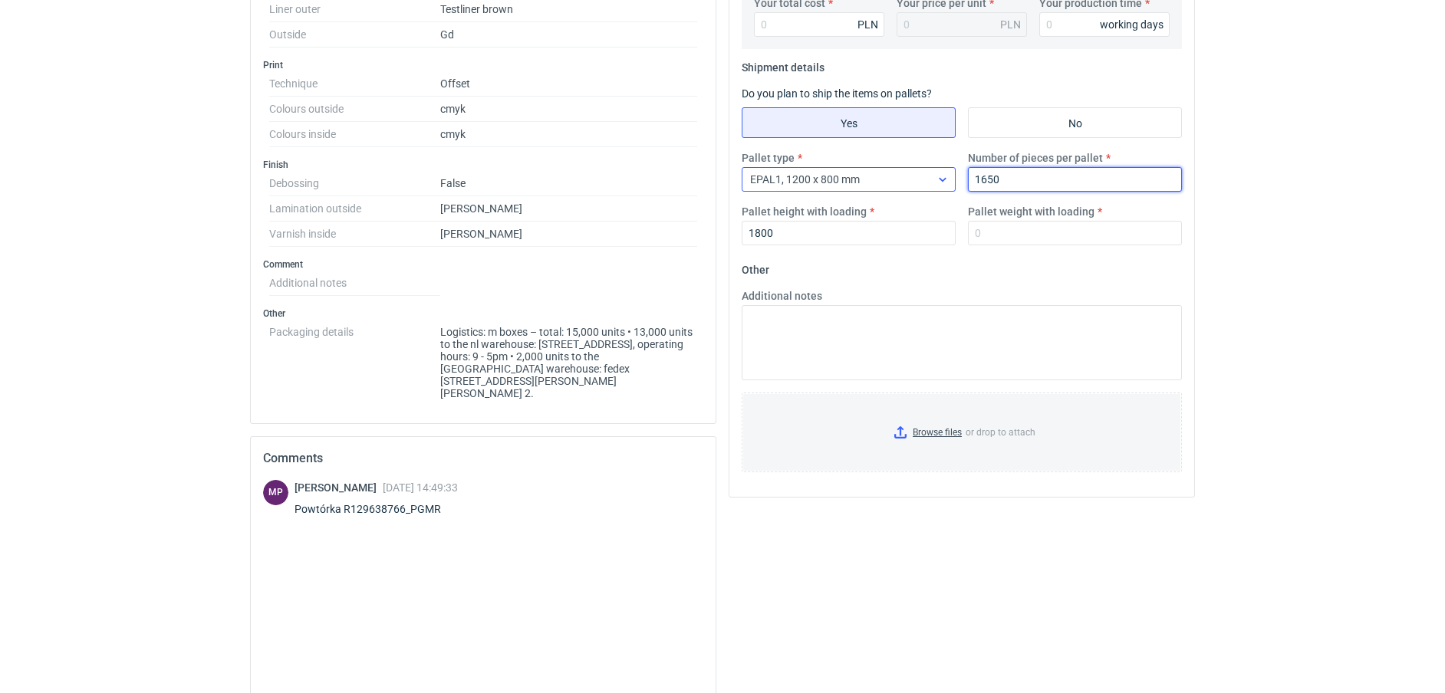
drag, startPoint x: 1016, startPoint y: 173, endPoint x: 933, endPoint y: 173, distance: 82.8
click at [938, 173] on div "Pallet type EPAL1, 1200 x 800 mm Number of pieces per pallet 1650 Pallet height…" at bounding box center [962, 203] width 453 height 107
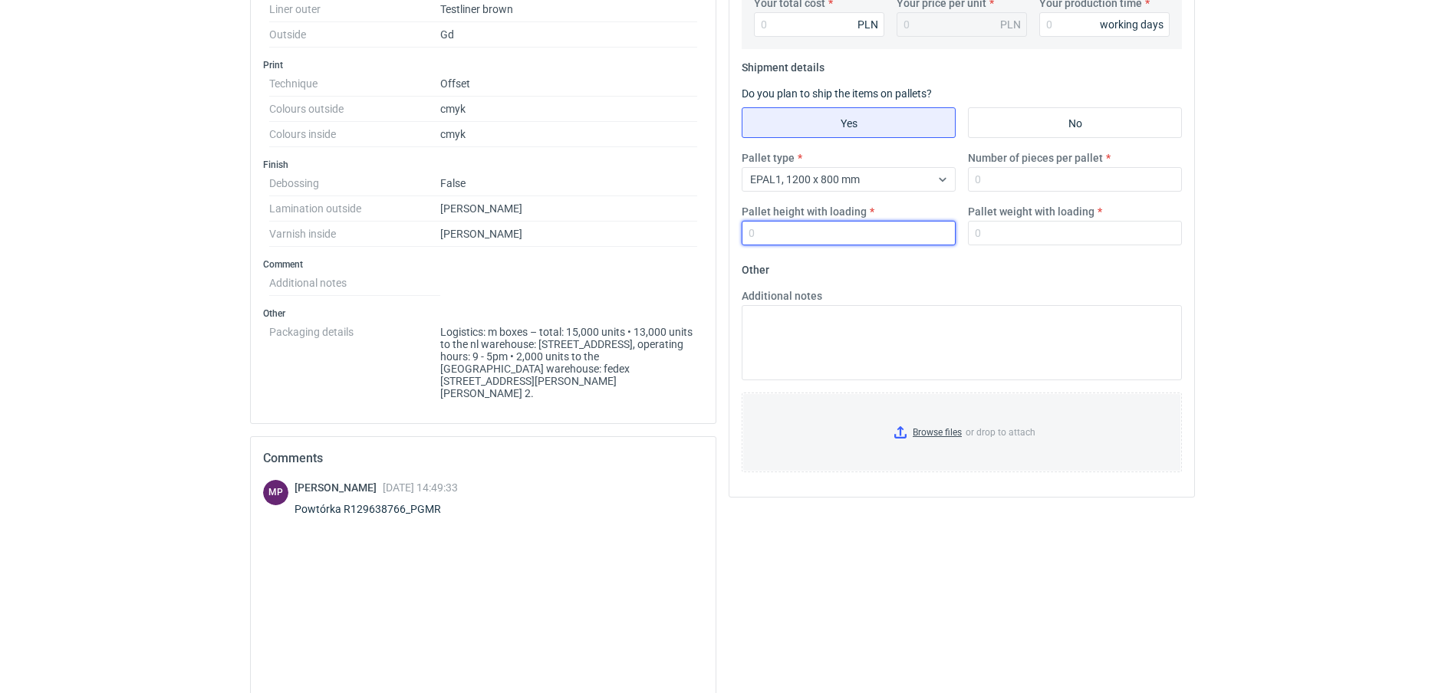
drag, startPoint x: 763, startPoint y: 232, endPoint x: 635, endPoint y: 238, distance: 128.2
click at [635, 238] on div "Specification Export to PDF Type Product category Corrugated Structural design …" at bounding box center [722, 154] width 957 height 1300
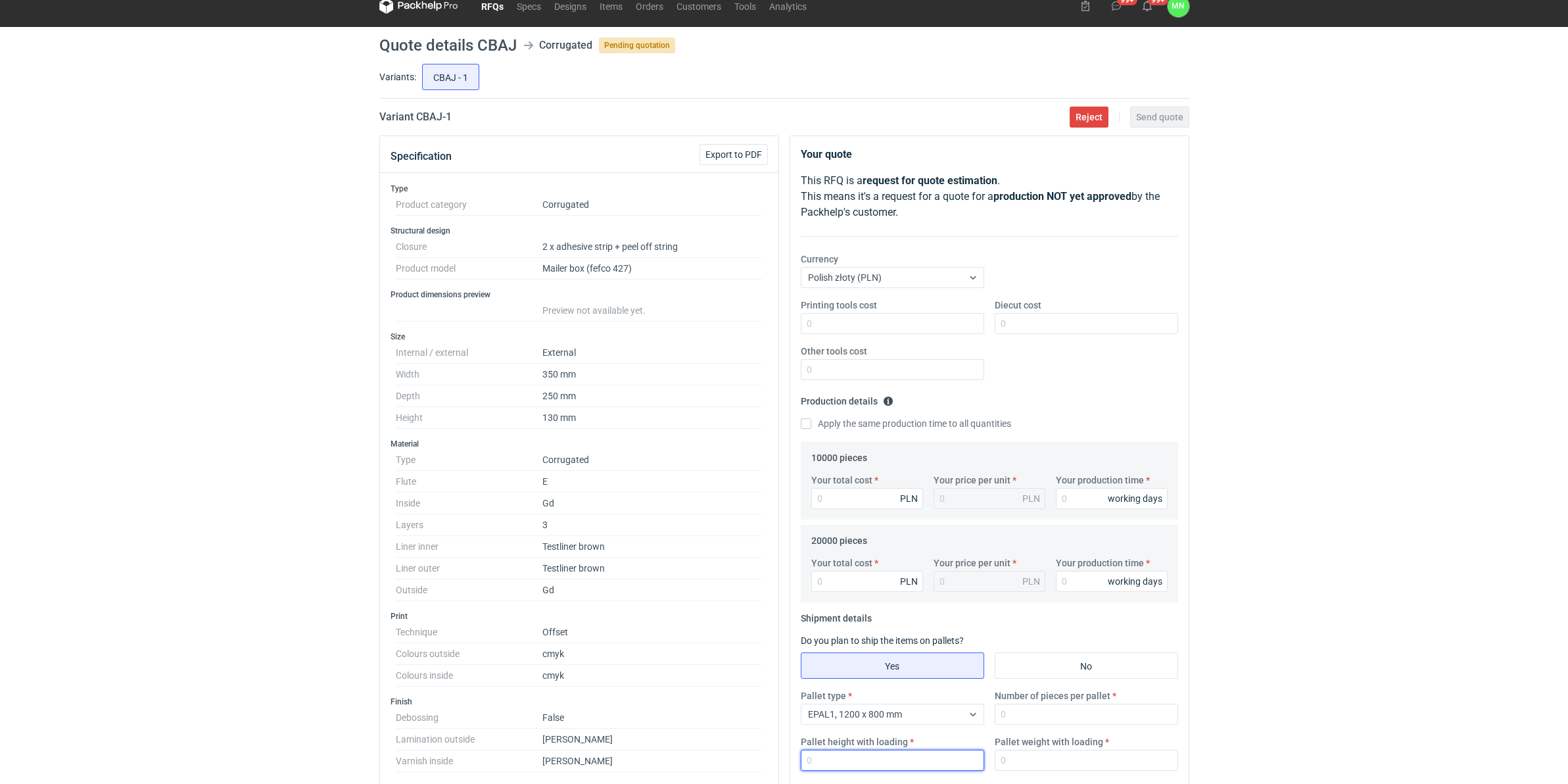
scroll to position [0, 0]
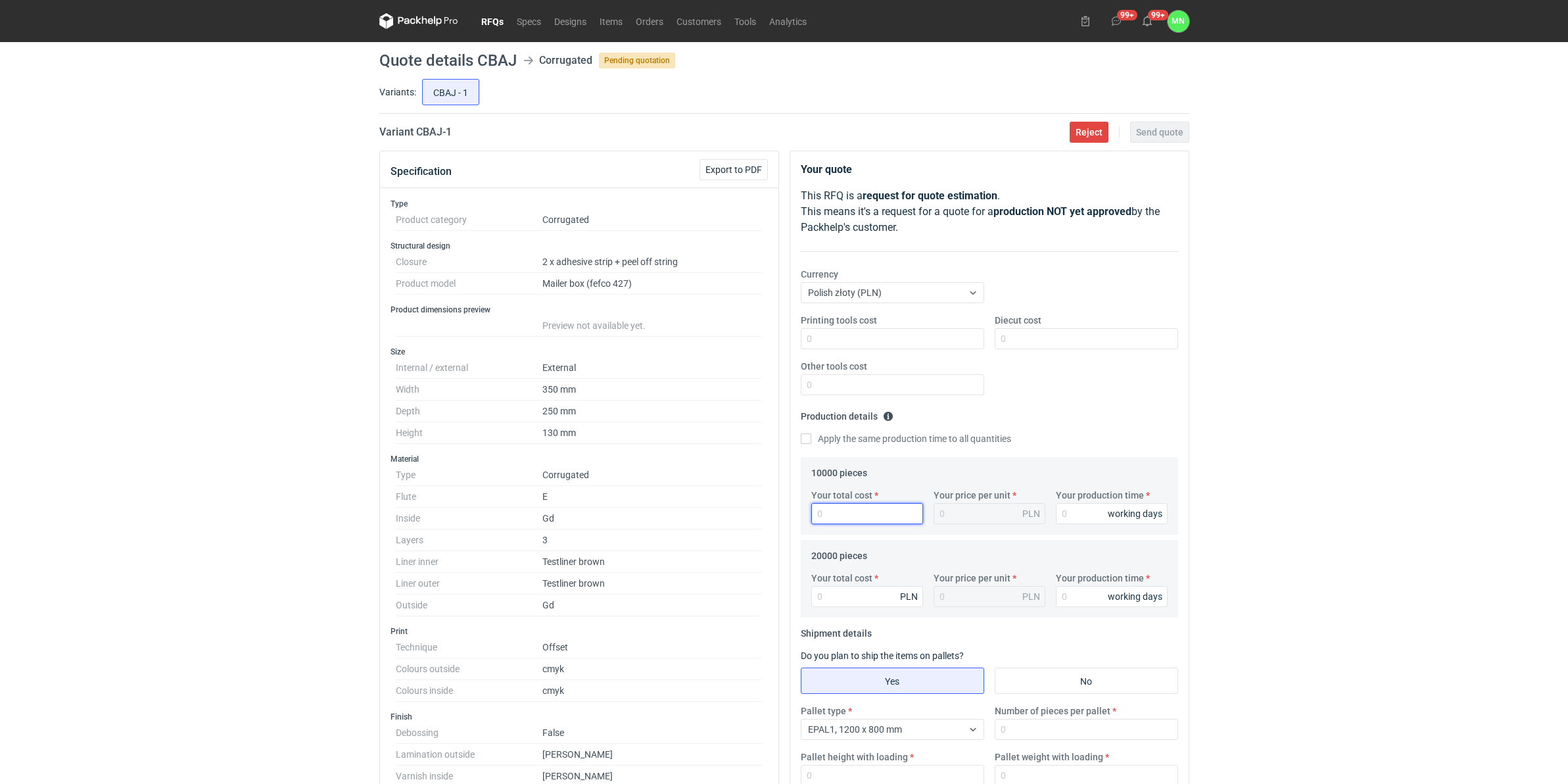
click at [886, 512] on input "Your total cost" at bounding box center [868, 514] width 111 height 21
type input "57800"
type input "5.78"
type input "57800"
drag, startPoint x: 188, startPoint y: 699, endPoint x: 249, endPoint y: 781, distance: 102.2
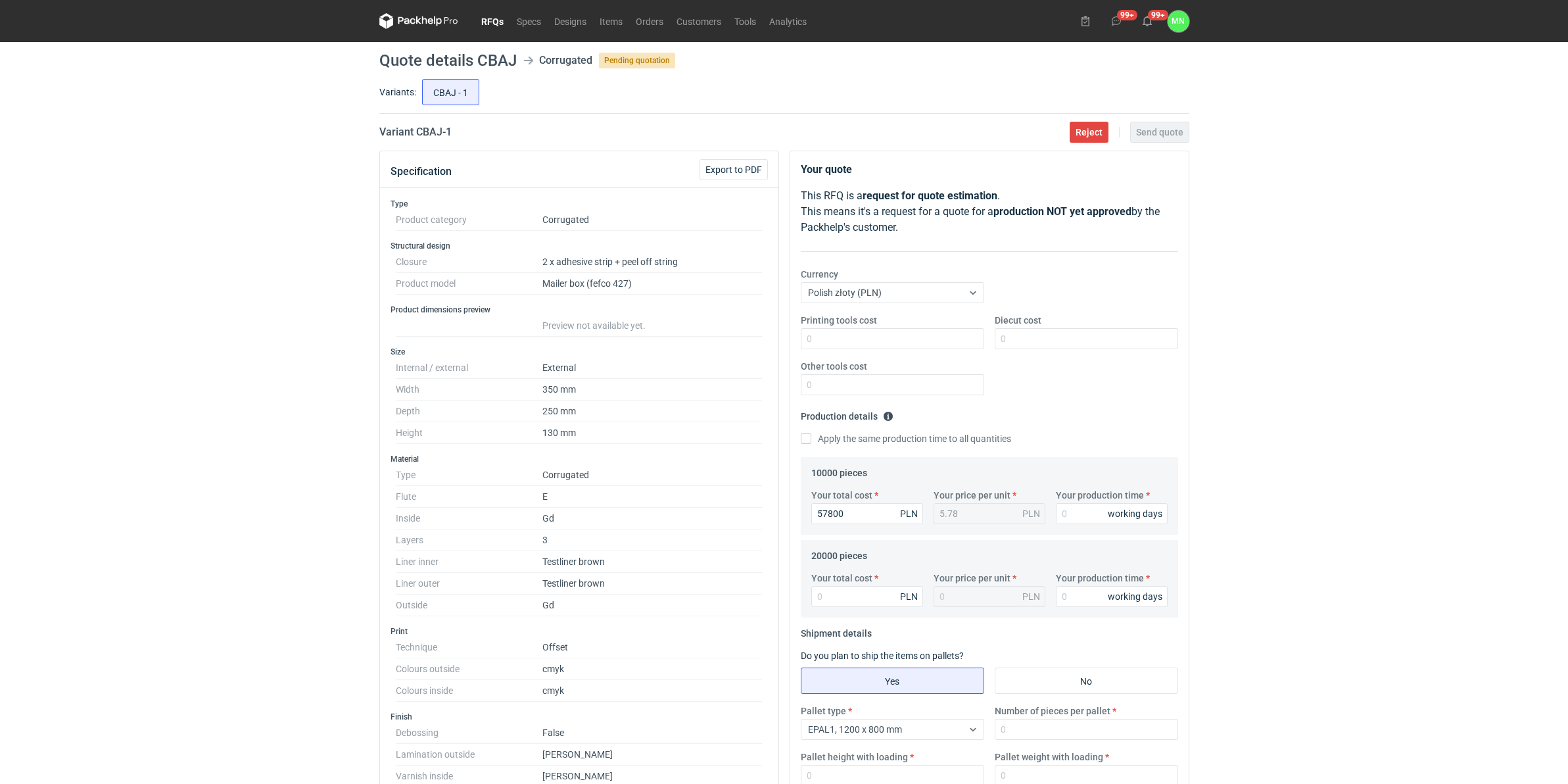
click at [188, 594] on div "RFQs Specs Designs Items Orders Customers Tools Analytics 99+ 99+ MN Małgorzata…" at bounding box center [784, 392] width 1568 height 784
click at [832, 594] on input "Your total cost" at bounding box center [868, 596] width 111 height 21
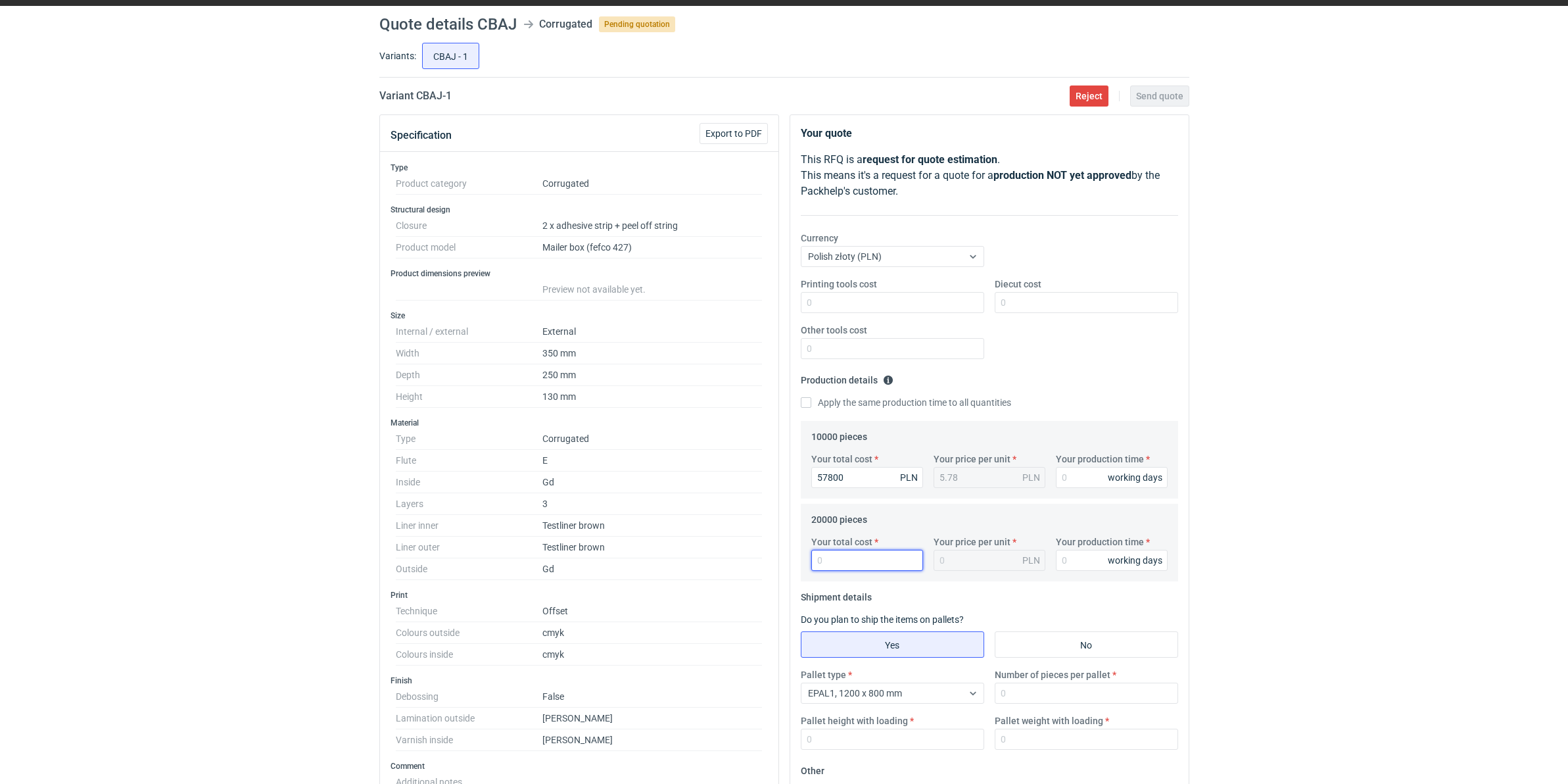
scroll to position [82, 0]
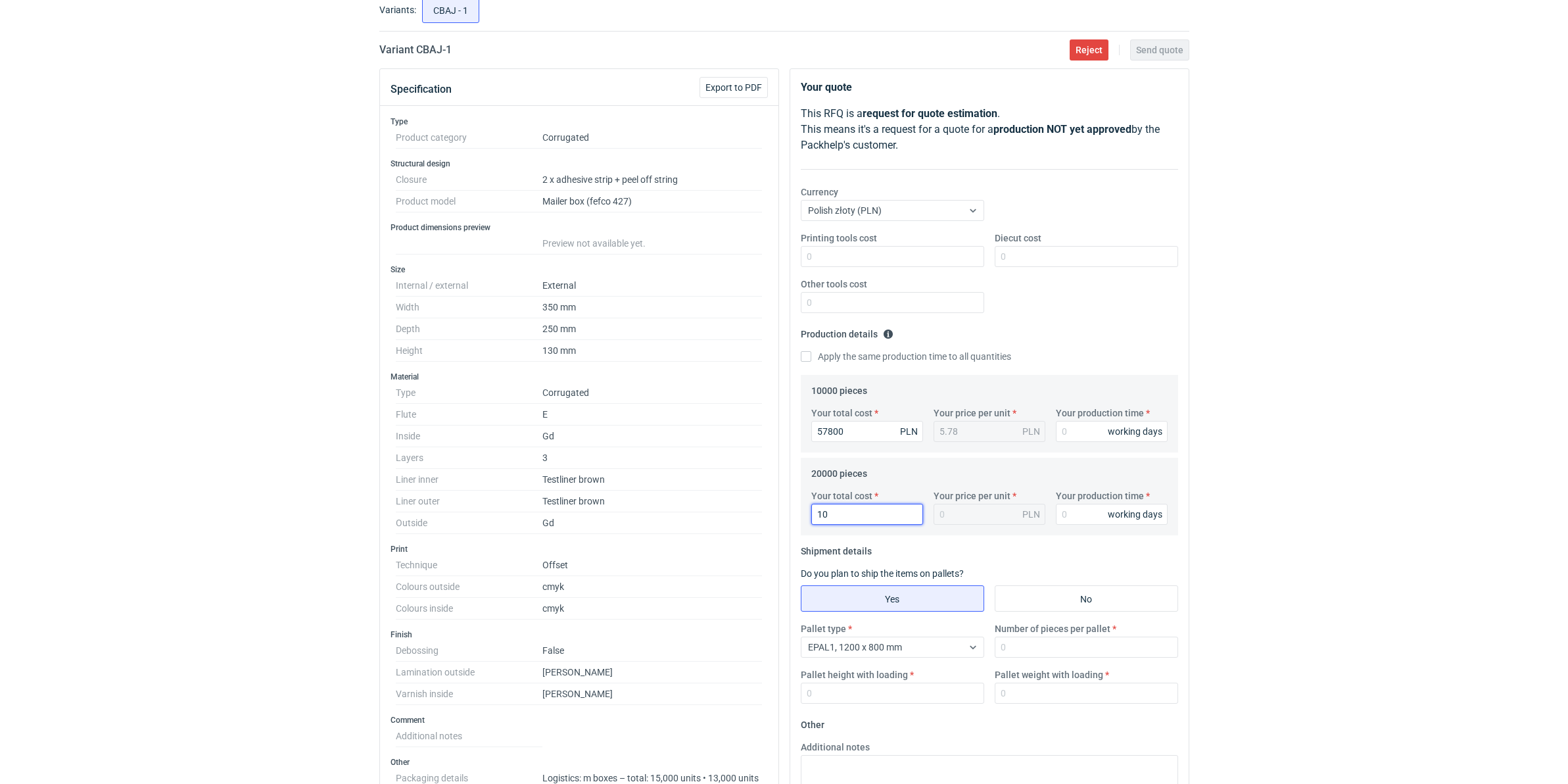
type input "109"
type input "0.01"
type input "109200"
type input "5.46"
type input "109200"
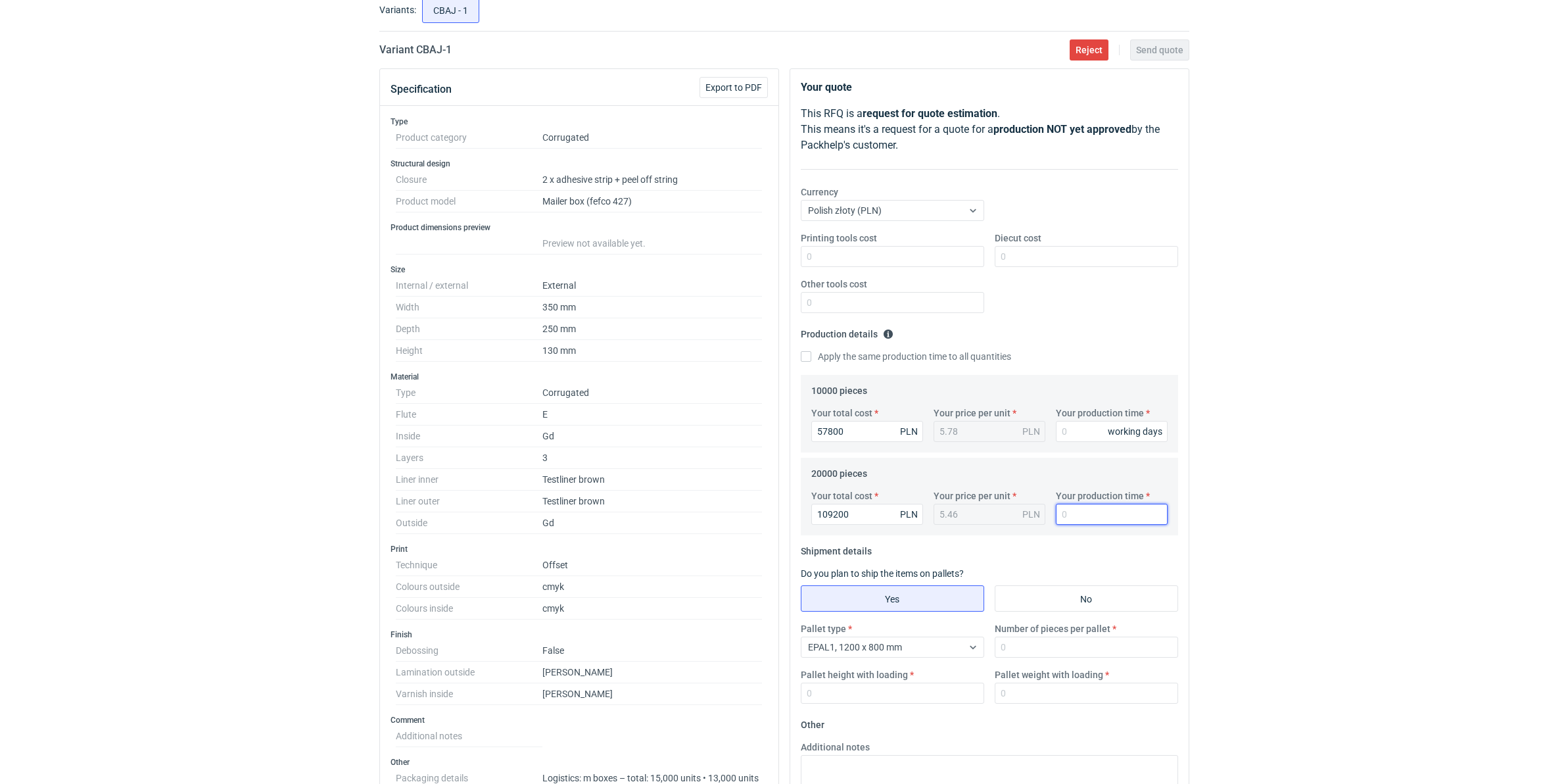
click at [1068, 512] on input "Your production time" at bounding box center [1112, 515] width 111 height 21
type input "15"
click at [1077, 435] on input "Your production time" at bounding box center [1112, 431] width 111 height 21
type input "15"
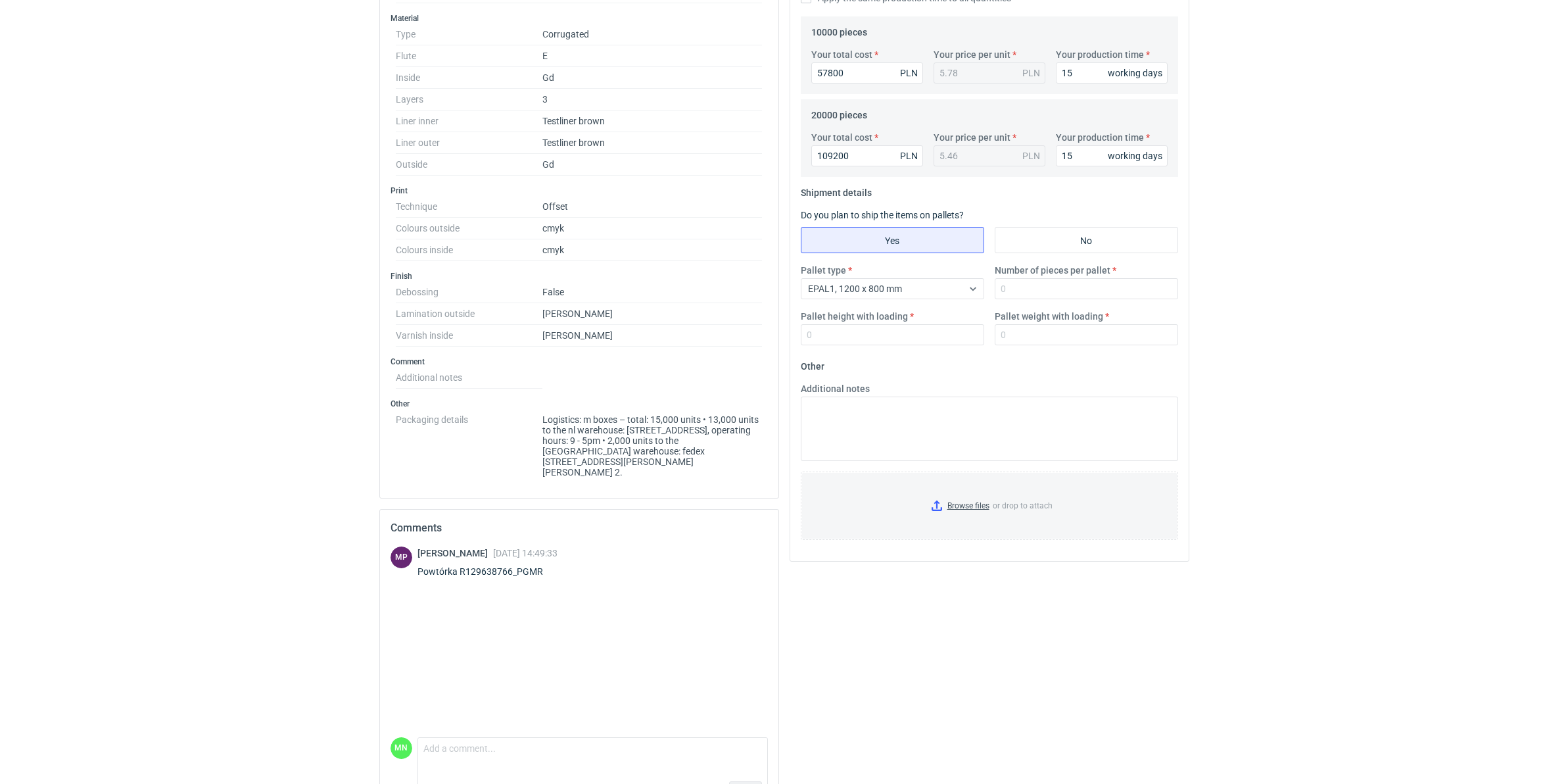
scroll to position [474, 0]
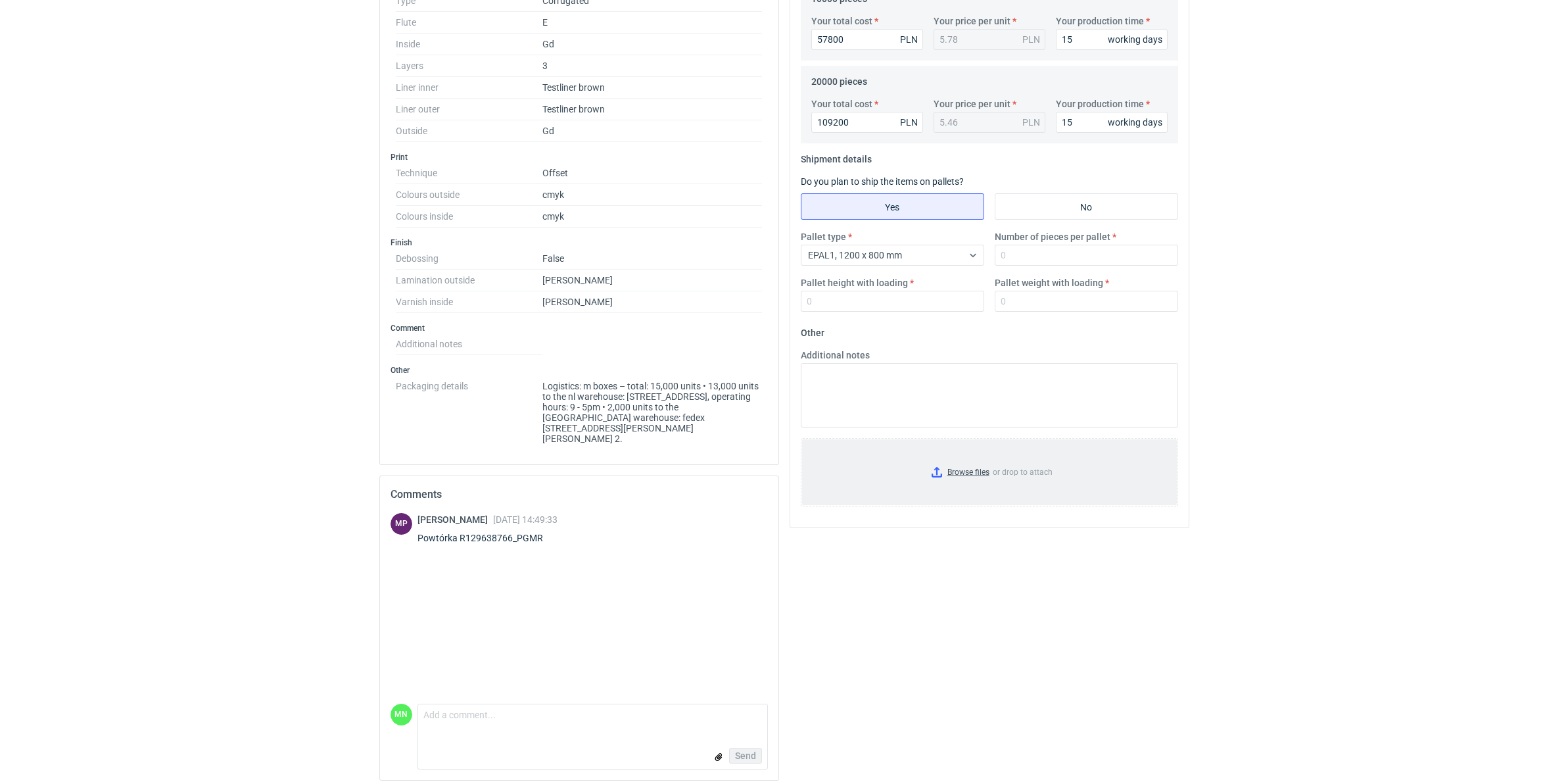
click at [958, 479] on input "Browse files or drop to attach" at bounding box center [989, 472] width 375 height 66
click at [1040, 245] on input "Number of pieces per pallet" at bounding box center [1087, 255] width 183 height 21
type input "630"
click at [813, 304] on input "Pallet height with loading" at bounding box center [892, 301] width 183 height 21
type input "1800"
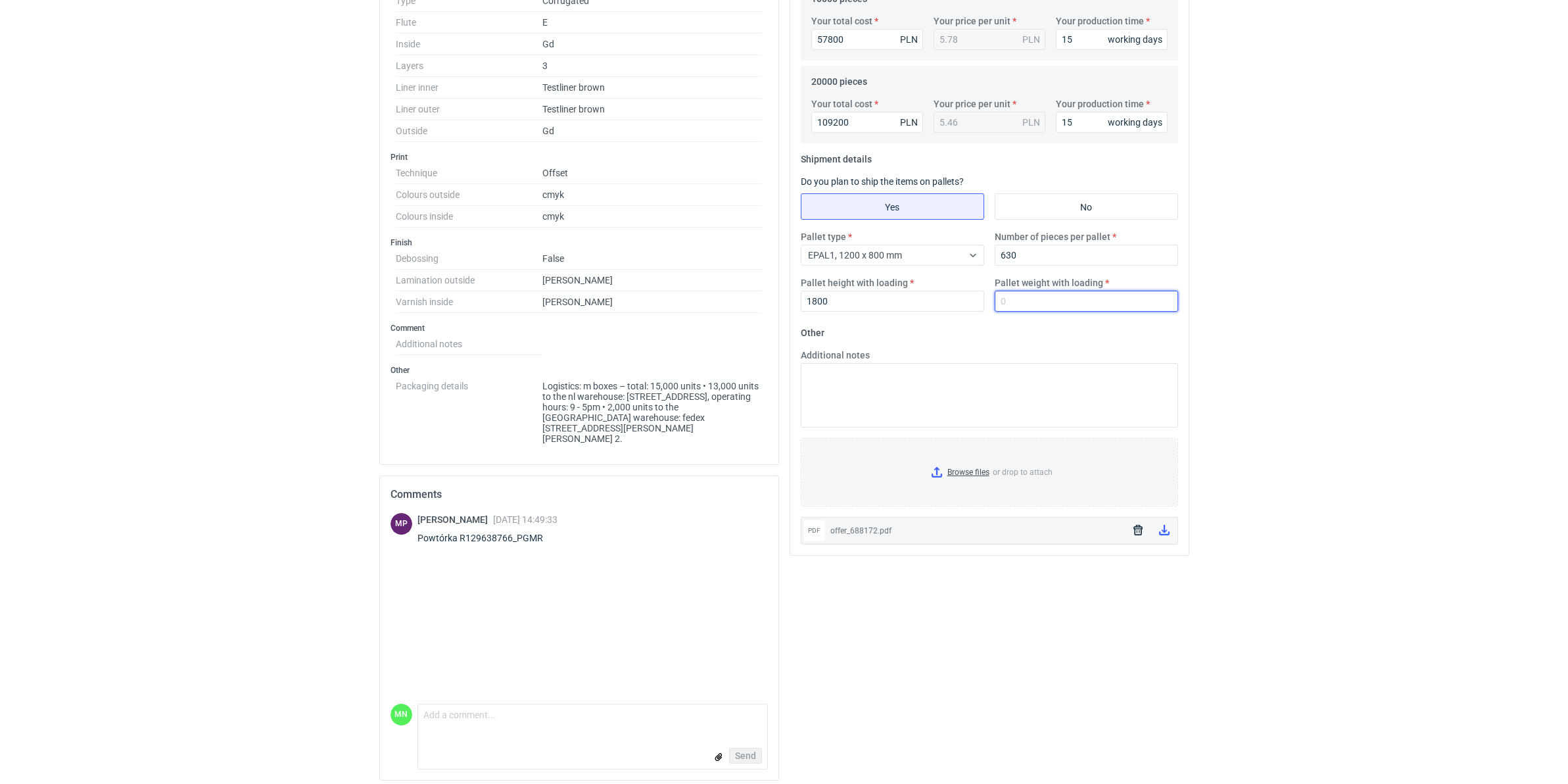
click at [1018, 310] on input "Pallet weight with loading" at bounding box center [1087, 301] width 183 height 21
type input "470"
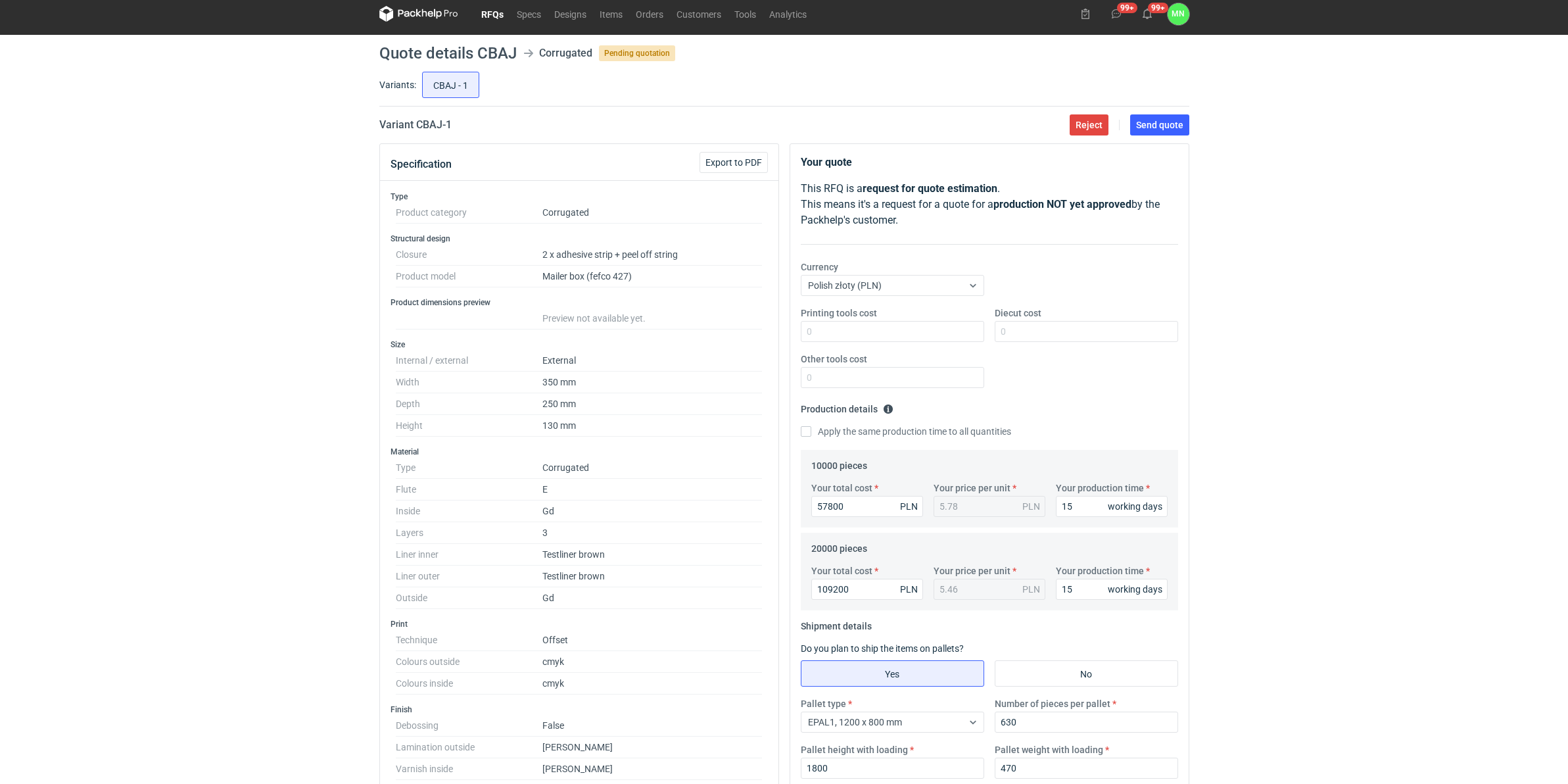
scroll to position [0, 0]
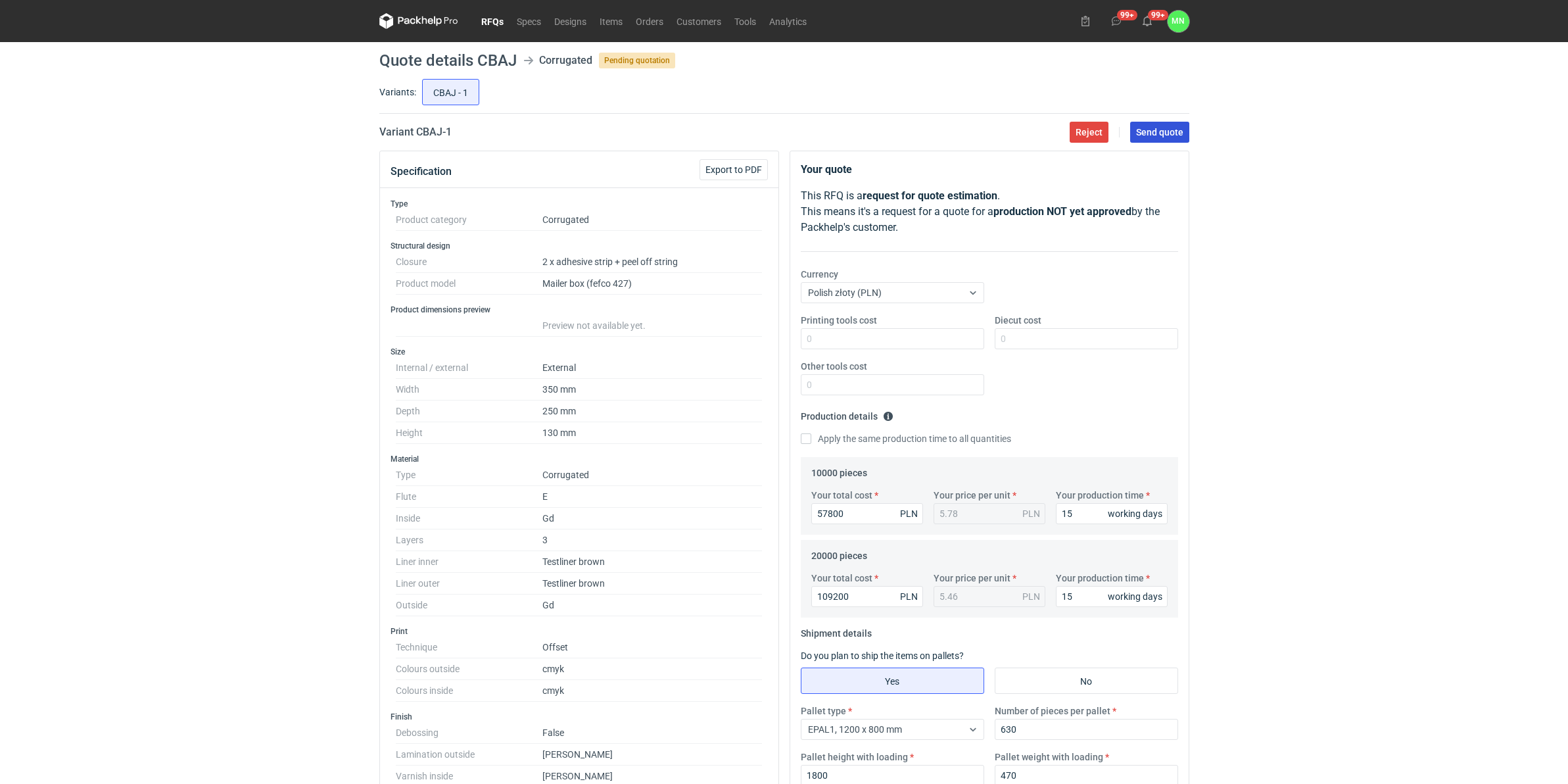
click at [1145, 130] on span "Send quote" at bounding box center [1159, 132] width 47 height 9
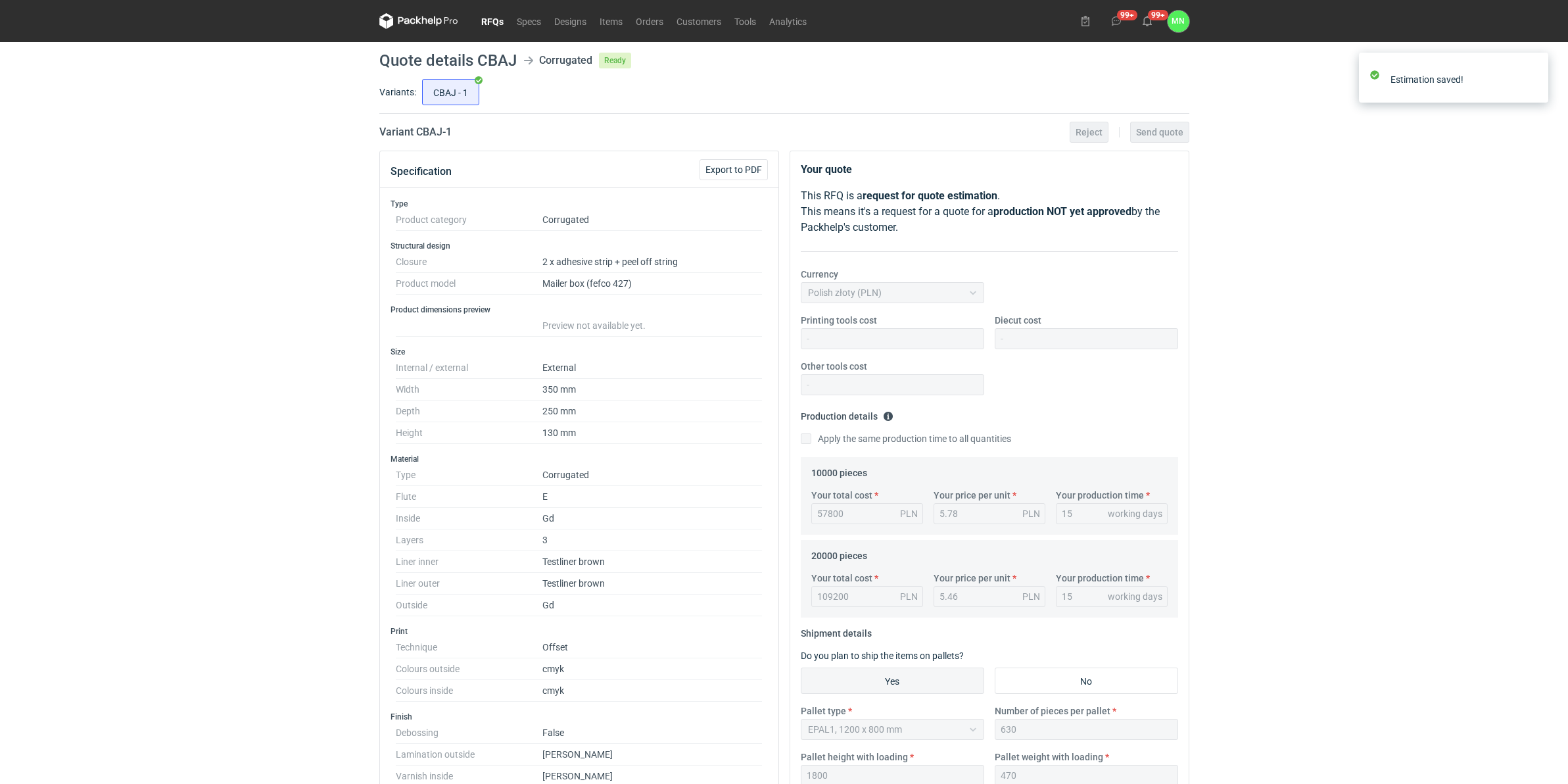
click at [478, 18] on link "RFQs" at bounding box center [492, 21] width 35 height 15
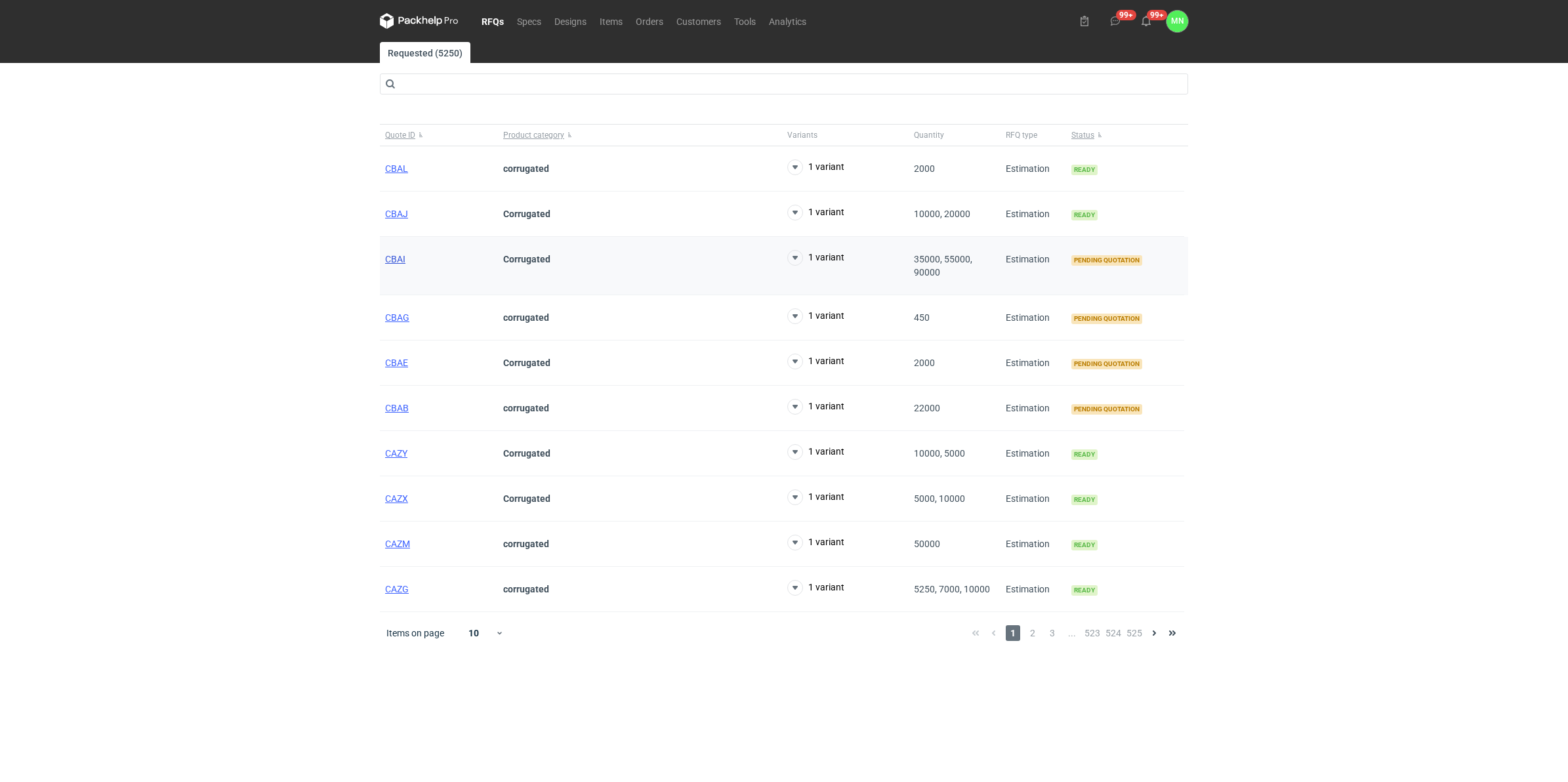
click at [388, 257] on span "CBAI" at bounding box center [395, 259] width 21 height 10
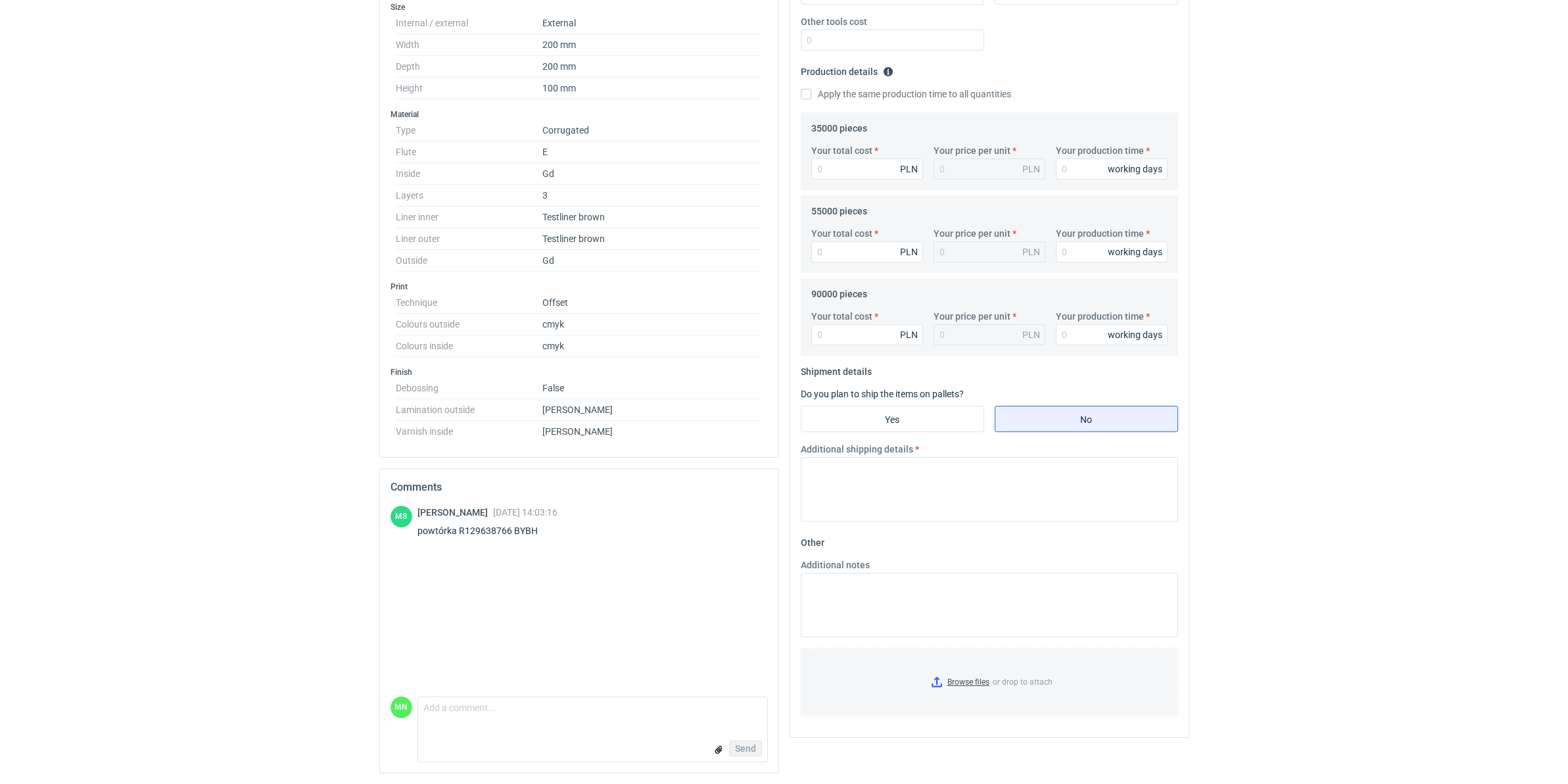
scroll to position [347, 0]
click at [524, 530] on div "powtórka R129638766 BYBH" at bounding box center [487, 530] width 140 height 13
copy div "BYBH"
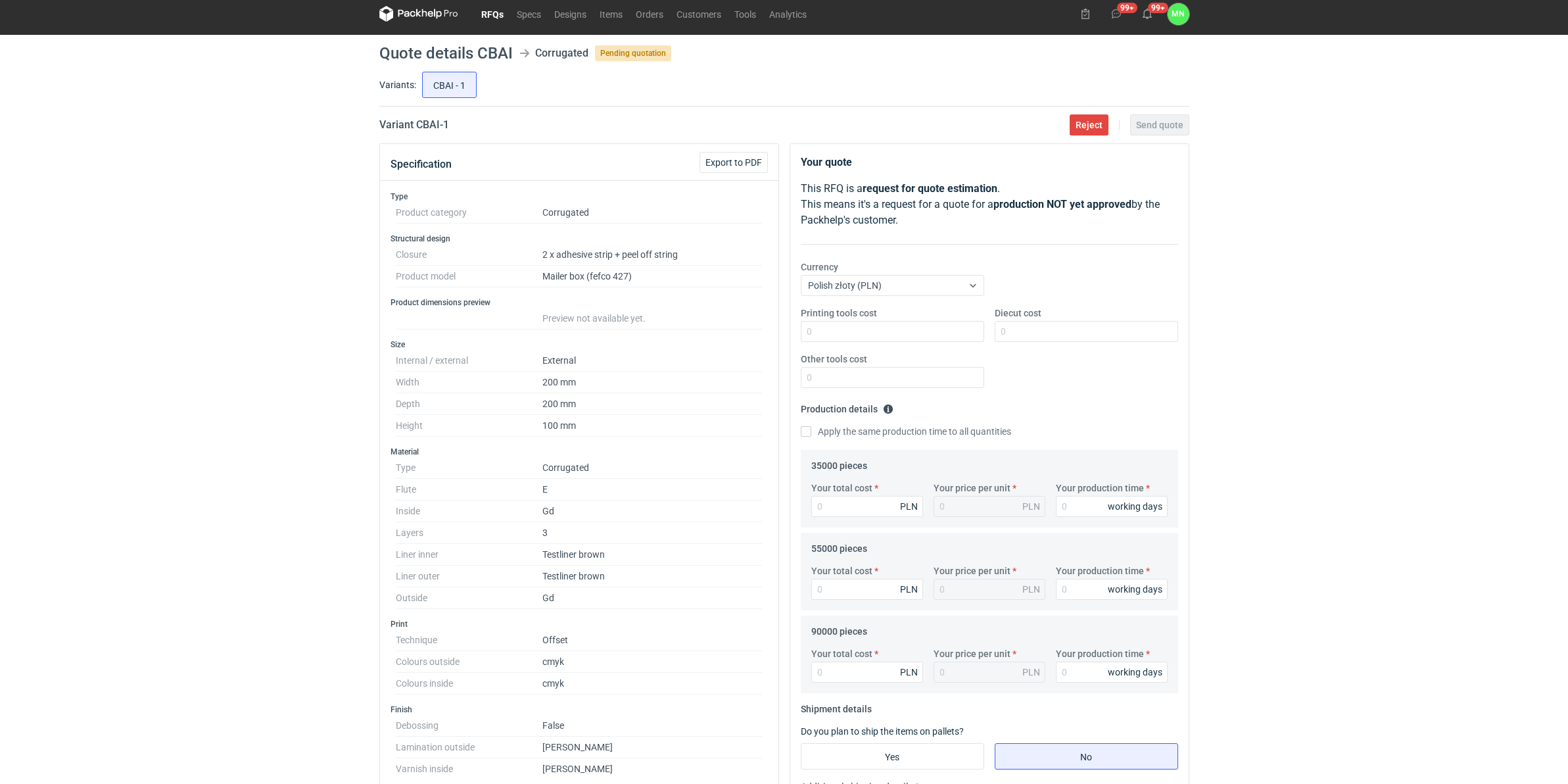
scroll to position [0, 0]
